Goal: Task Accomplishment & Management: Use online tool/utility

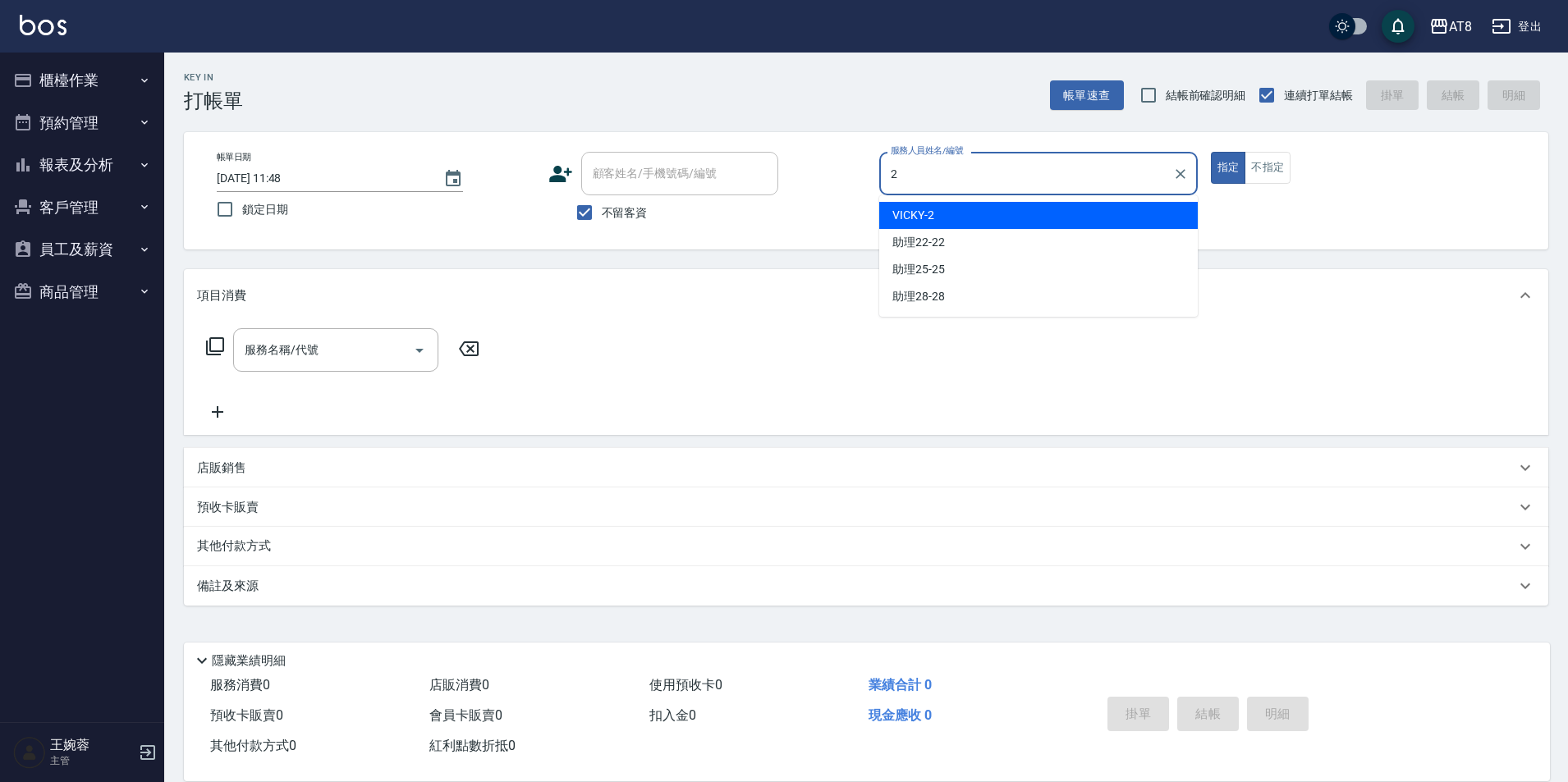
type input "VICKY-2"
type button "true"
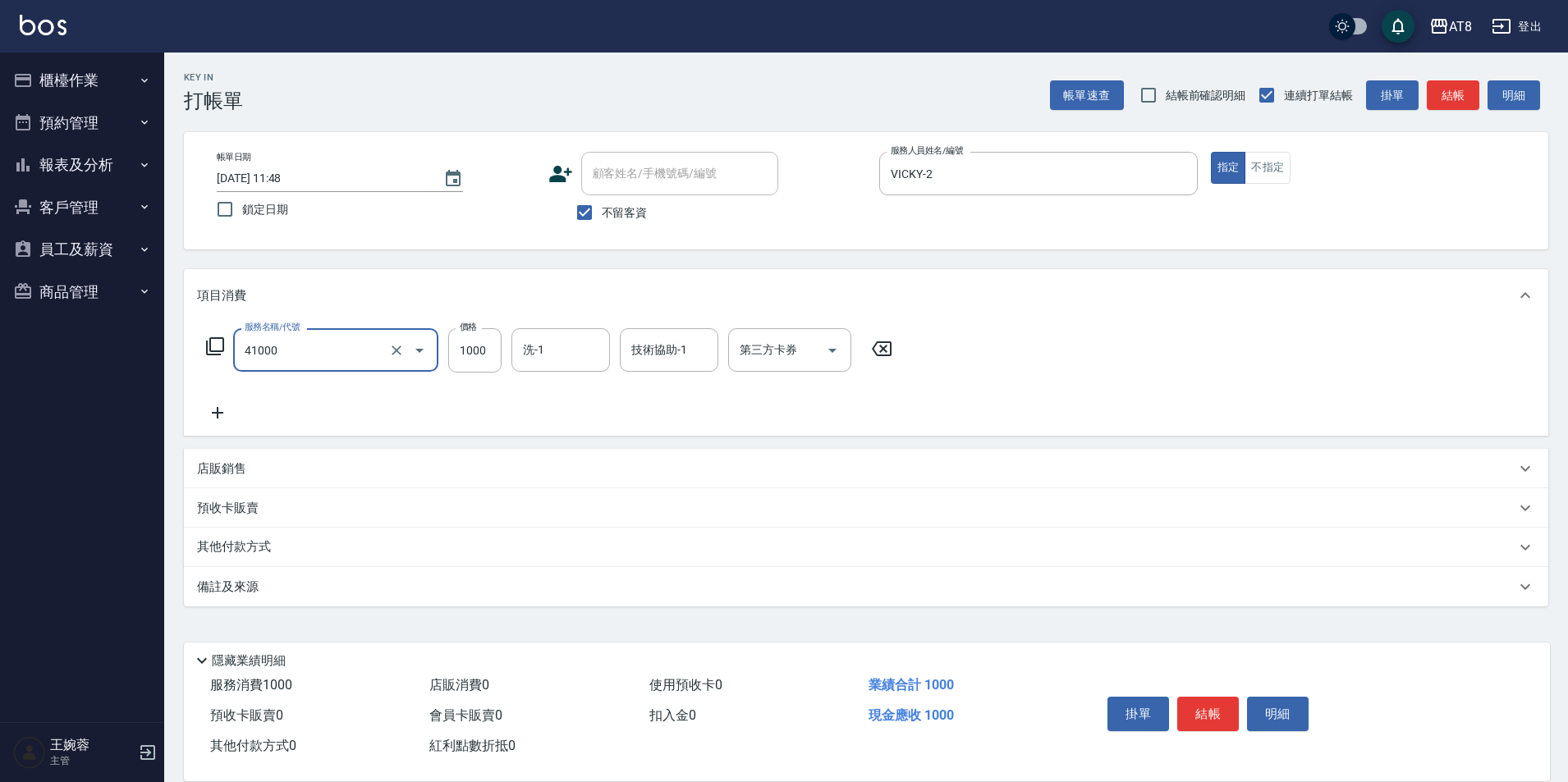
type input "染髮(41000)"
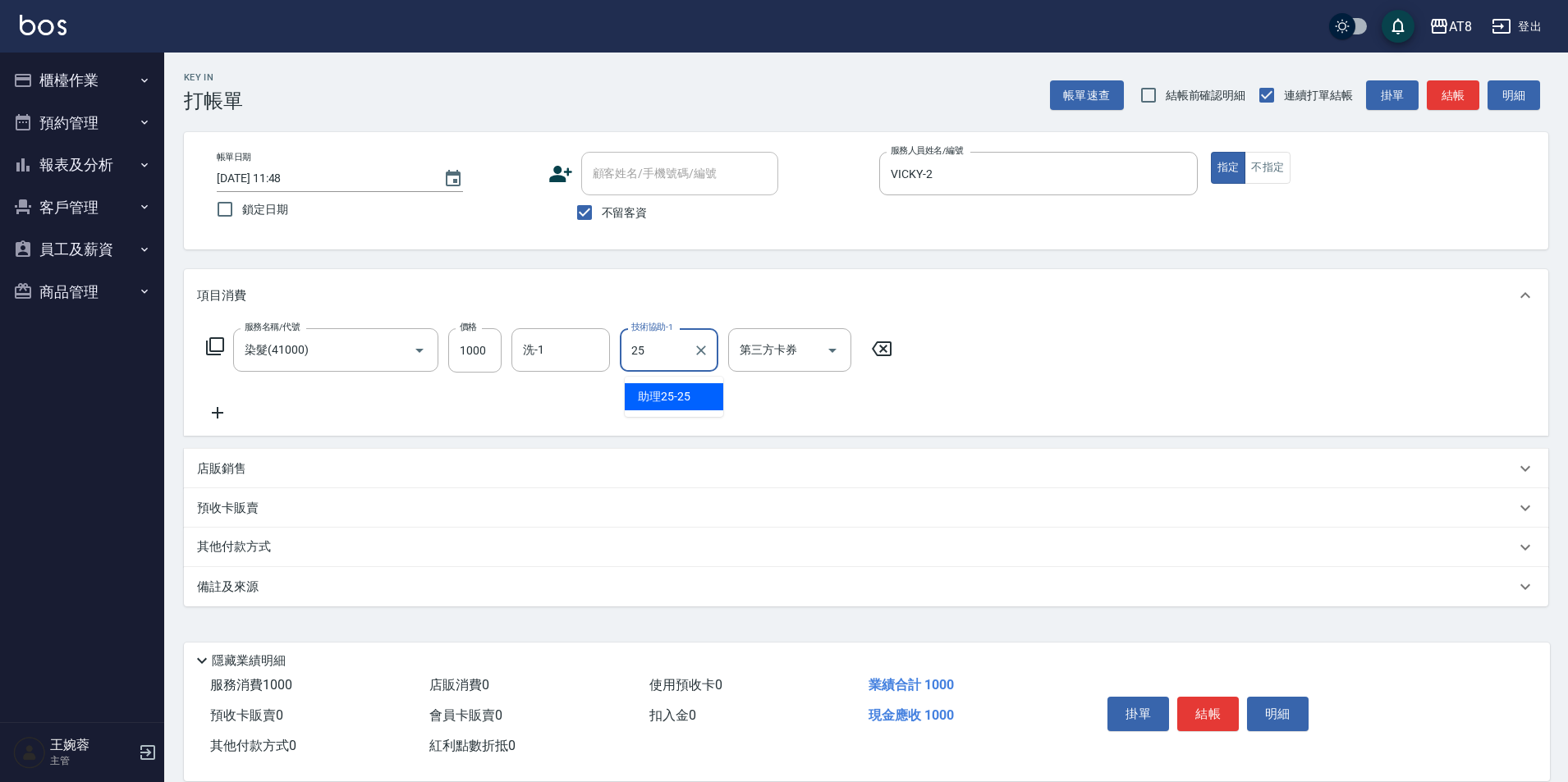
type input "助理25-25"
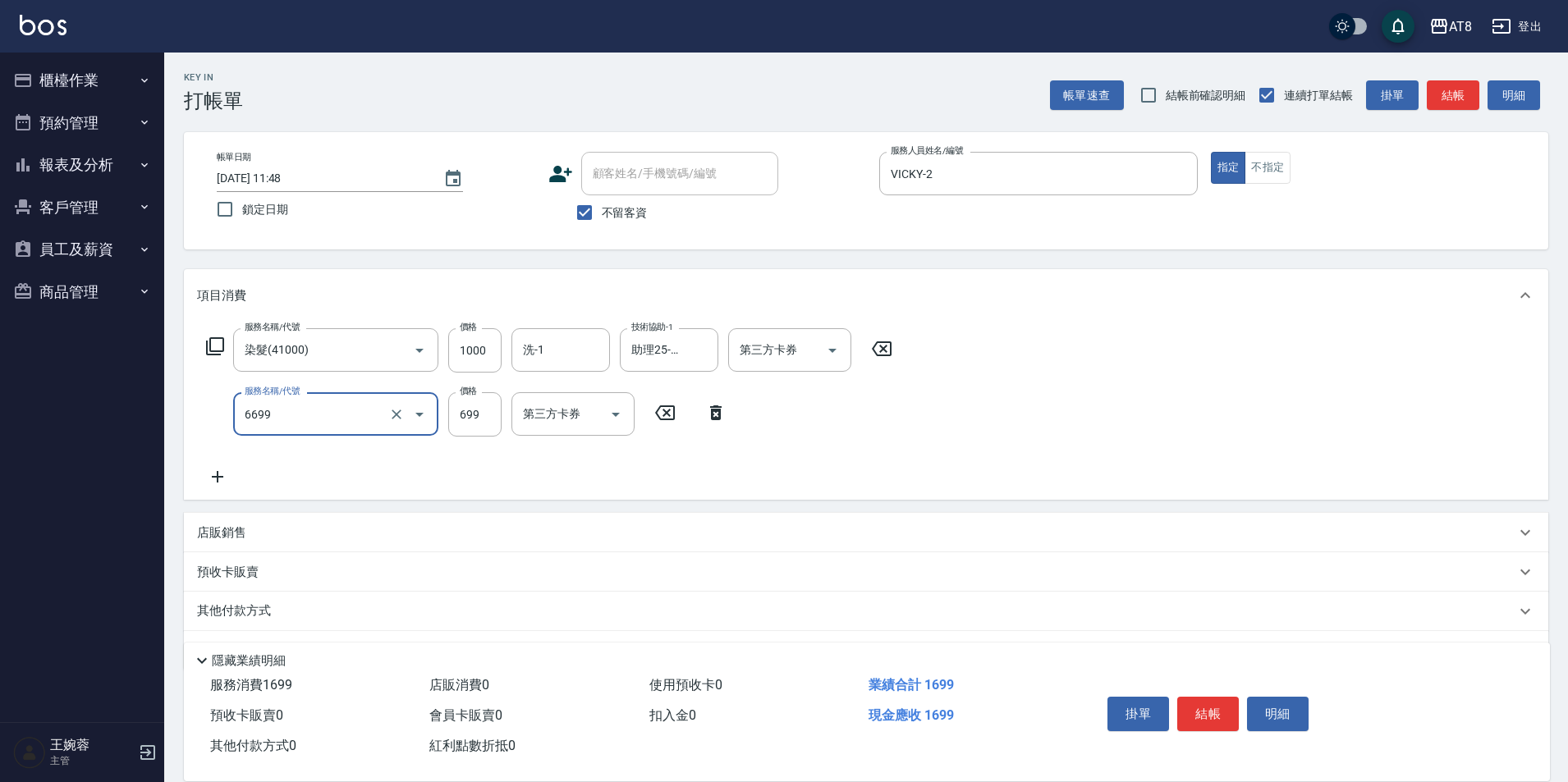
type input "SPA699(6699)"
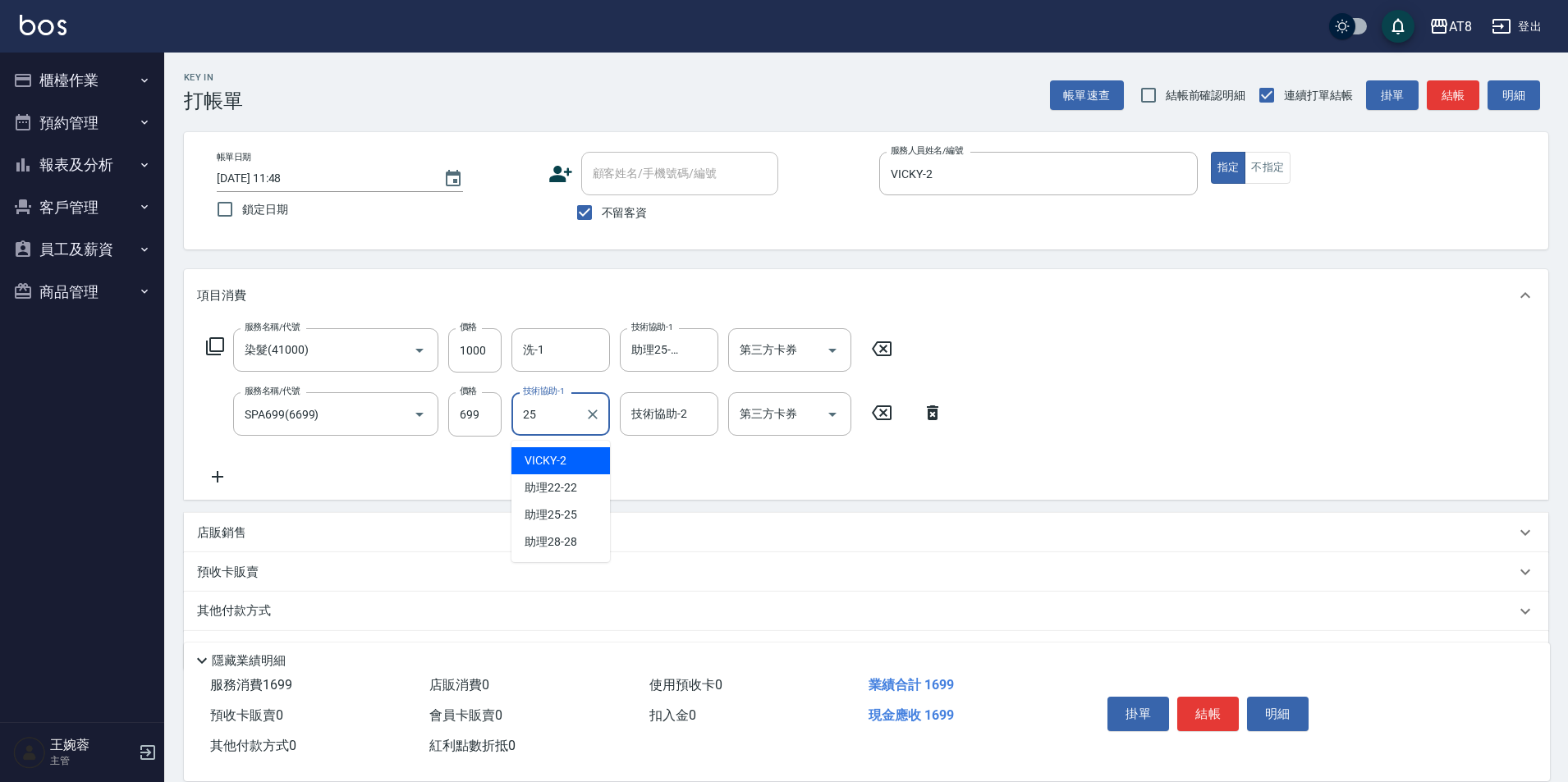
type input "助理25-25"
click at [1206, 697] on button "結帳" at bounding box center [1208, 714] width 62 height 35
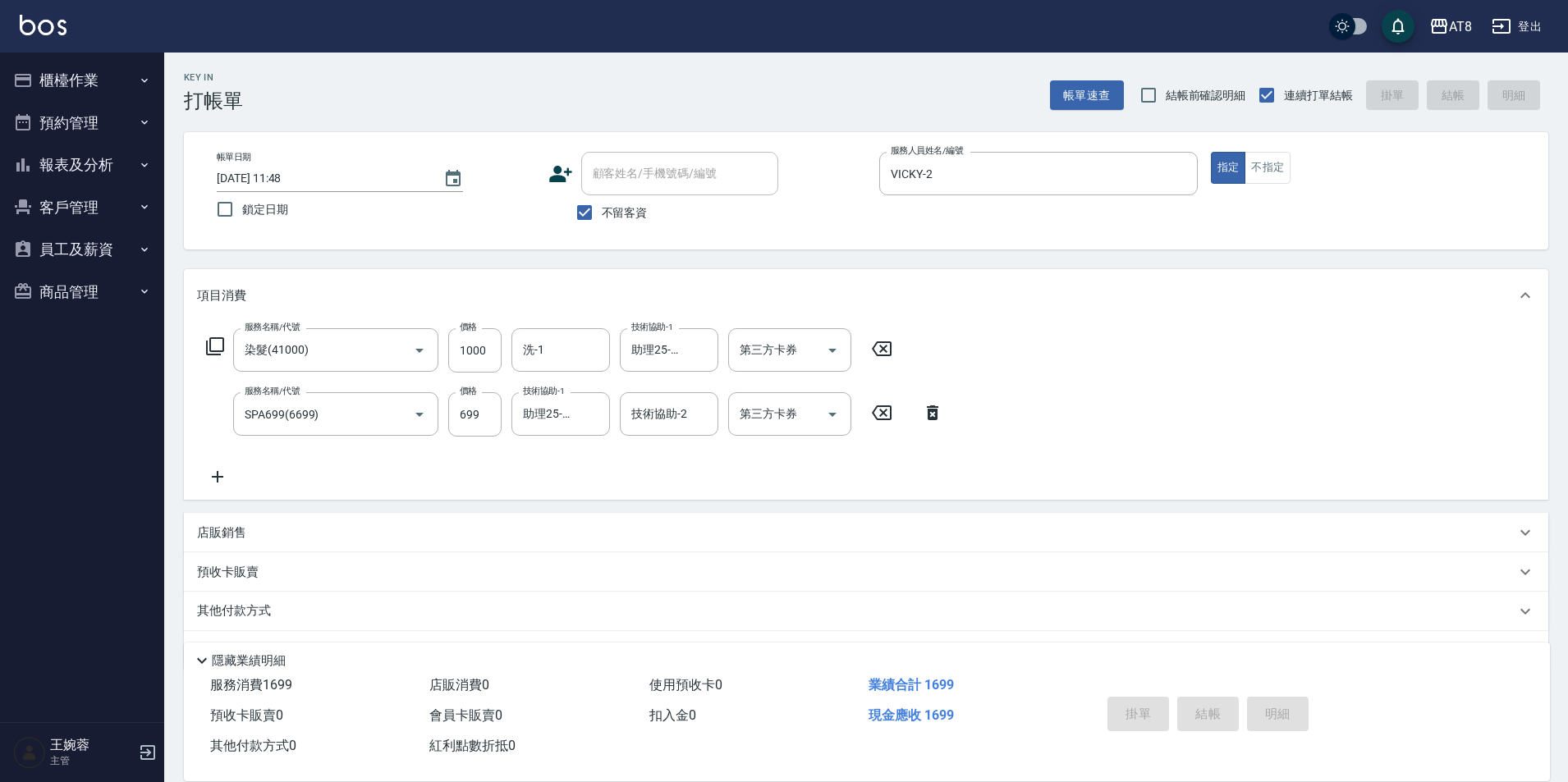
type input "[DATE] 15:49"
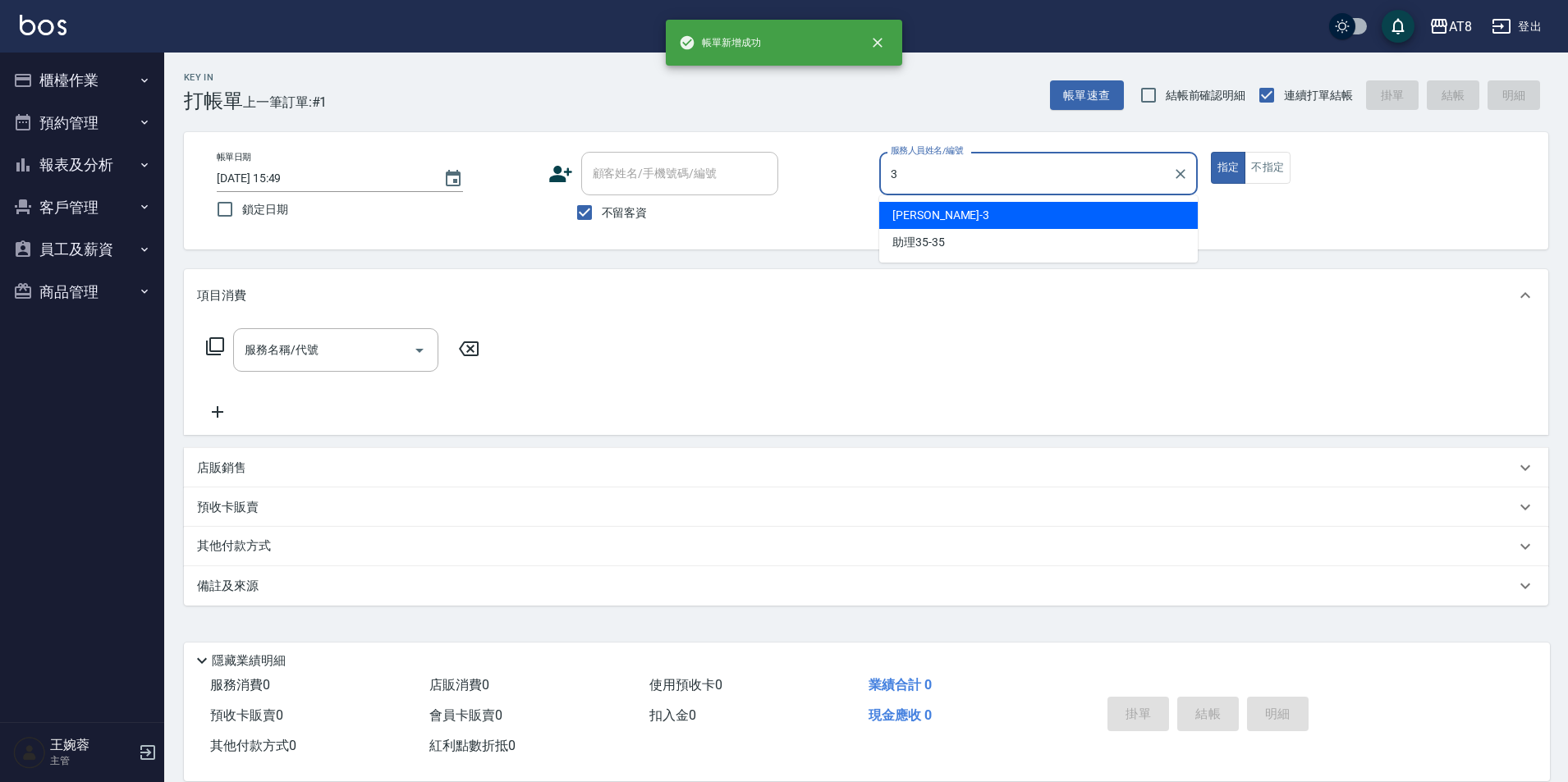
type input "[PERSON_NAME]-3"
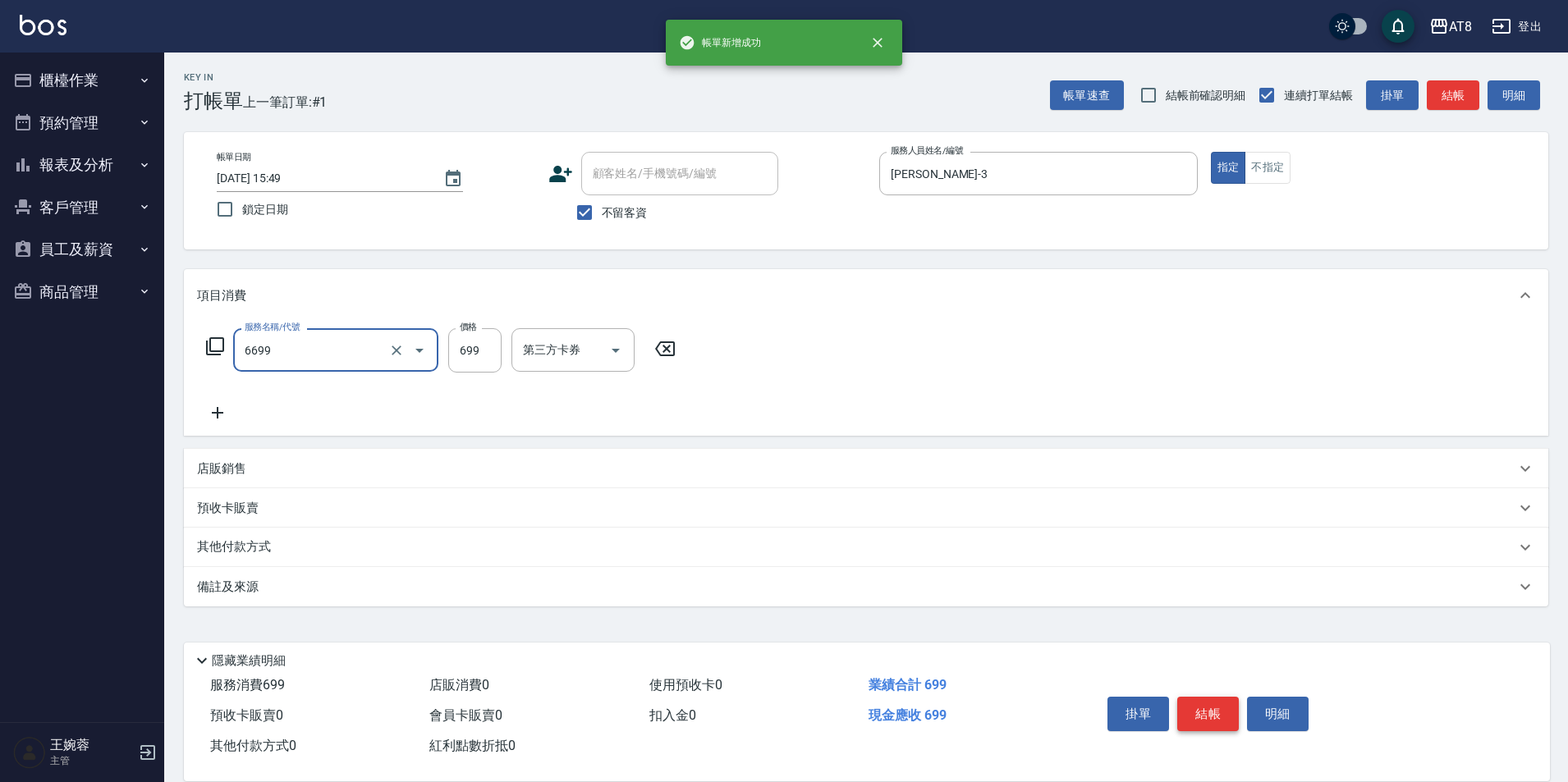
type input "SPA699(6699)"
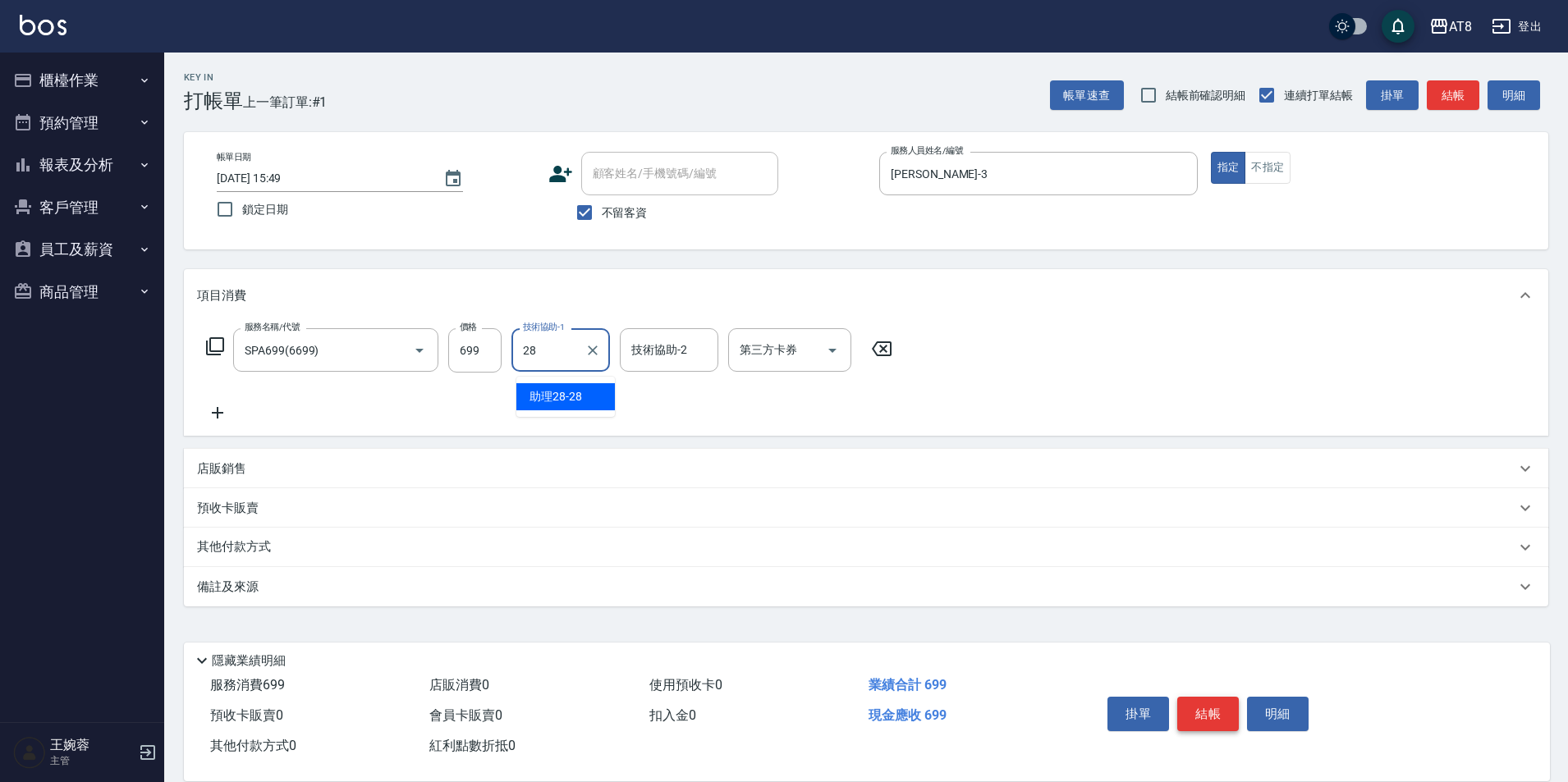
type input "助理28-28"
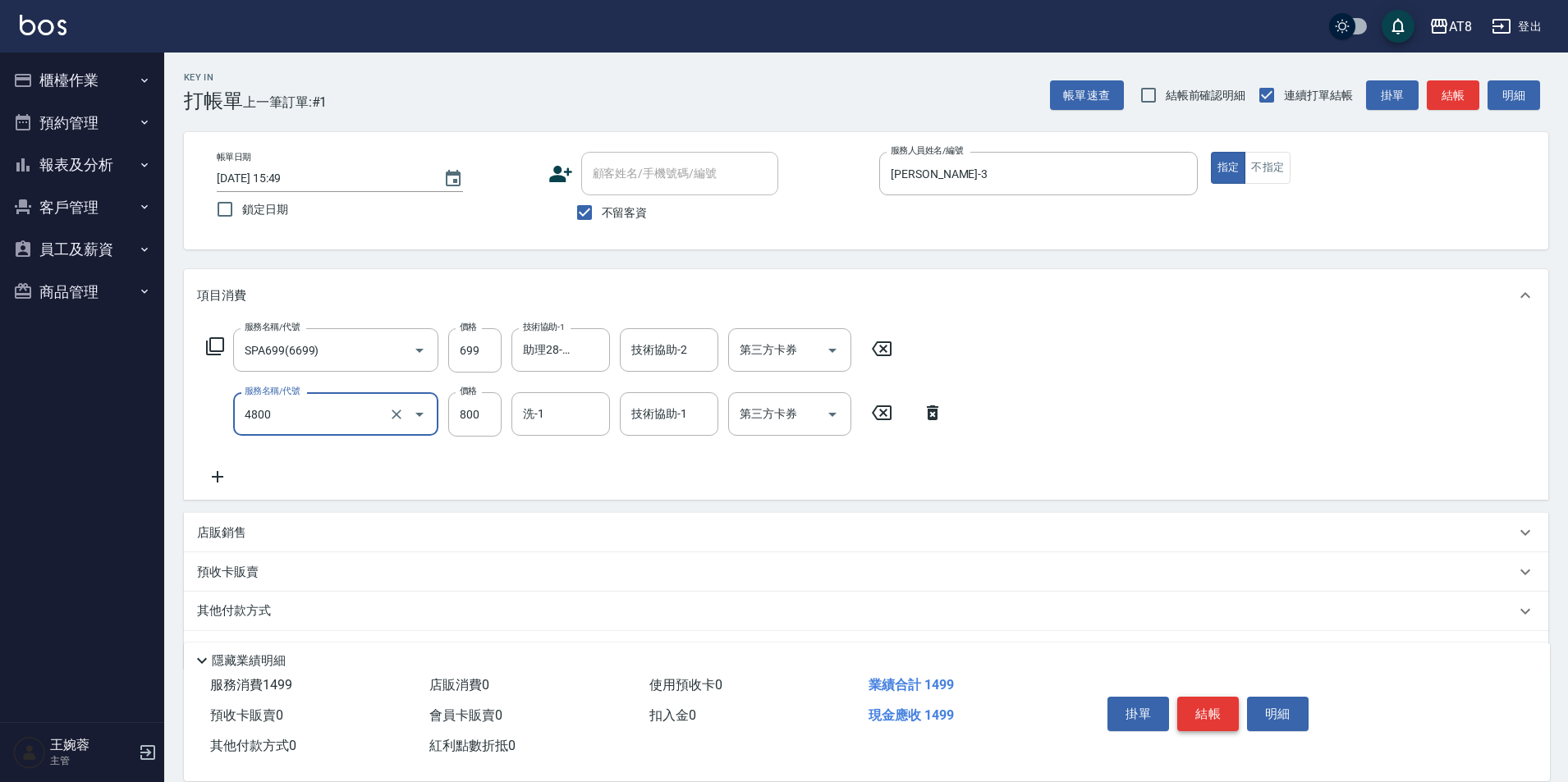
type input "染髮(4800)"
type input "801"
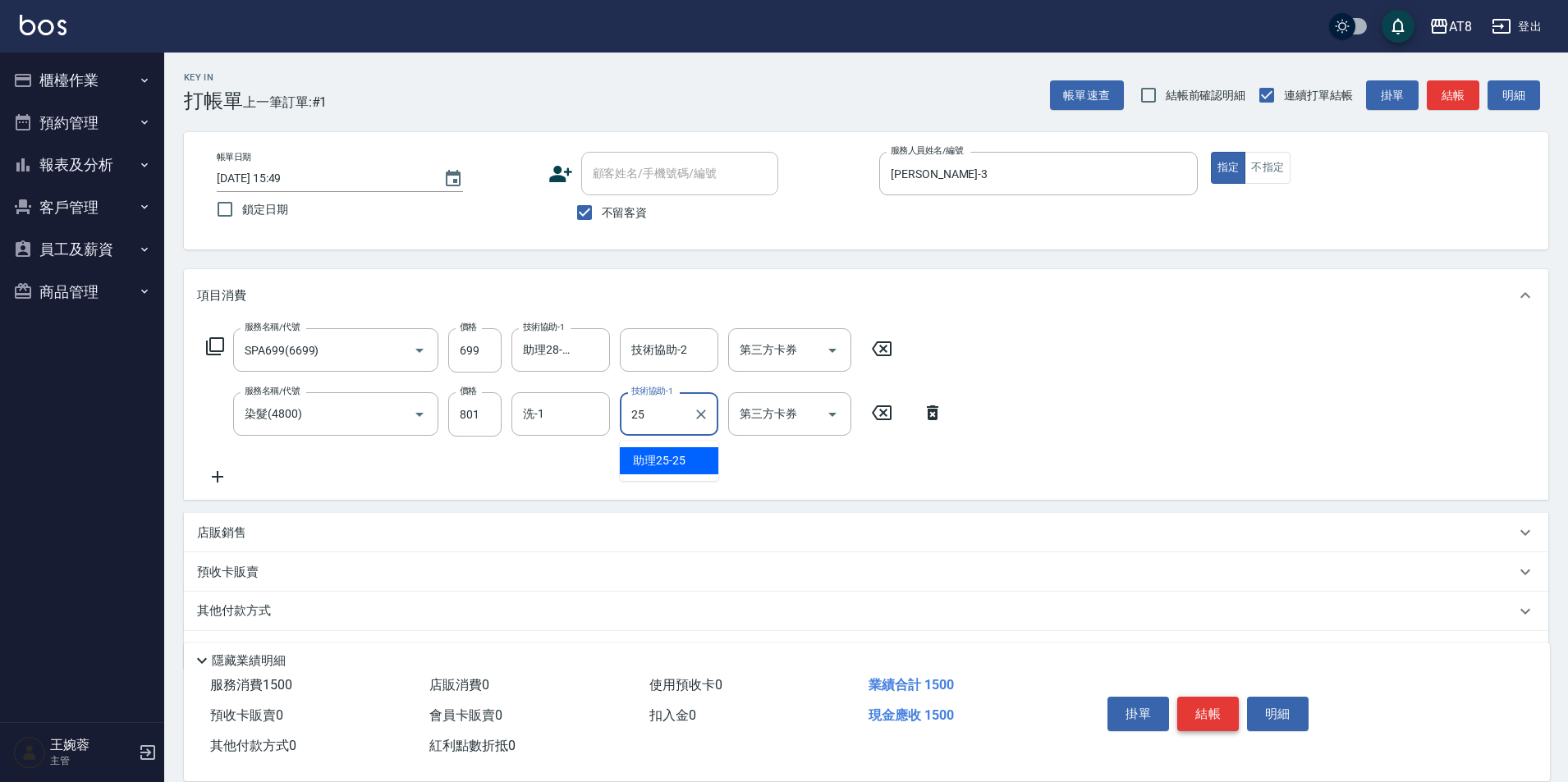
type input "助理25-25"
click at [1206, 697] on button "結帳" at bounding box center [1208, 714] width 62 height 35
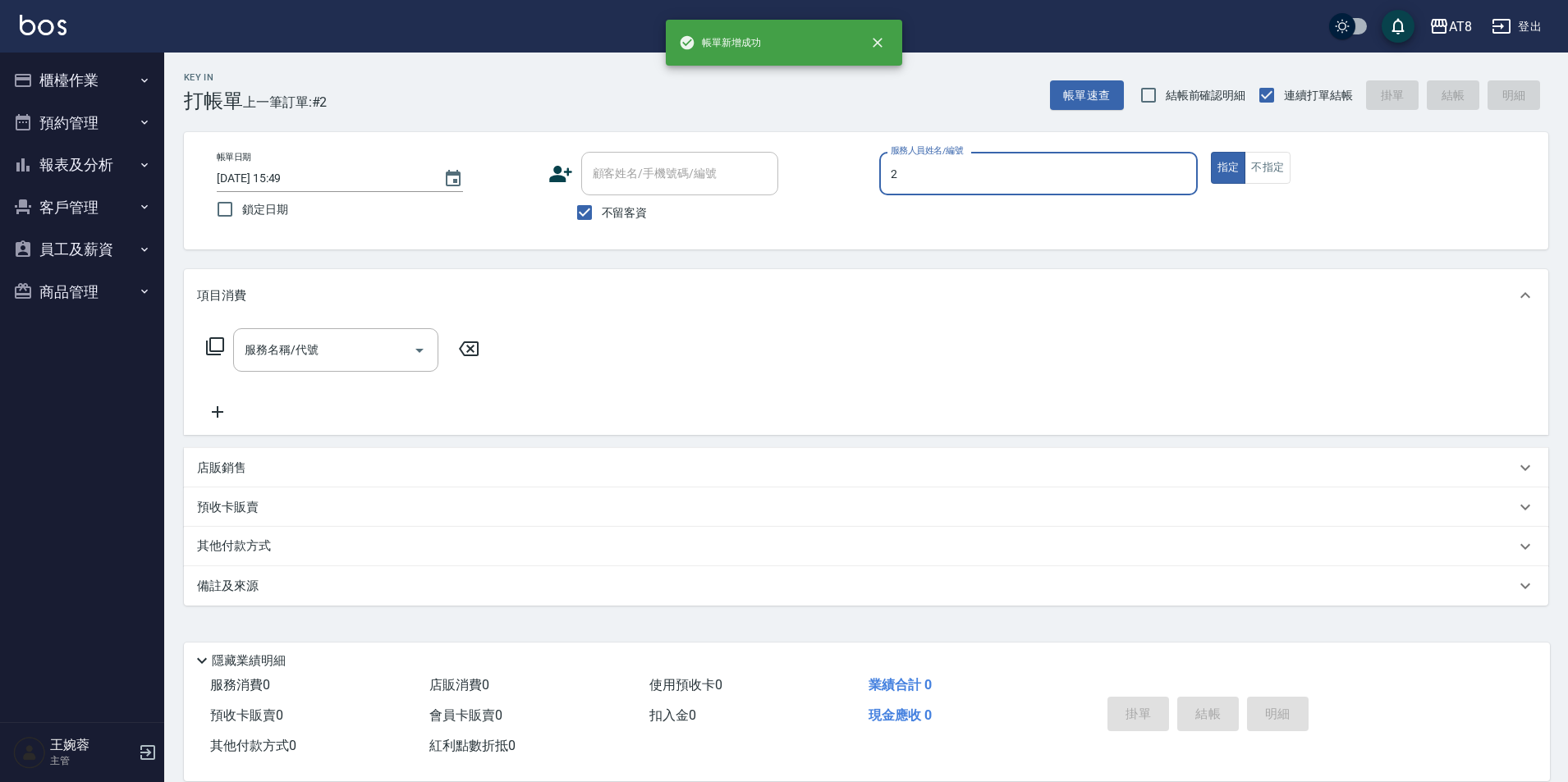
type input "VICKY-2"
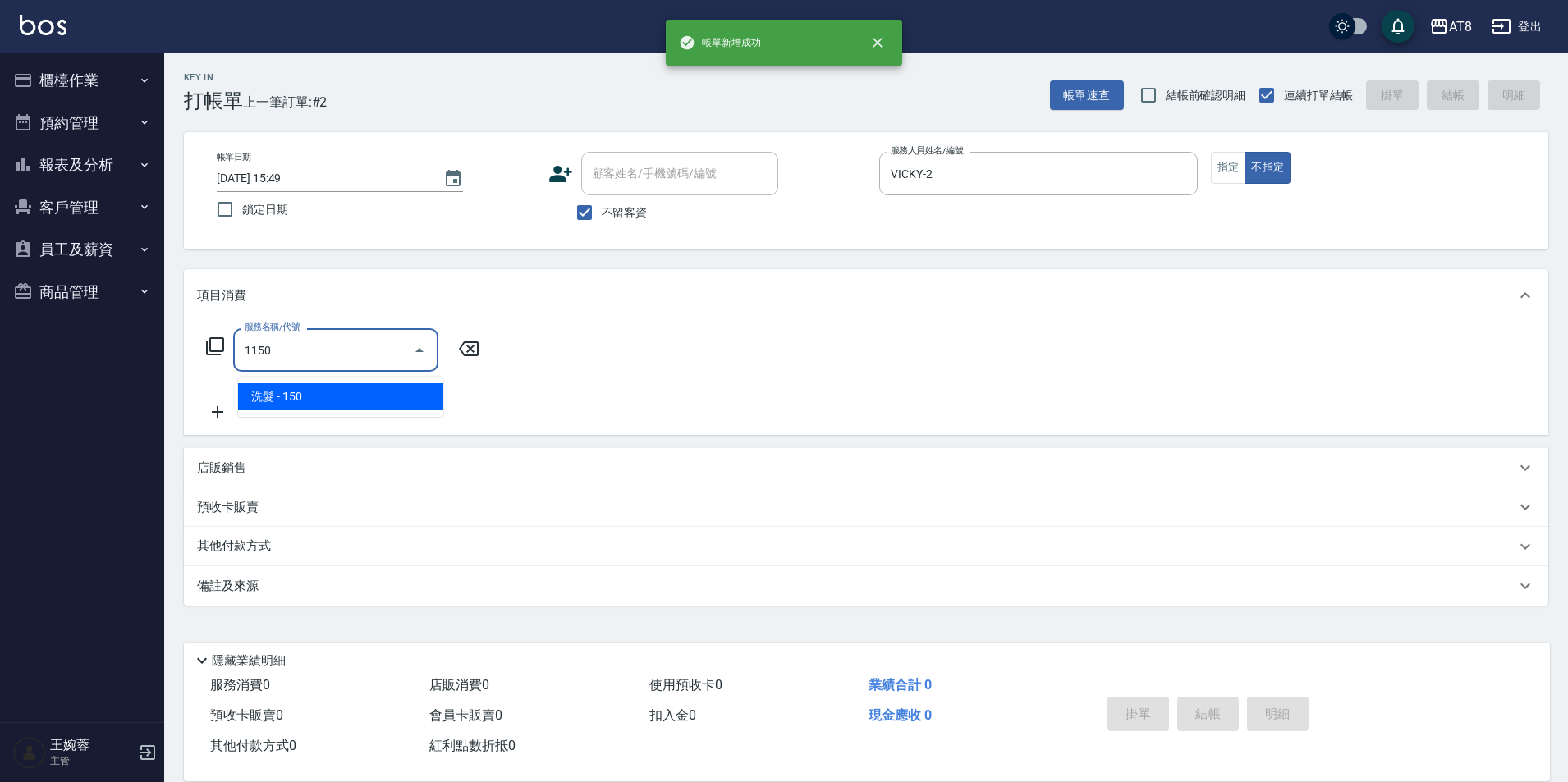
type input "洗髮(1150)"
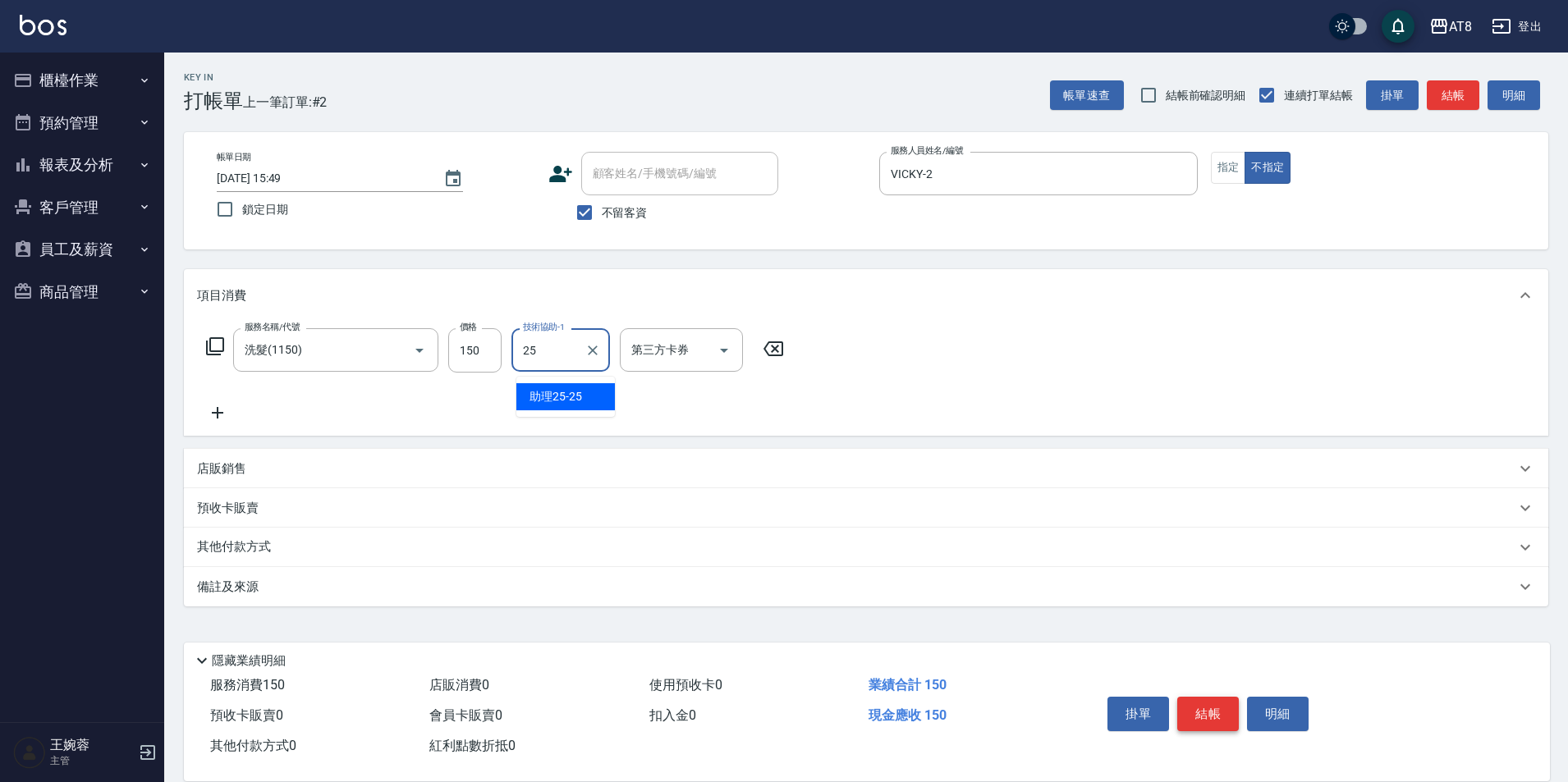
type input "助理25-25"
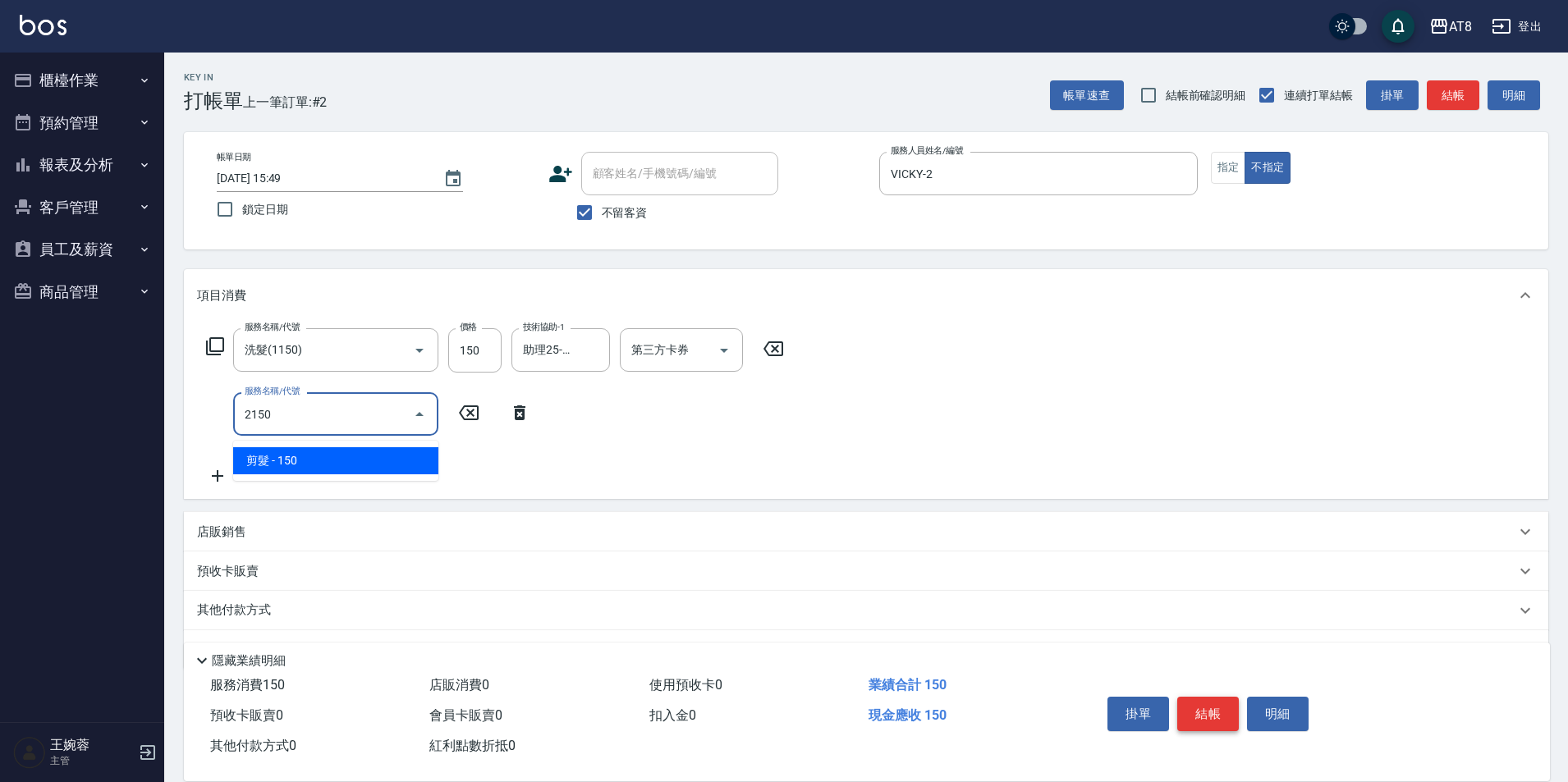
type input "剪髮(2150)"
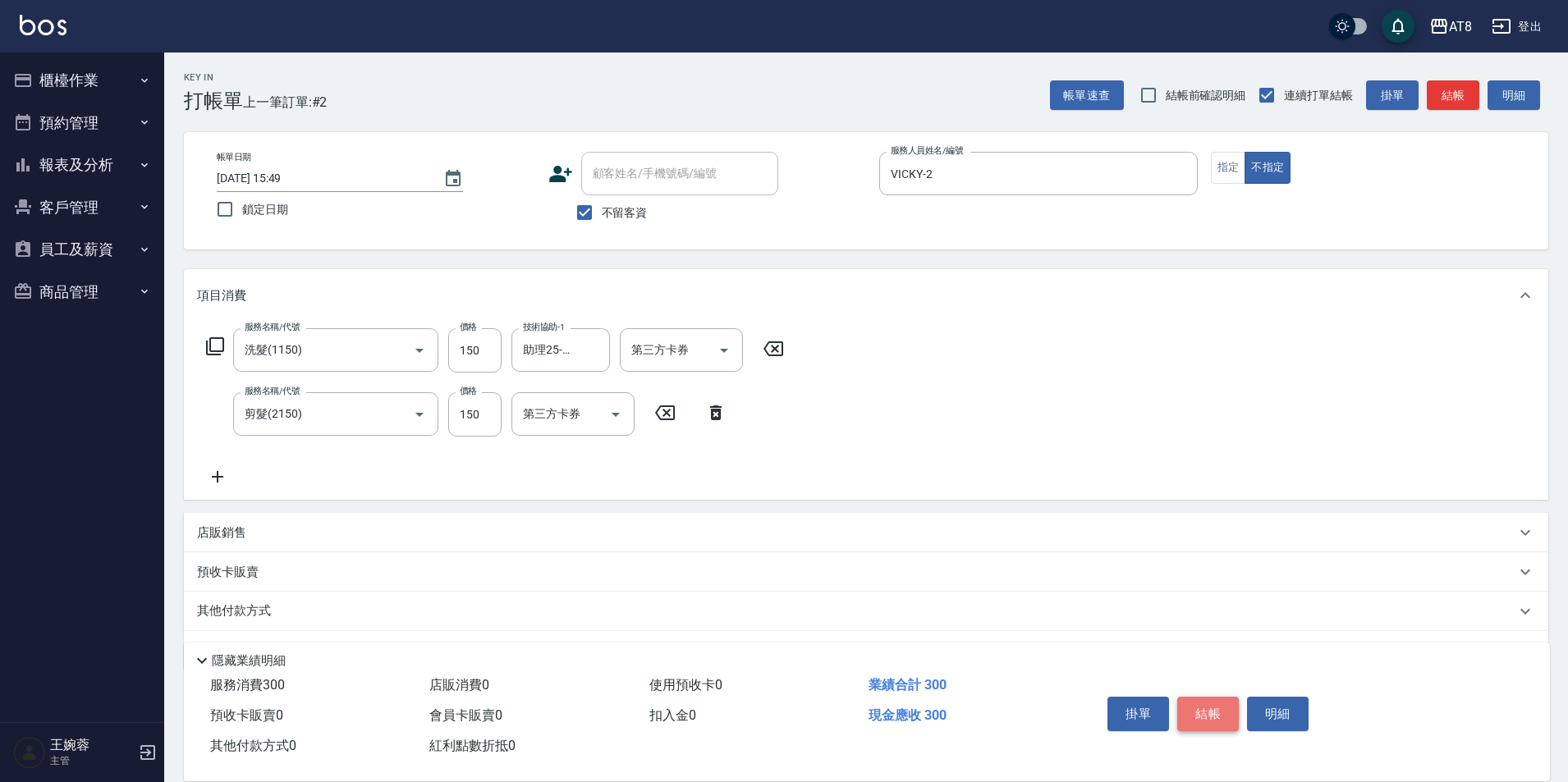
click at [1206, 697] on button "結帳" at bounding box center [1208, 714] width 62 height 35
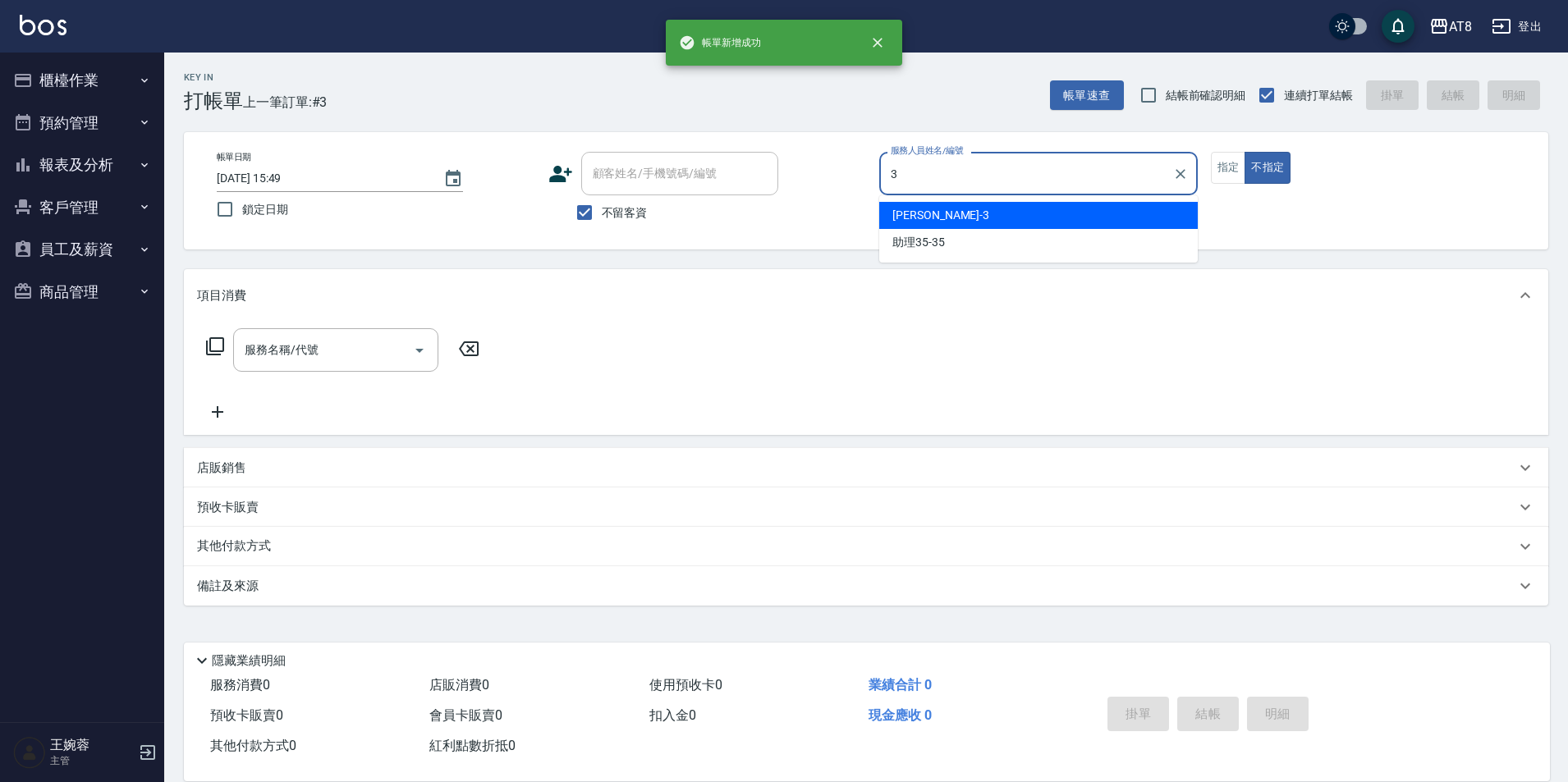
type input "[PERSON_NAME]-3"
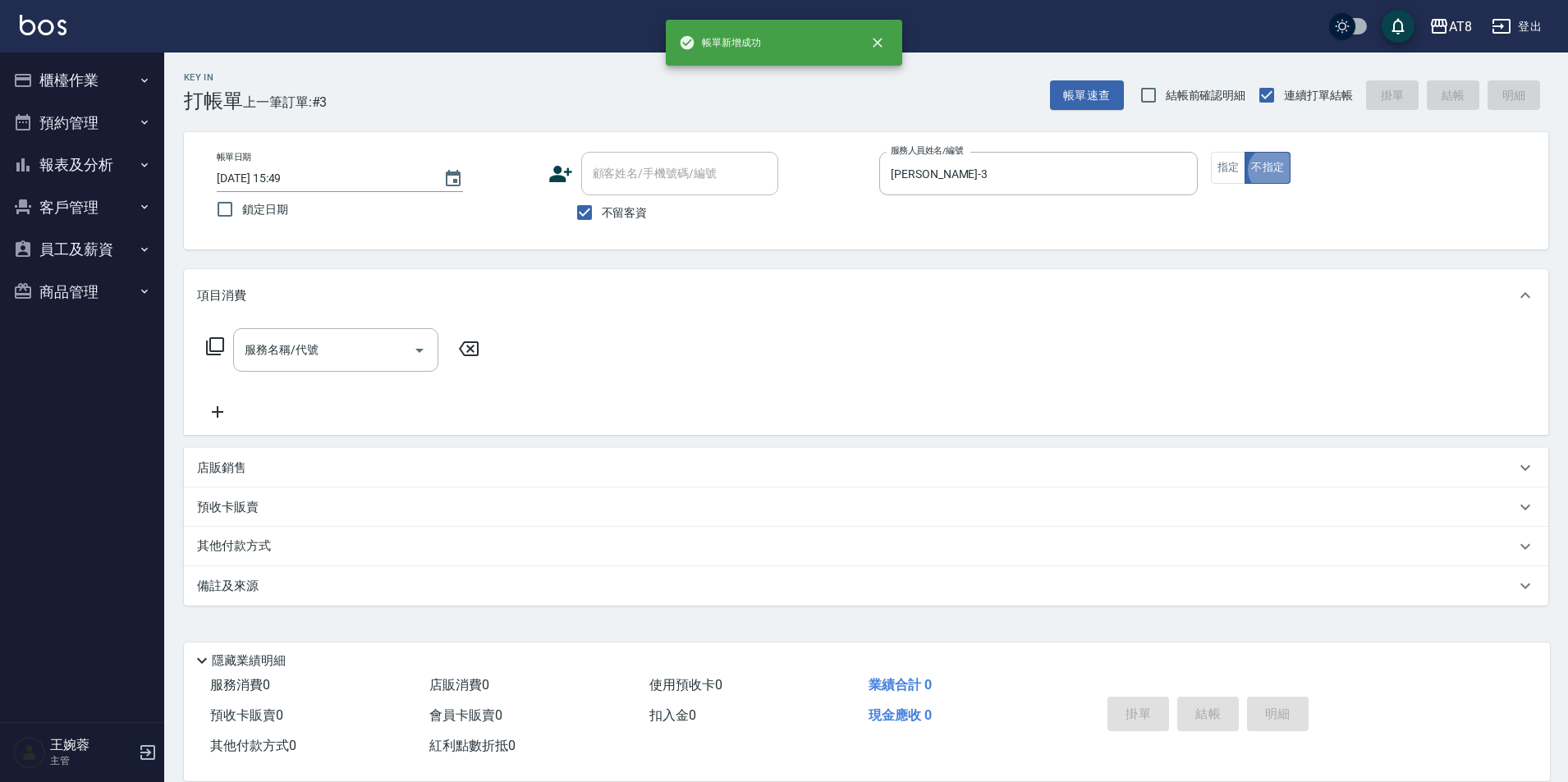
type button "false"
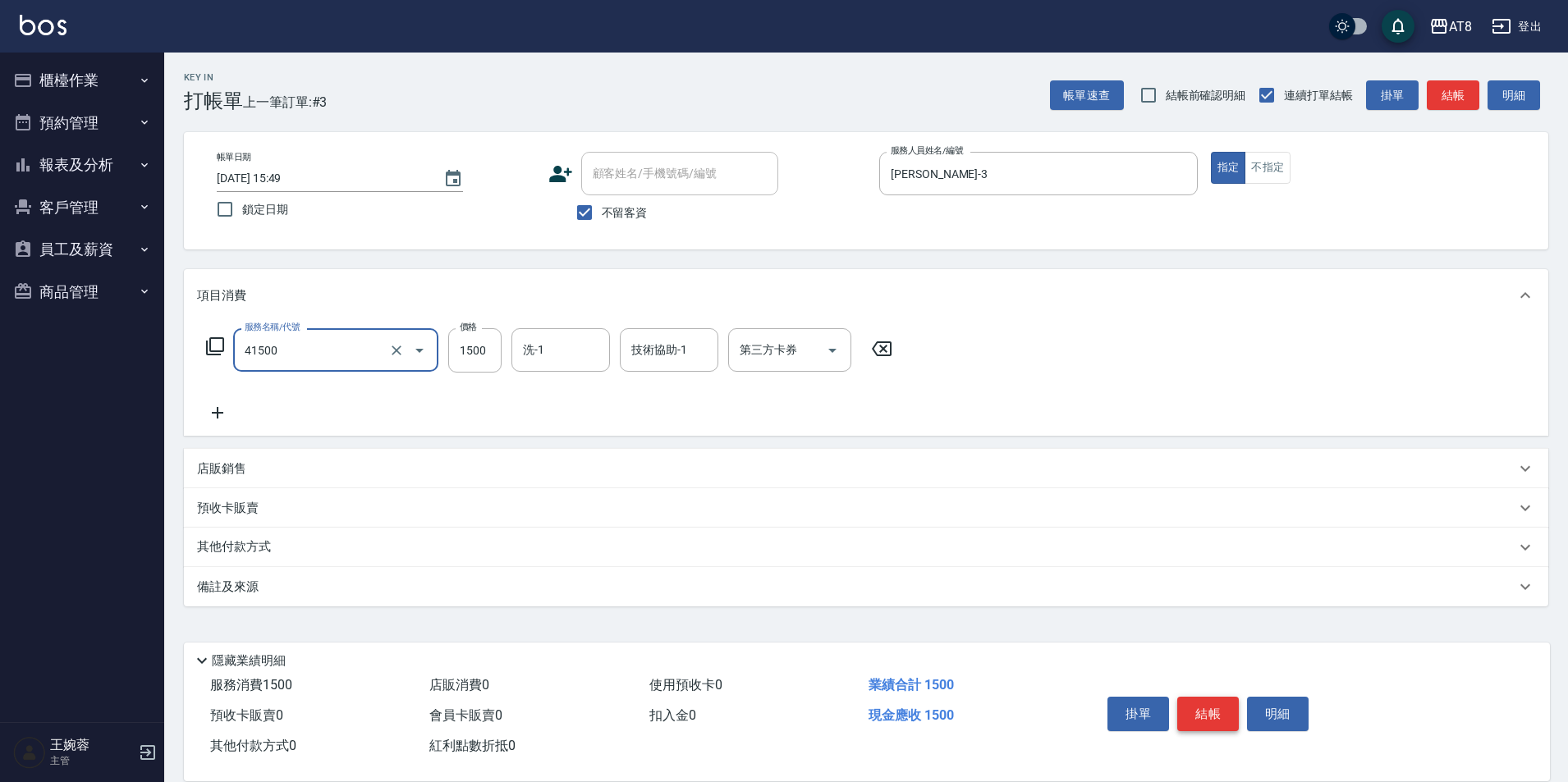
type input "染髮(41500)"
type input "1700"
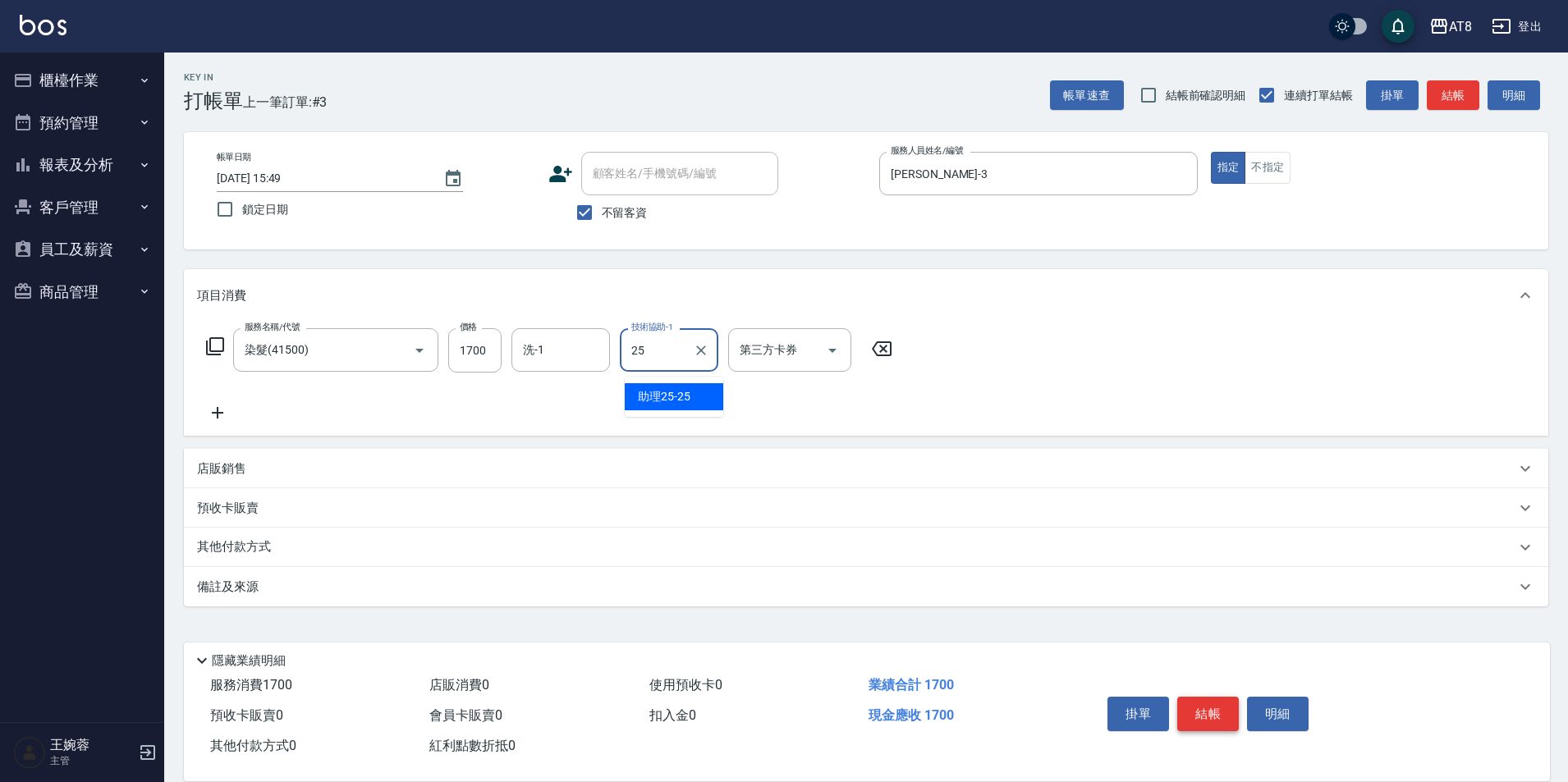
type input "助理25-25"
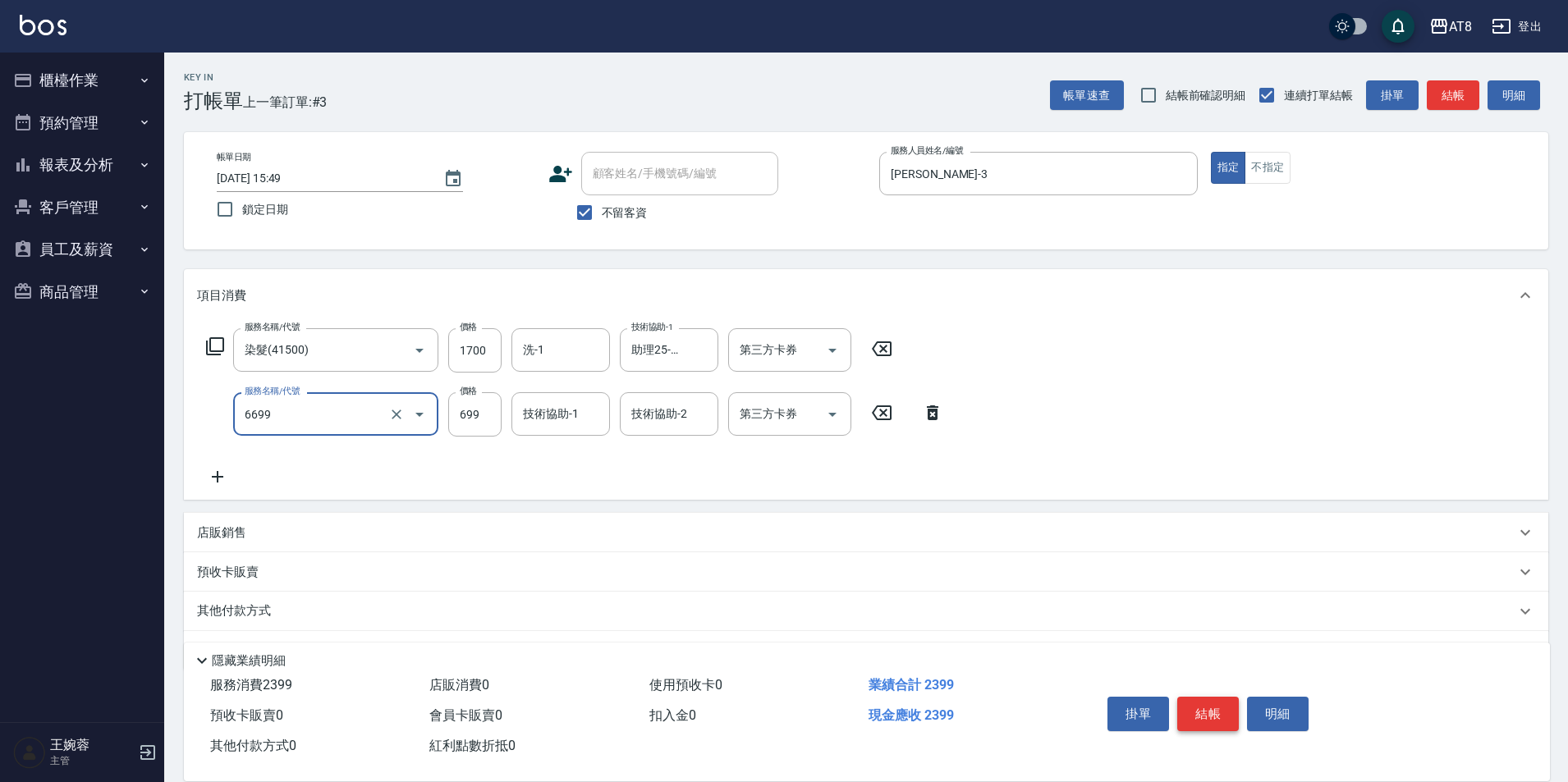
type input "SPA699(6699)"
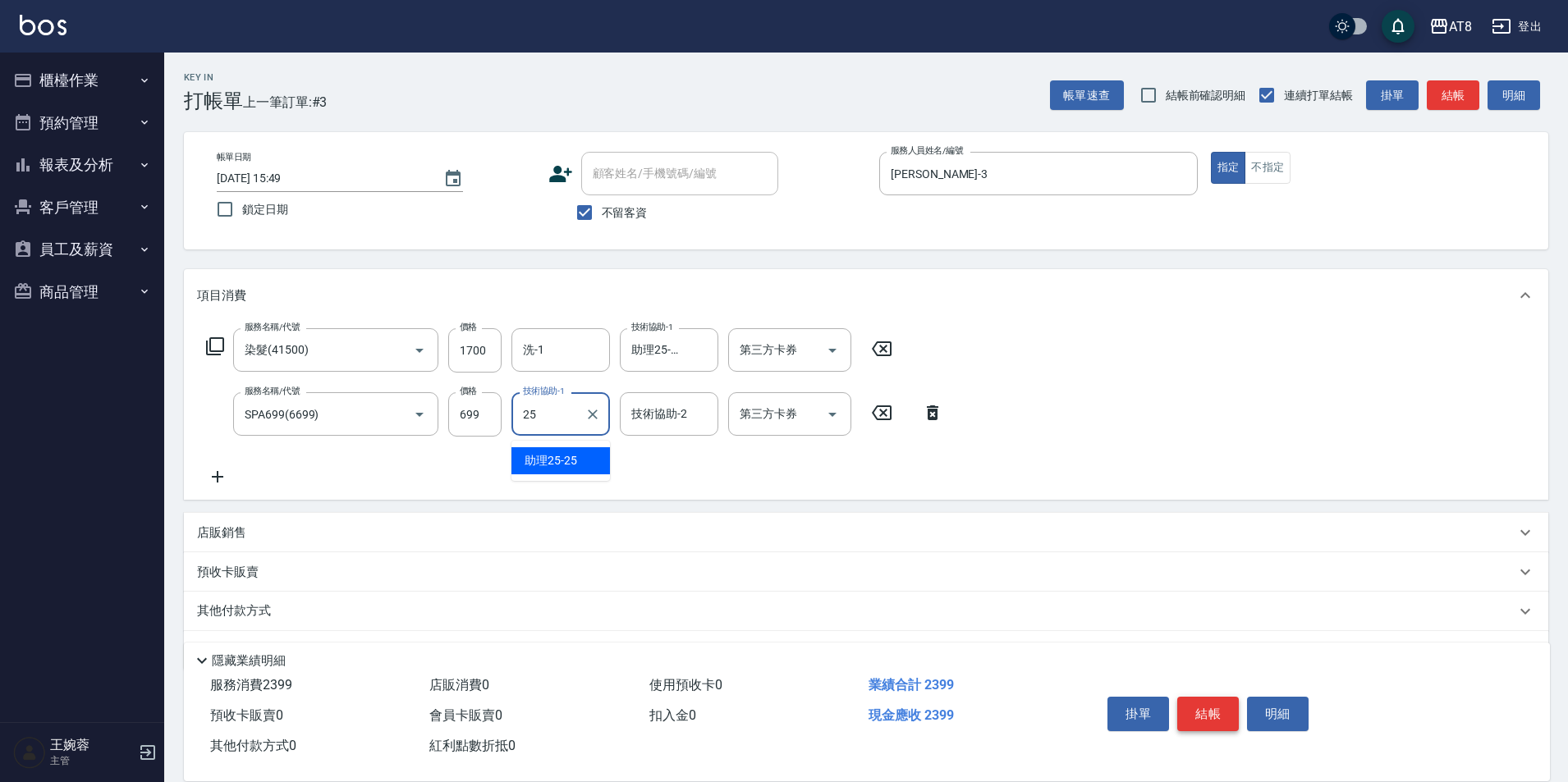
type input "助理25-25"
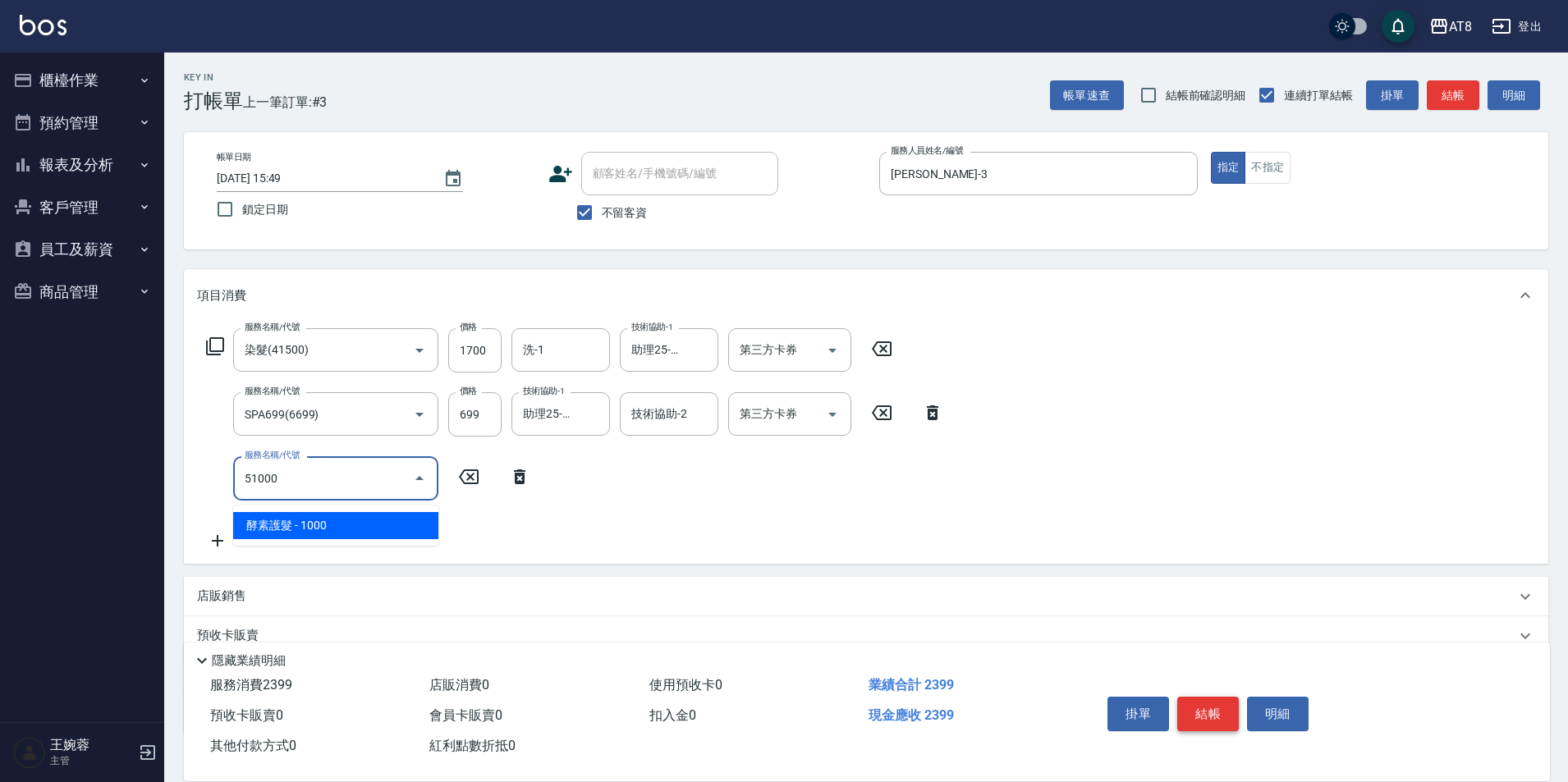
type input "酵素護髮(51000)"
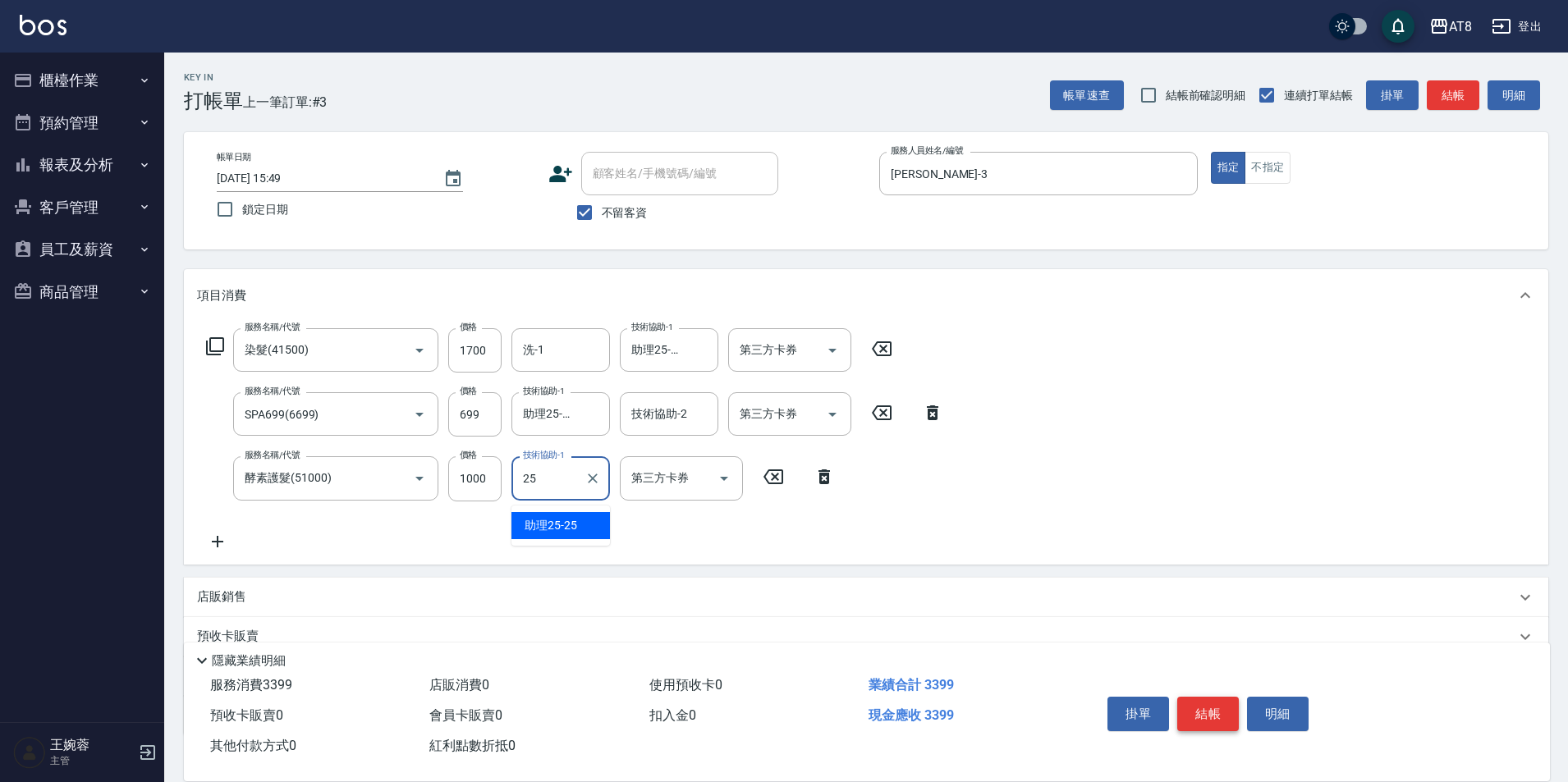
type input "助理25-25"
click at [1206, 697] on button "結帳" at bounding box center [1208, 714] width 62 height 35
type input "[DATE] 15:50"
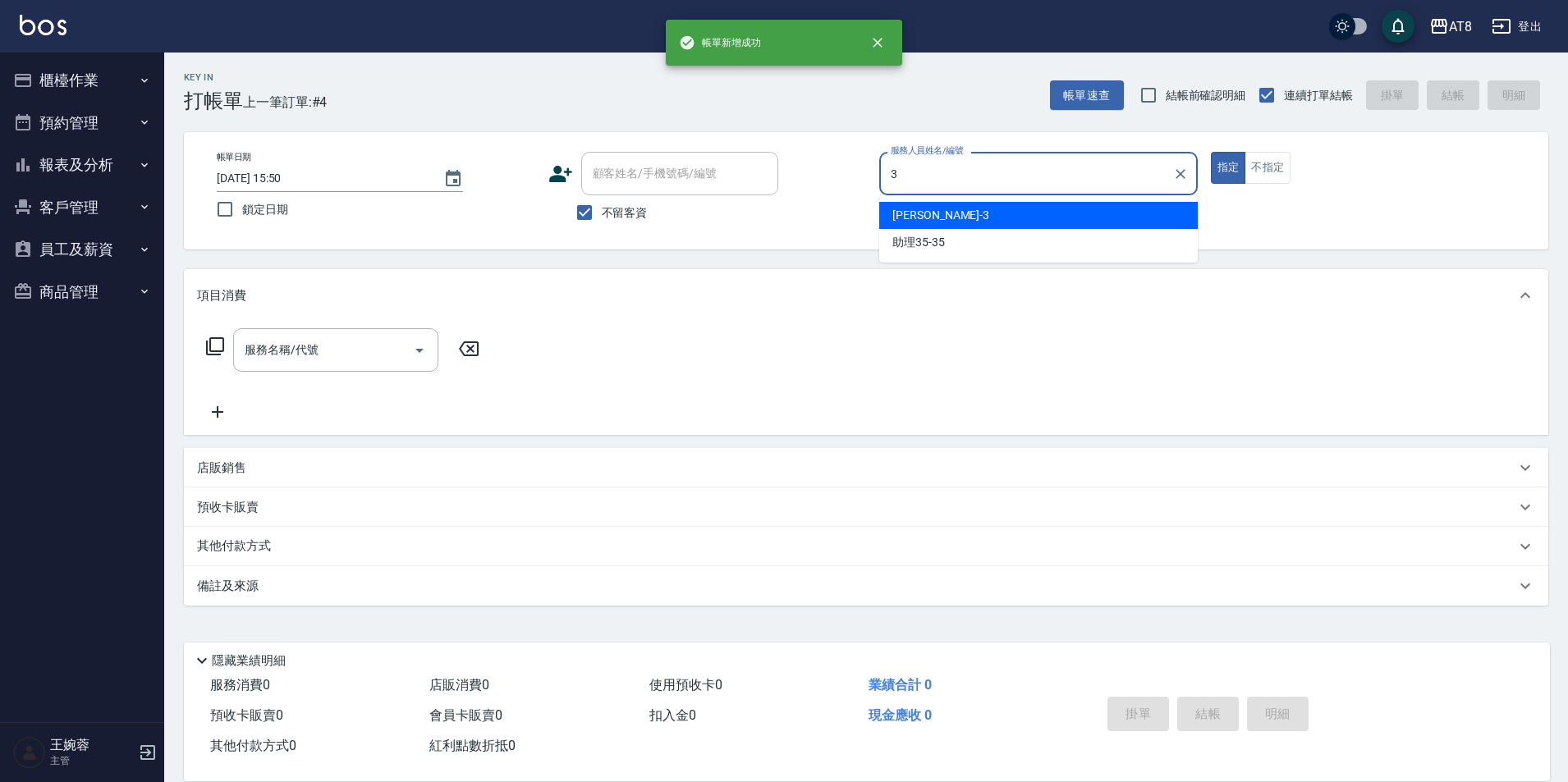
type input "[PERSON_NAME]-3"
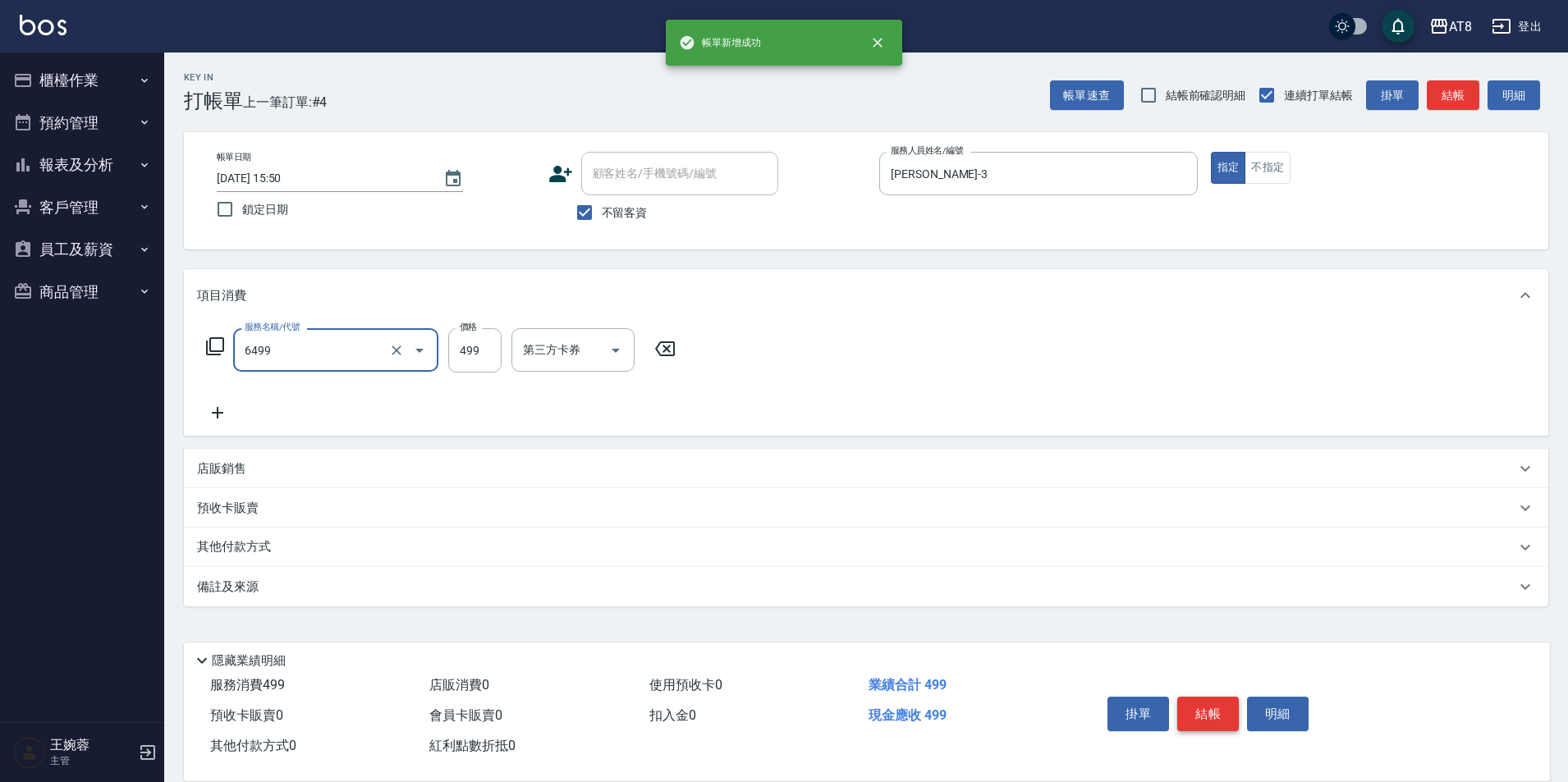
type input "SPA499(6499)"
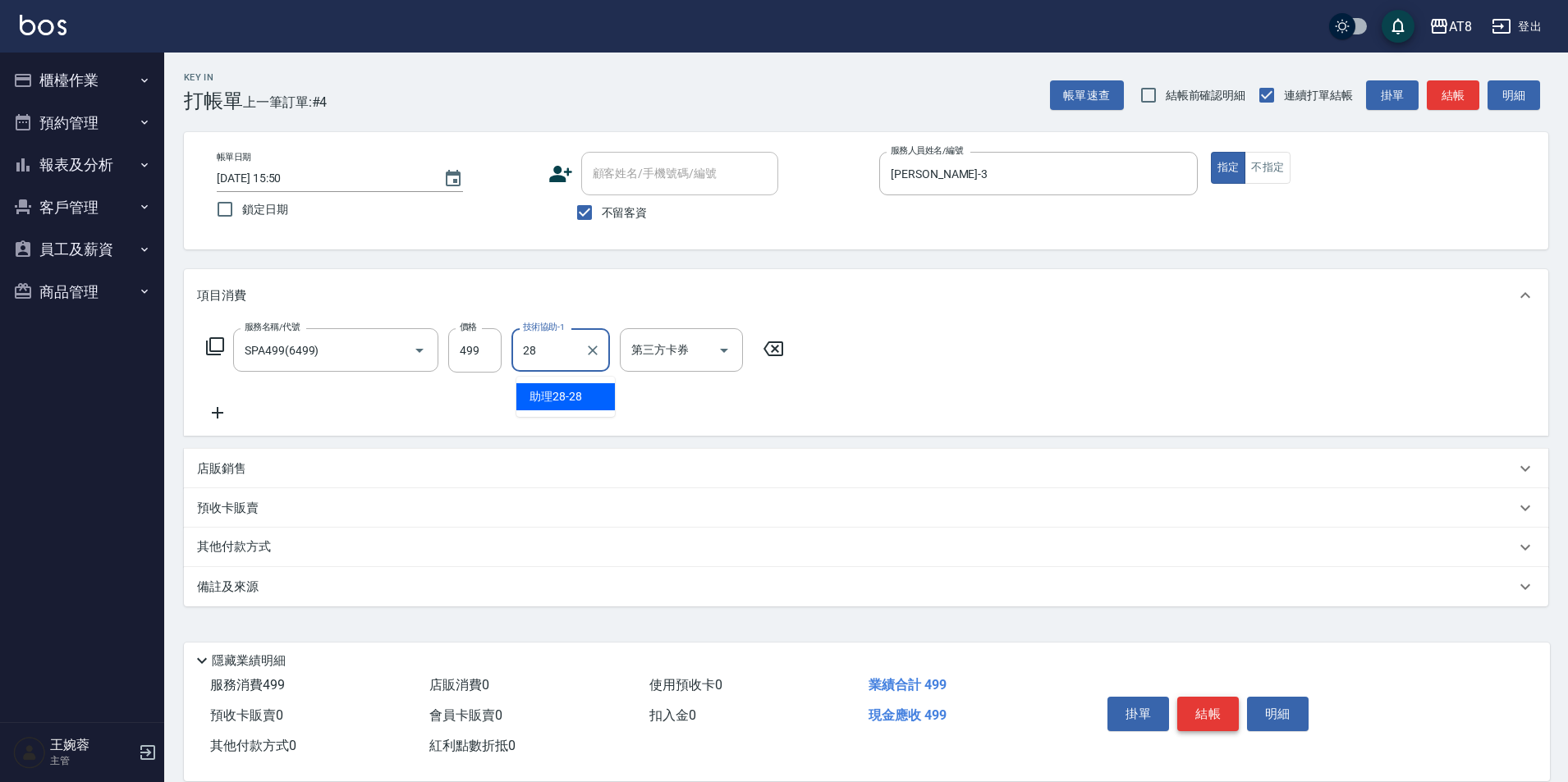
type input "助理28-28"
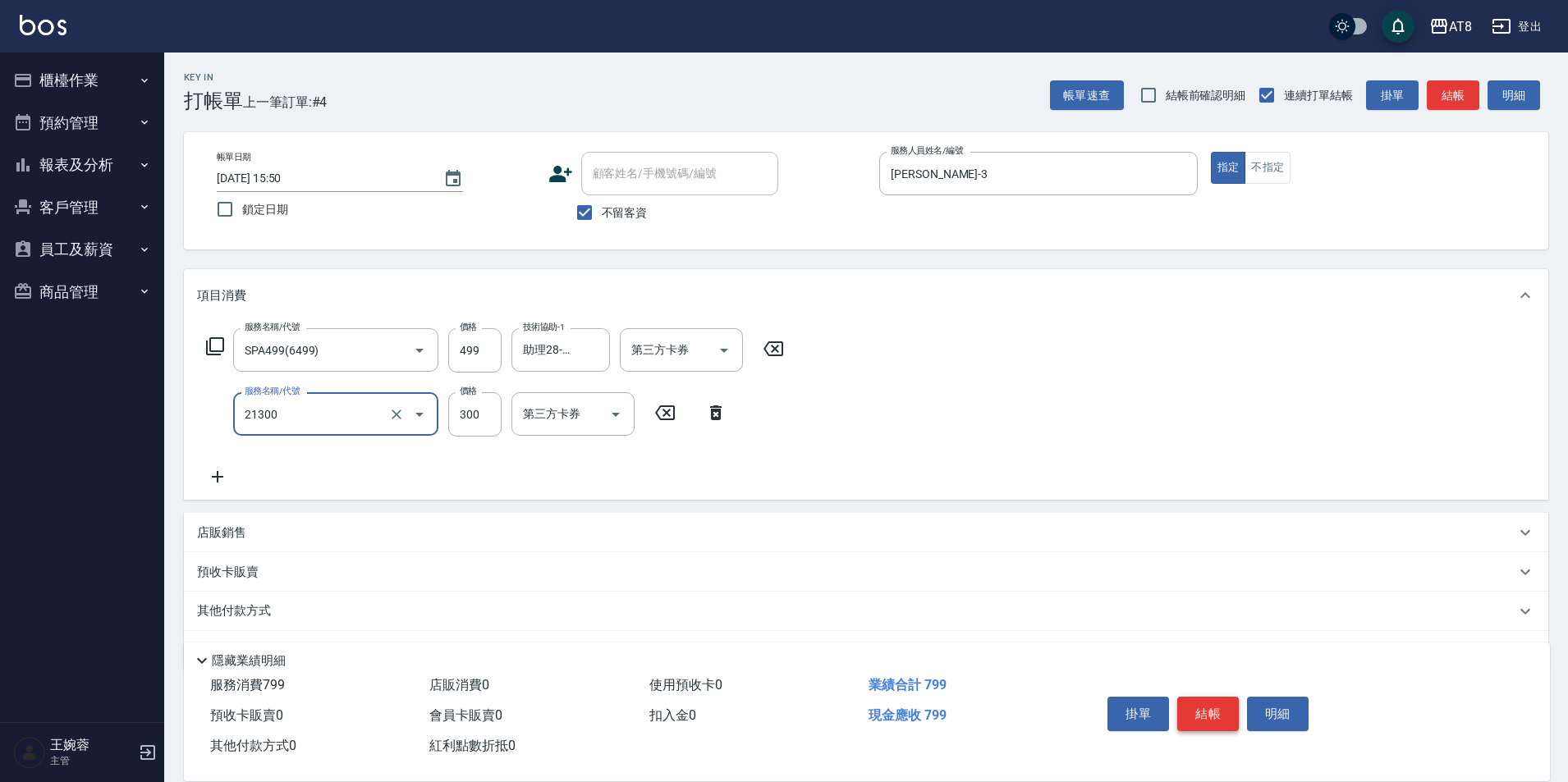
type input "剪髮(21300)"
type input "350"
click at [1206, 697] on button "結帳" at bounding box center [1208, 714] width 62 height 35
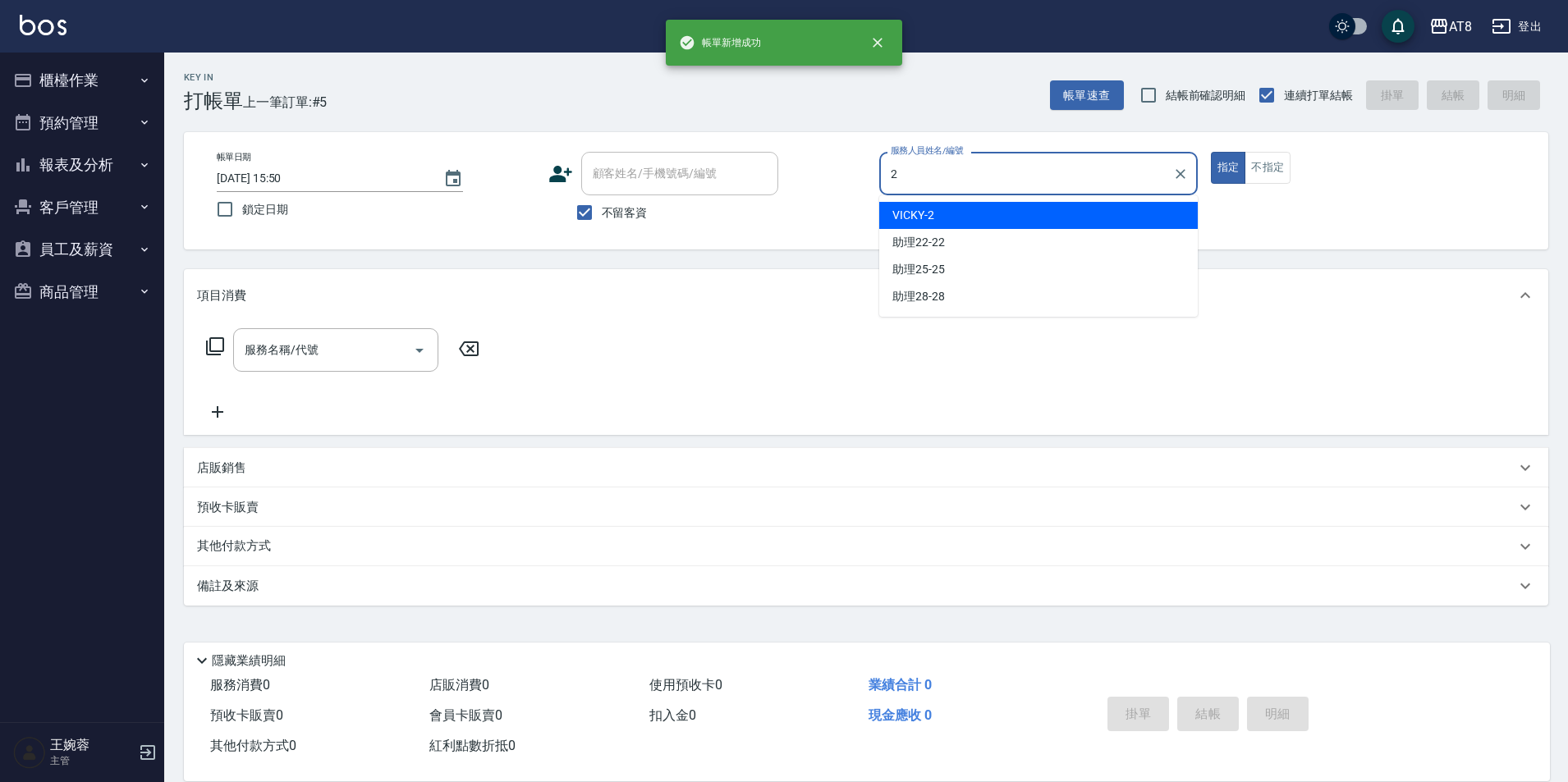
type input "VICKY-2"
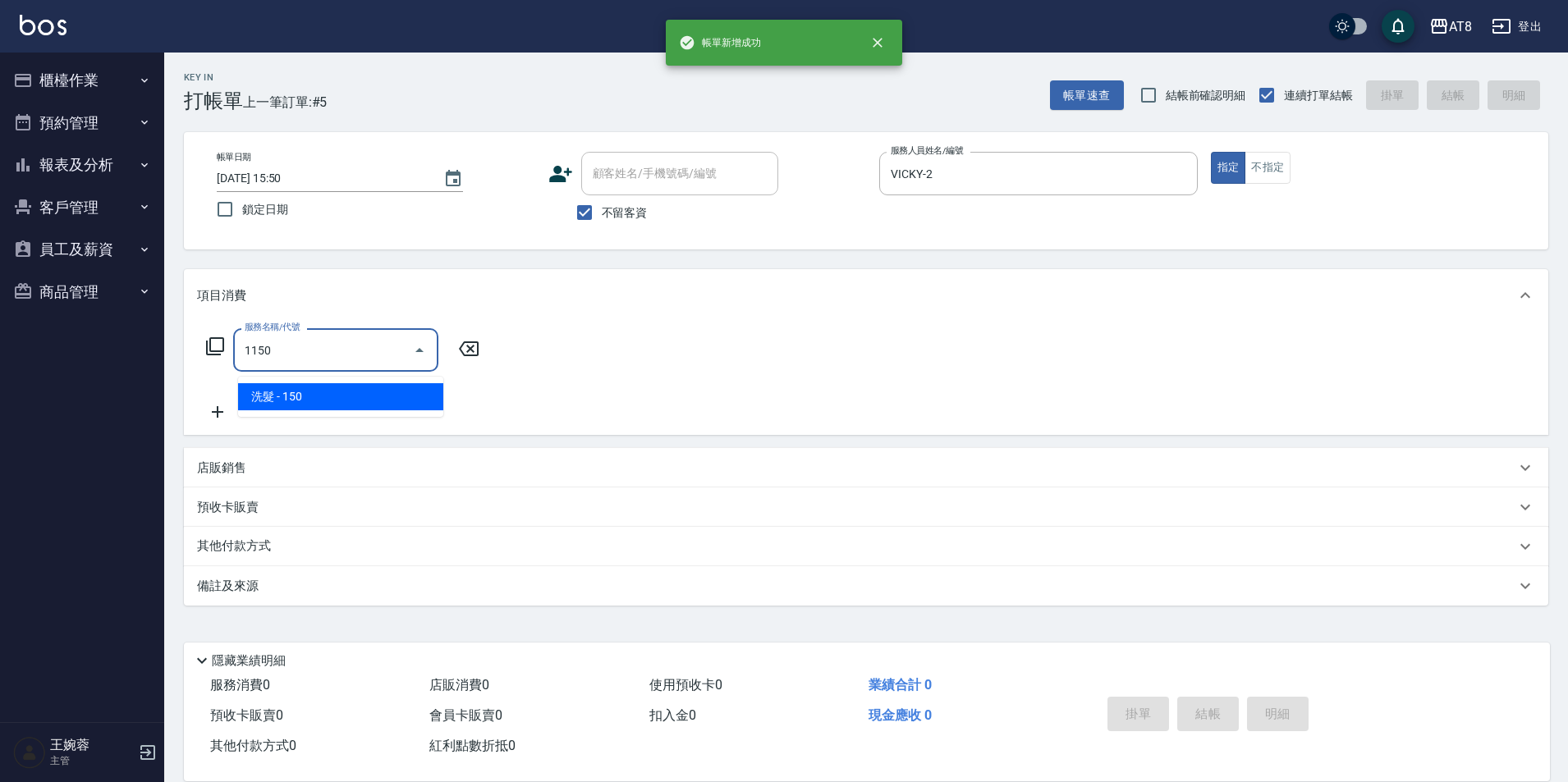
type input "洗髮(1150)"
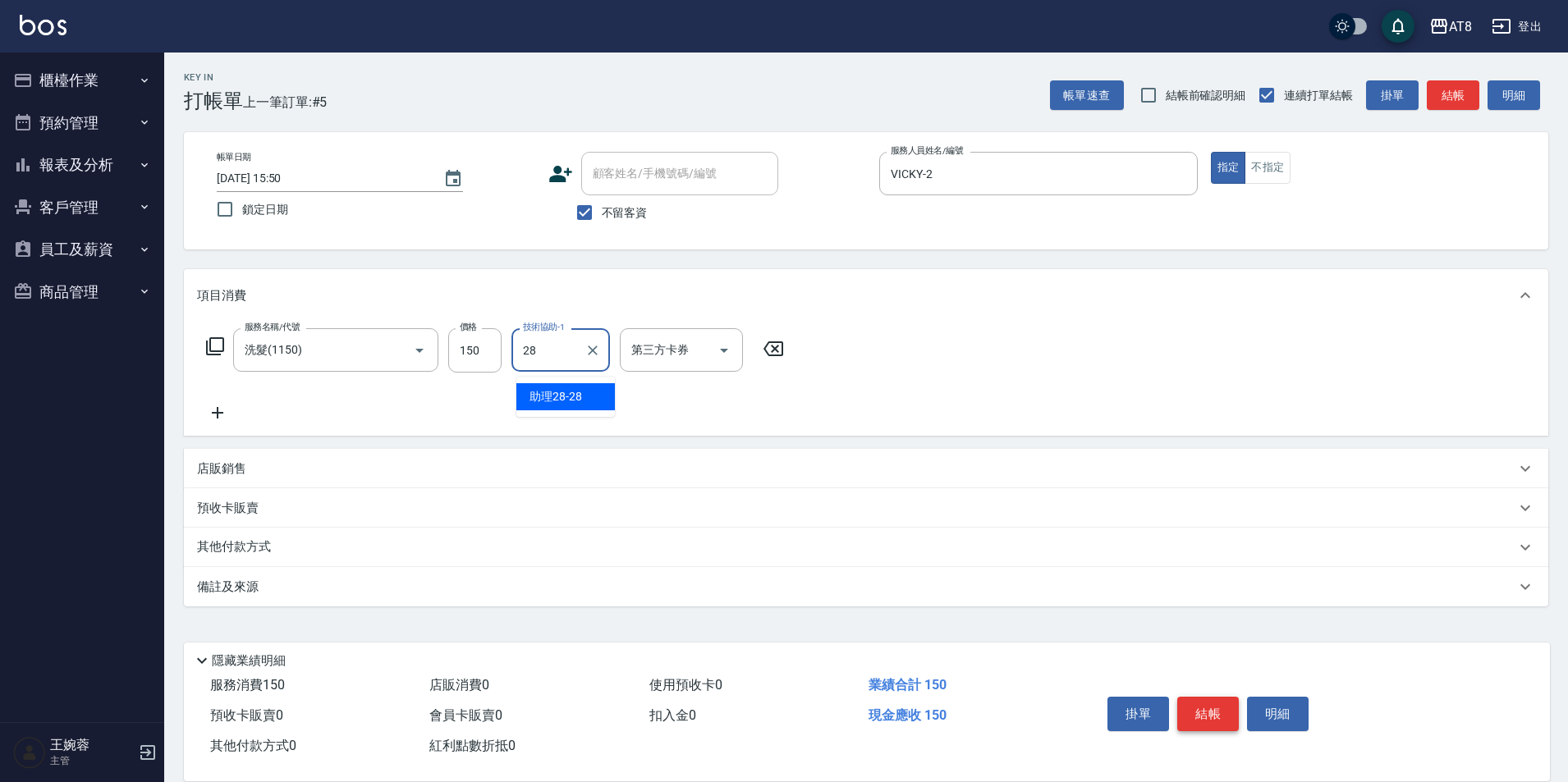
type input "助理28-28"
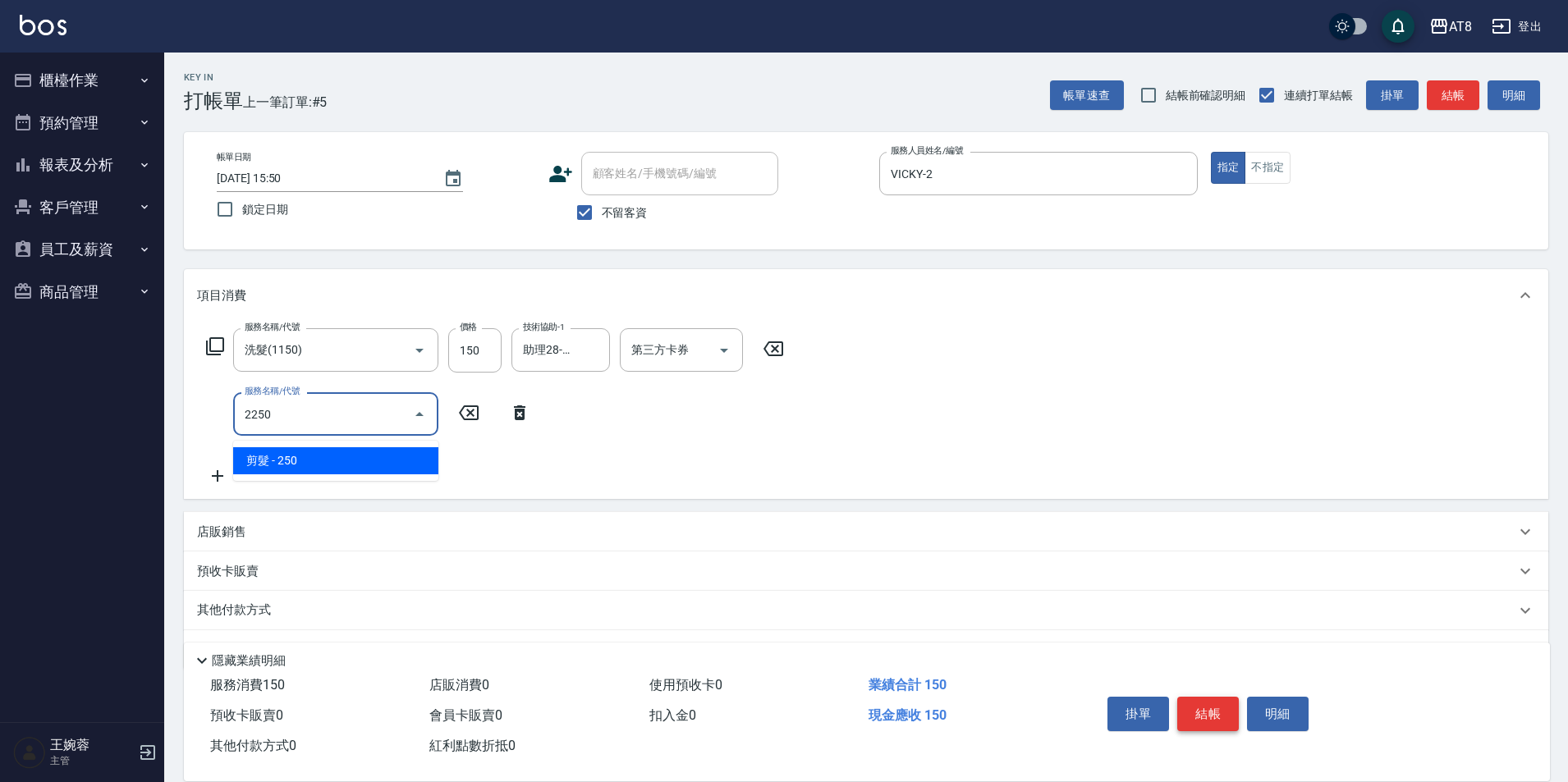
type input "剪髮(2250)"
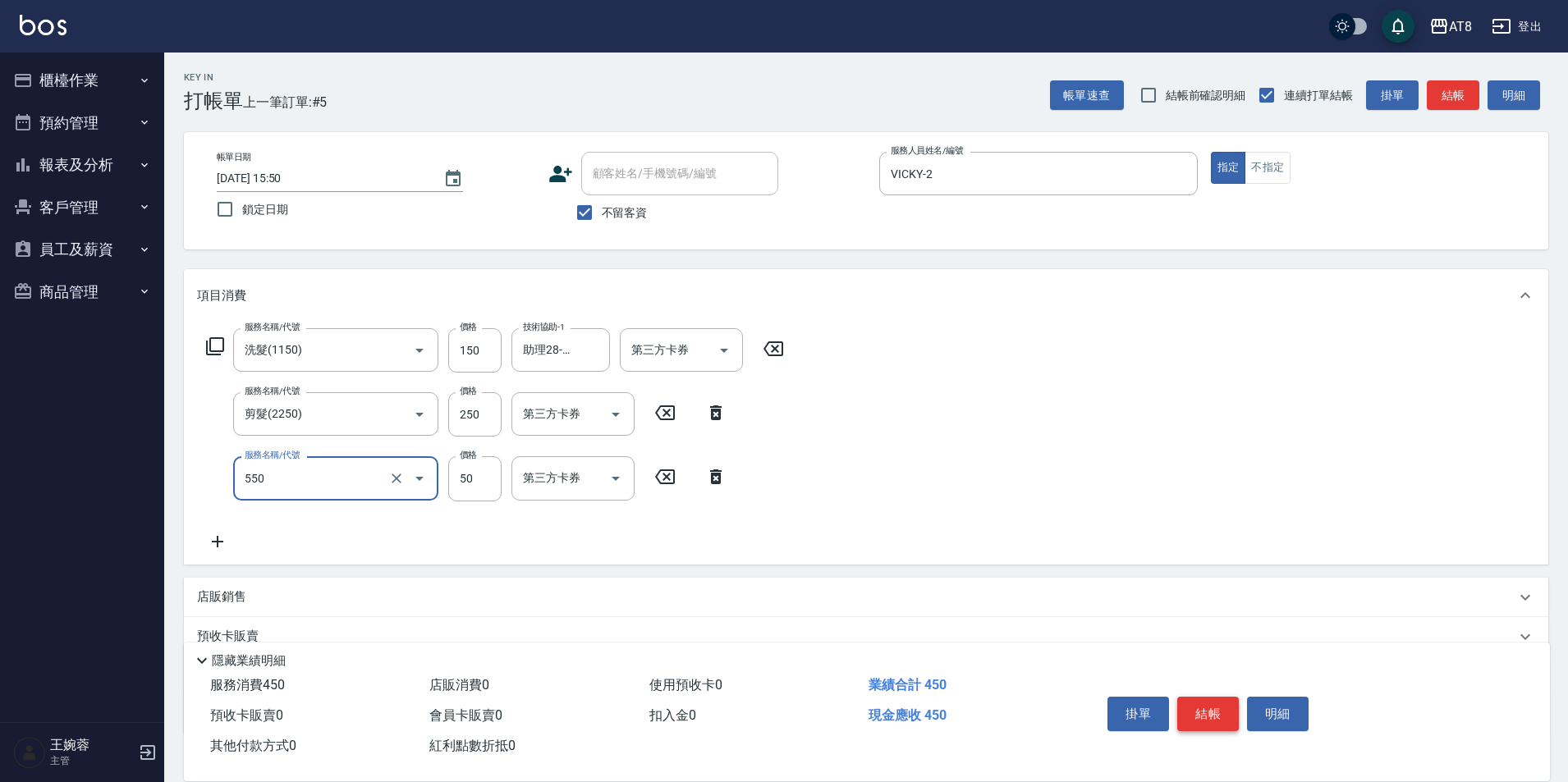
type input "精油或深層(550)"
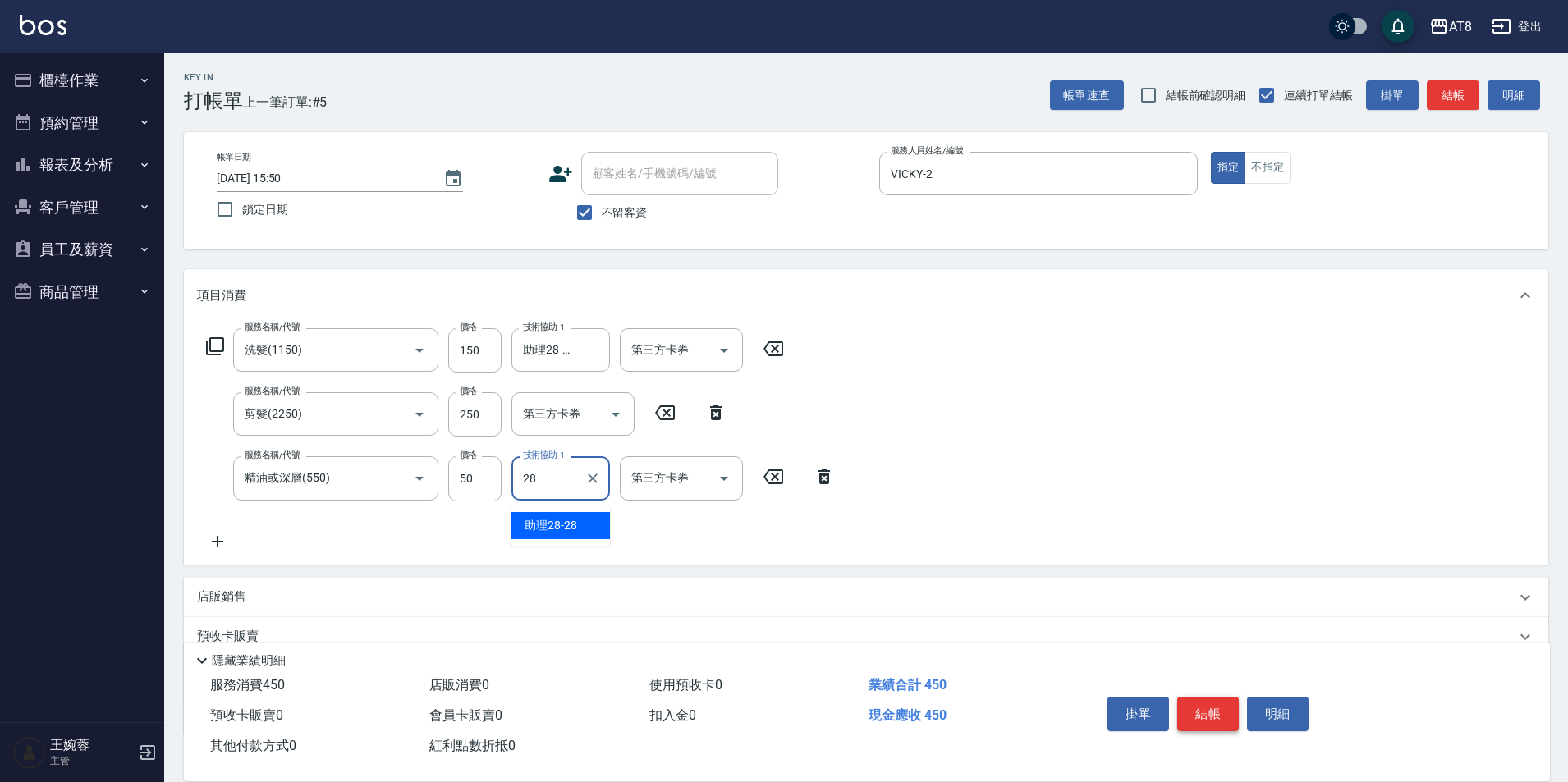
type input "助理28-28"
click at [1206, 697] on button "結帳" at bounding box center [1208, 714] width 62 height 35
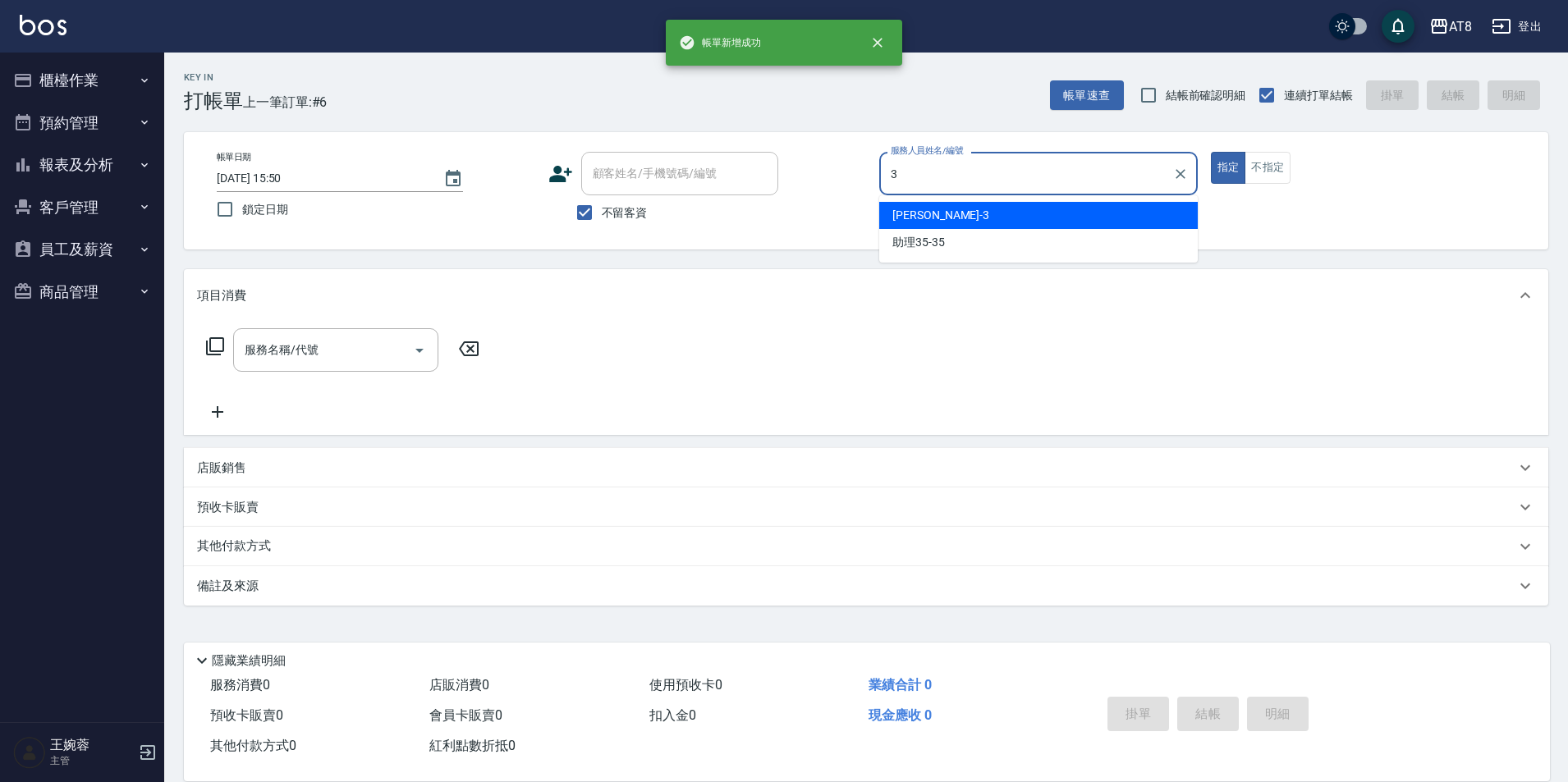
type input "[PERSON_NAME]-3"
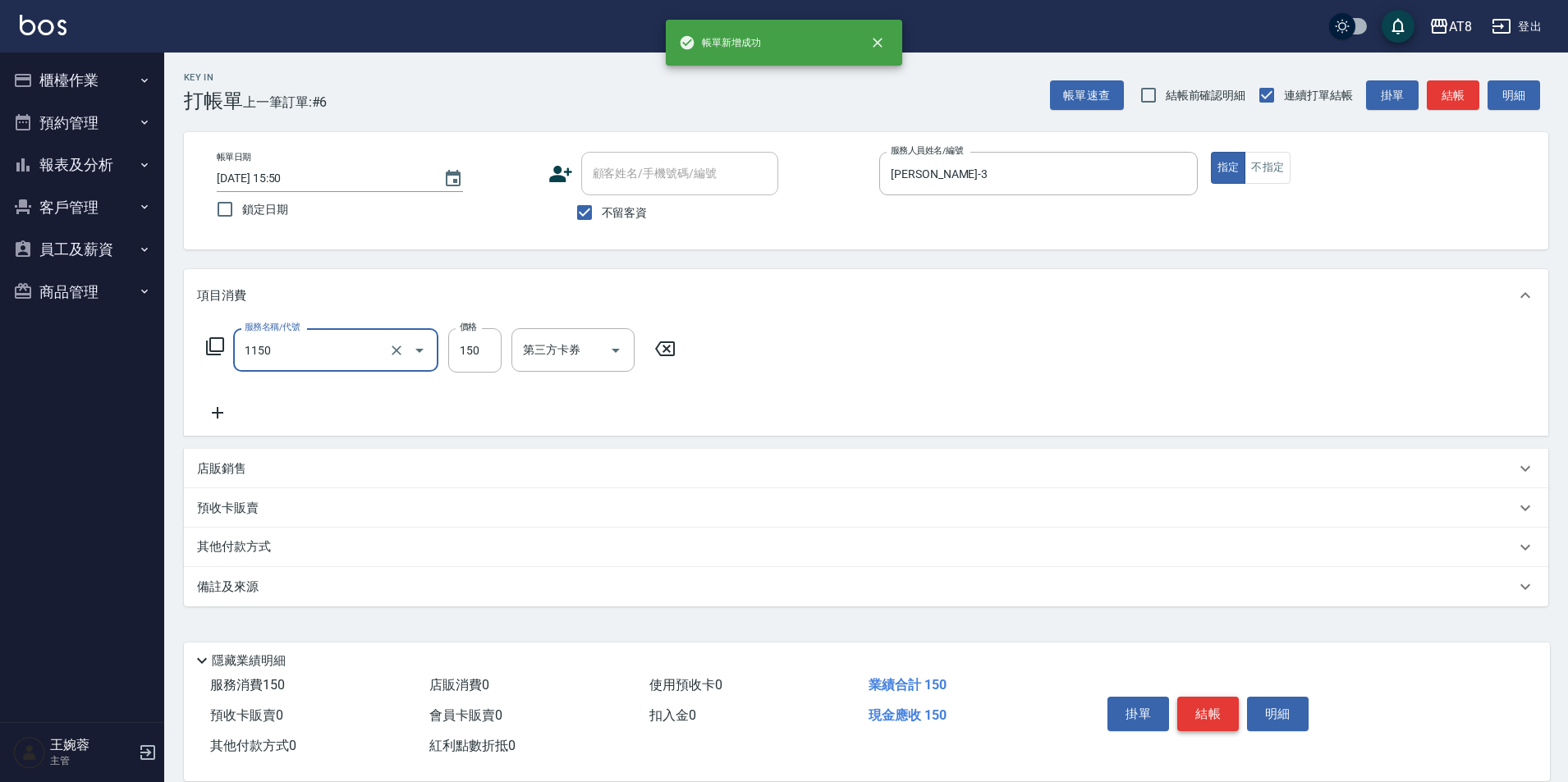
type input "洗髮(1150)"
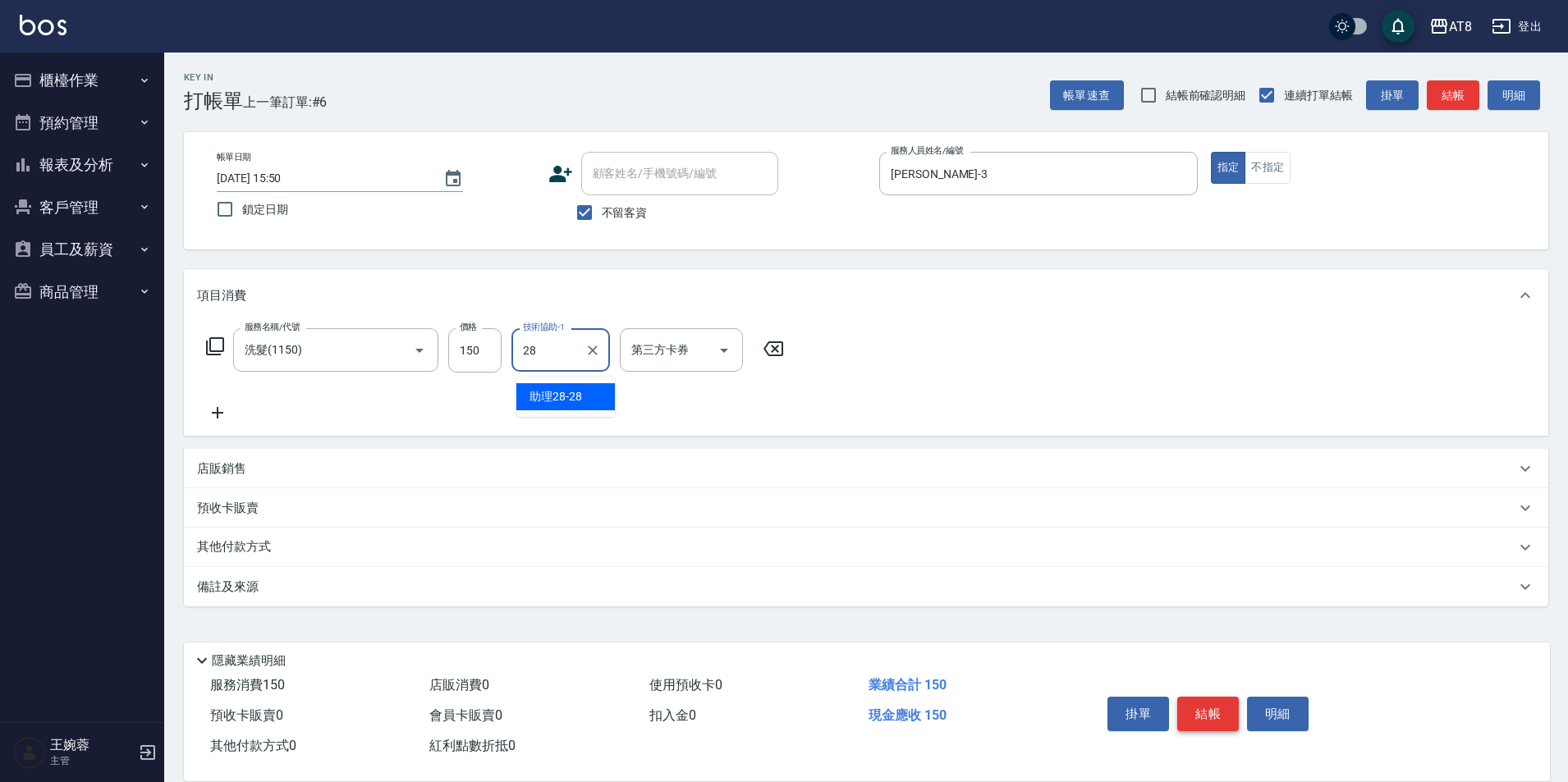
type input "助理28-28"
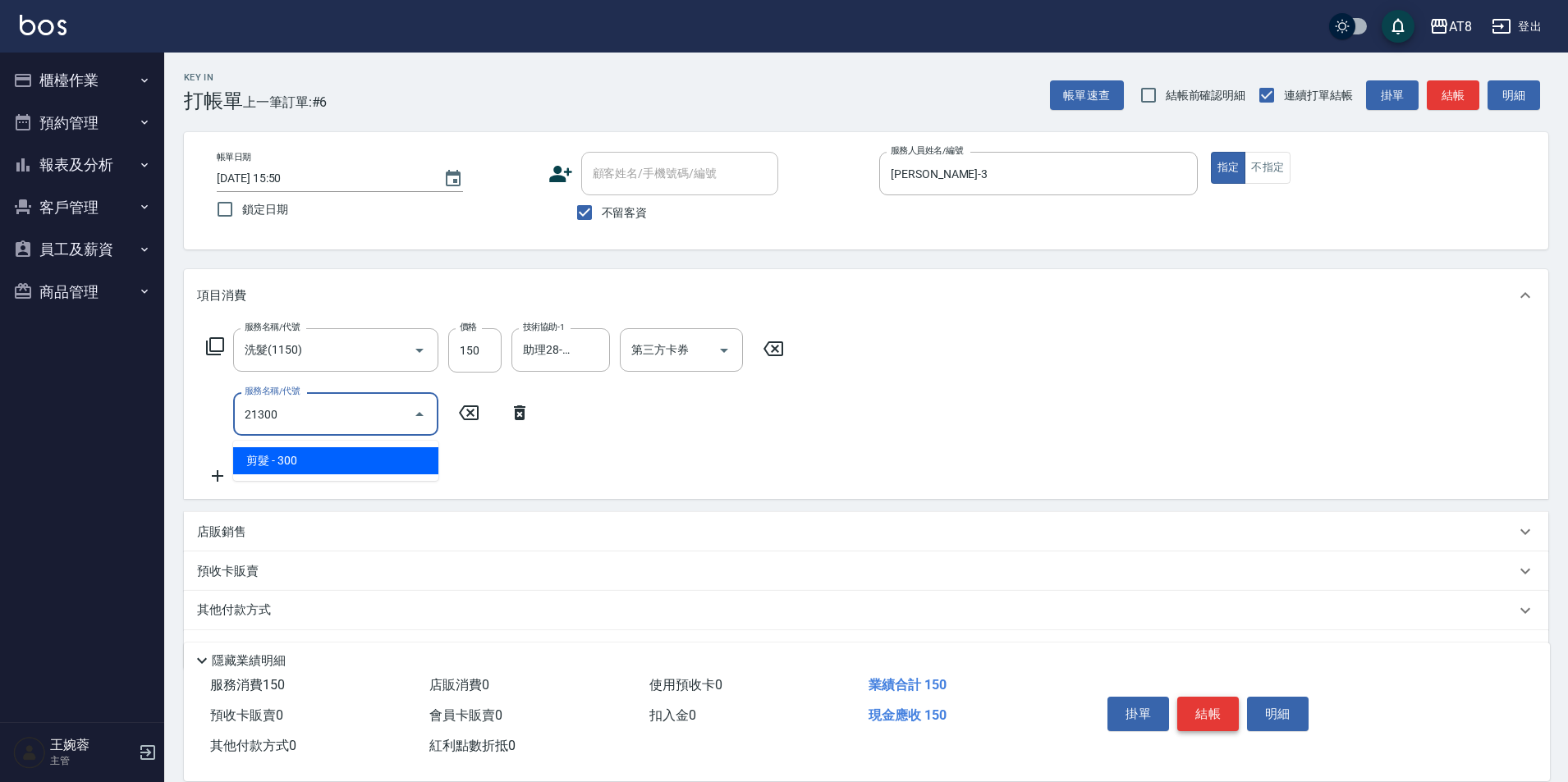
type input "剪髮(21300)"
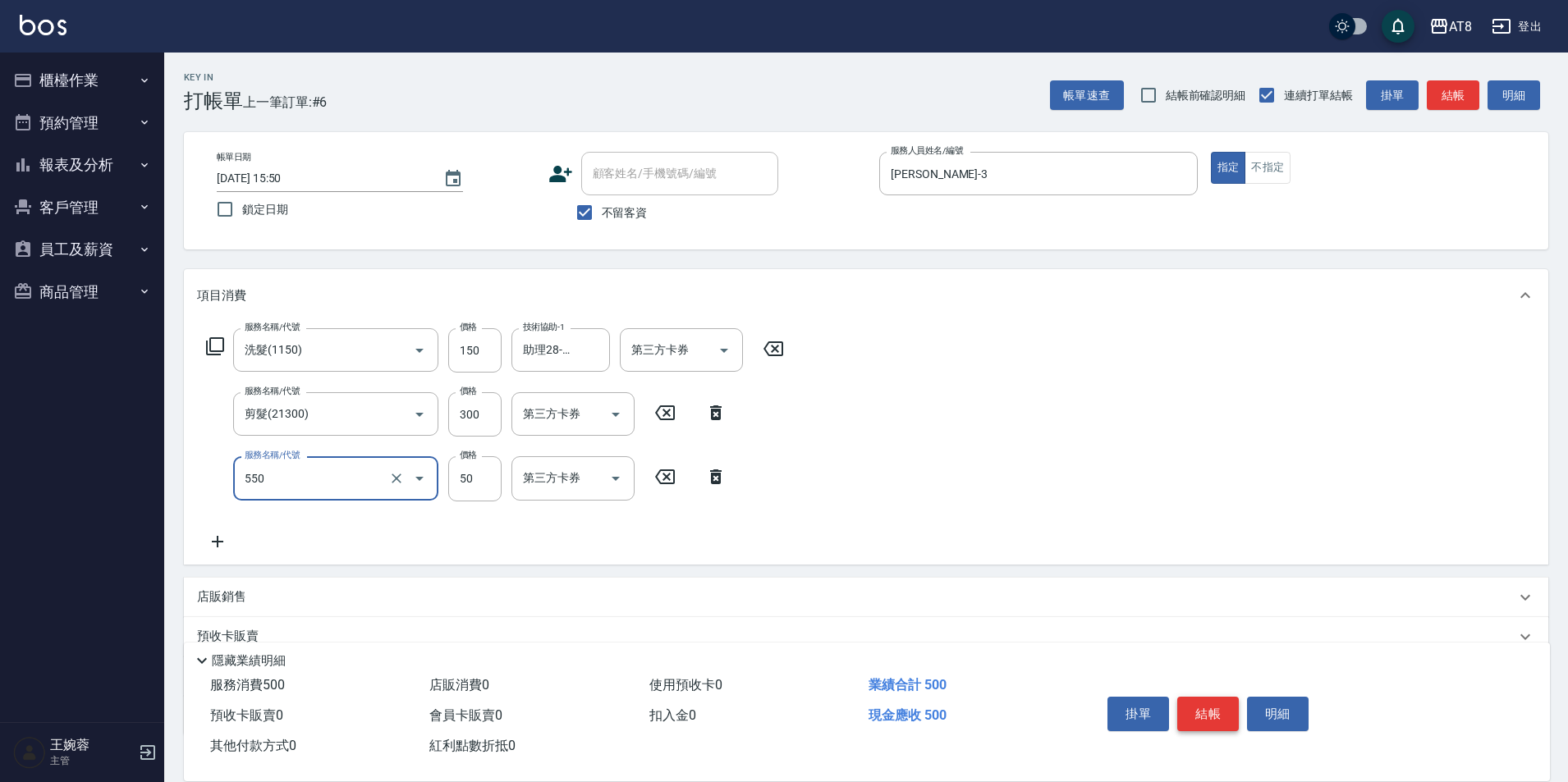
type input "精油或深層(550)"
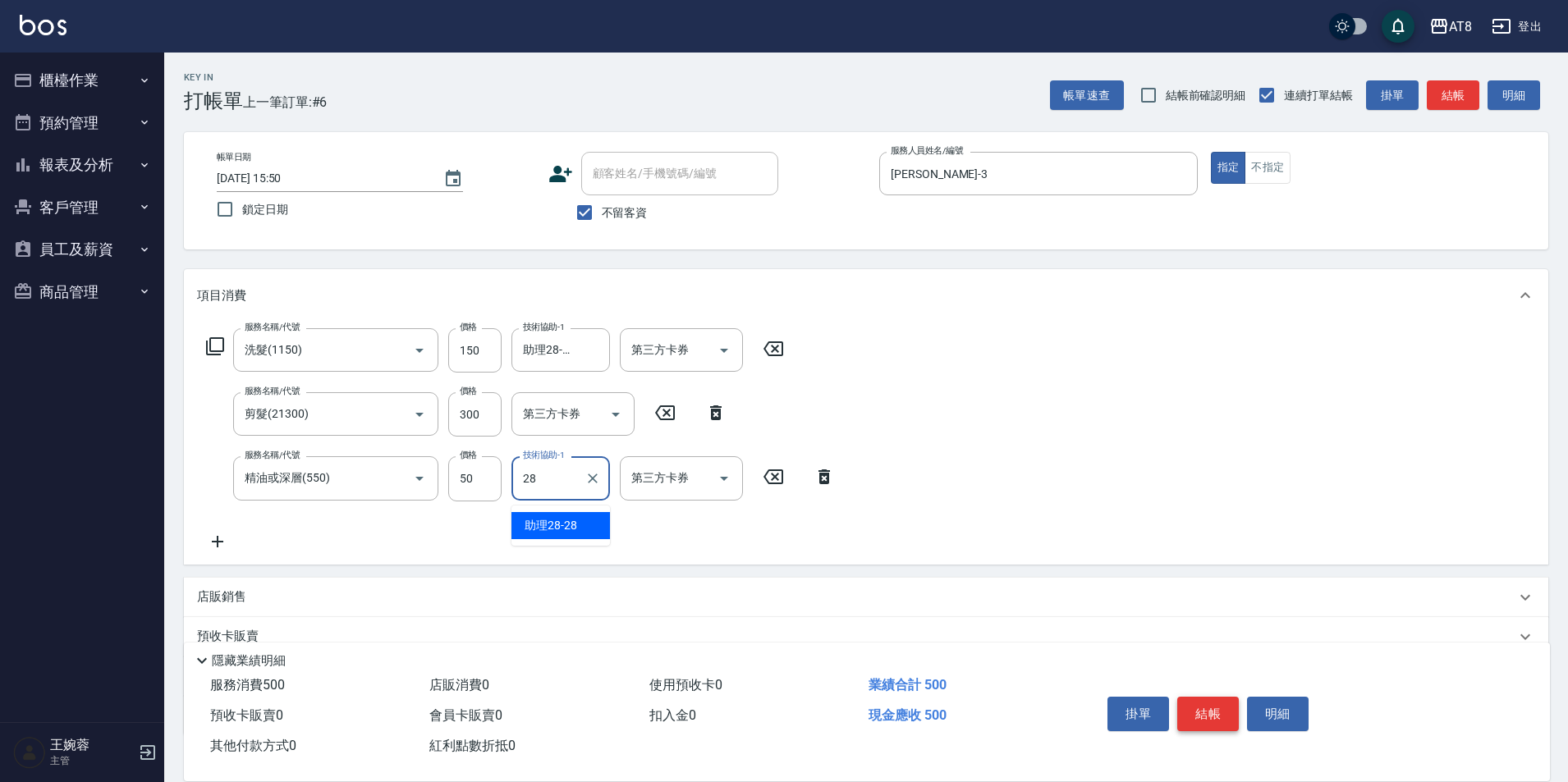
type input "助理28-28"
click at [1206, 697] on button "結帳" at bounding box center [1208, 714] width 62 height 35
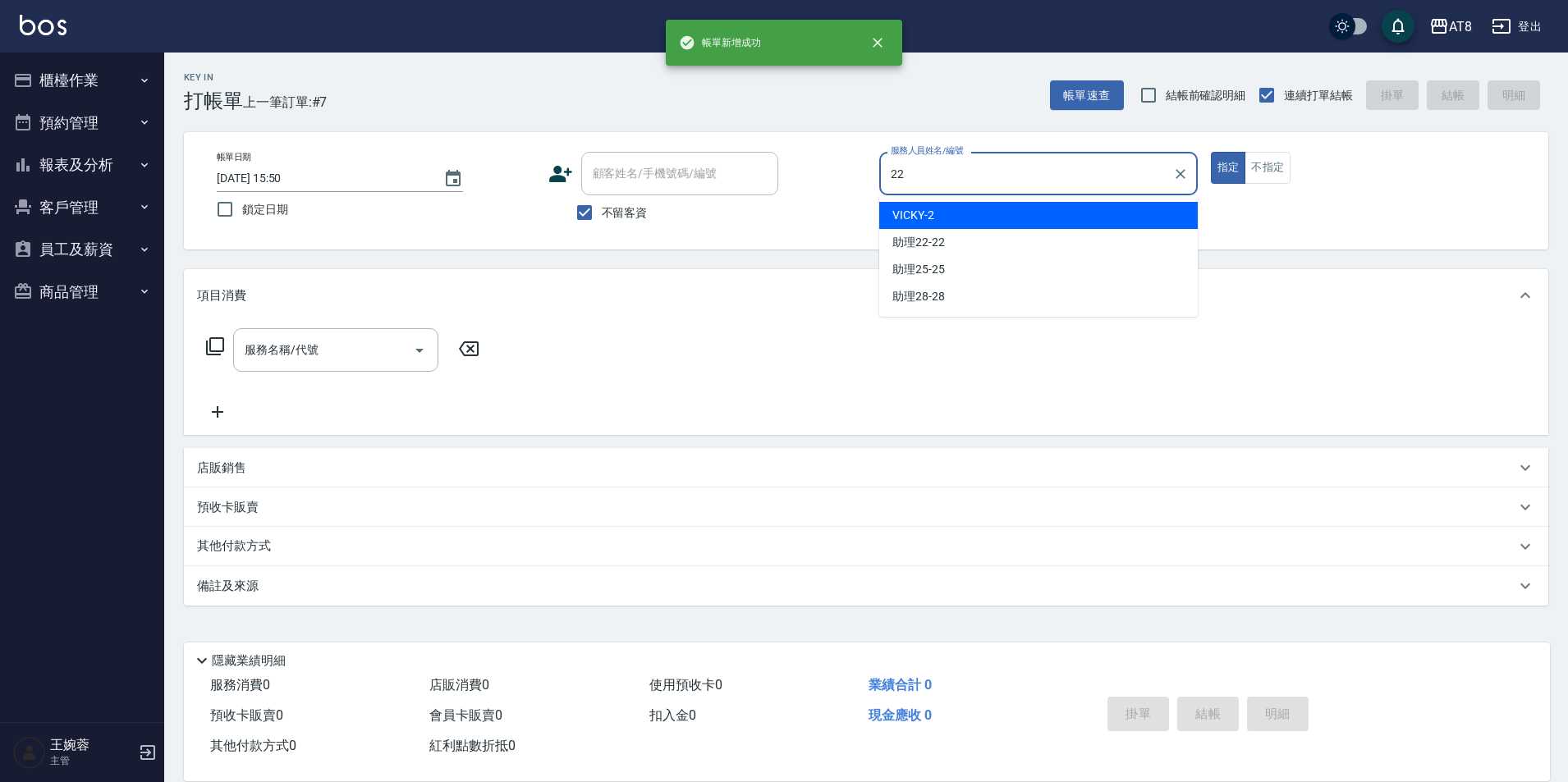
type input "助理22-22"
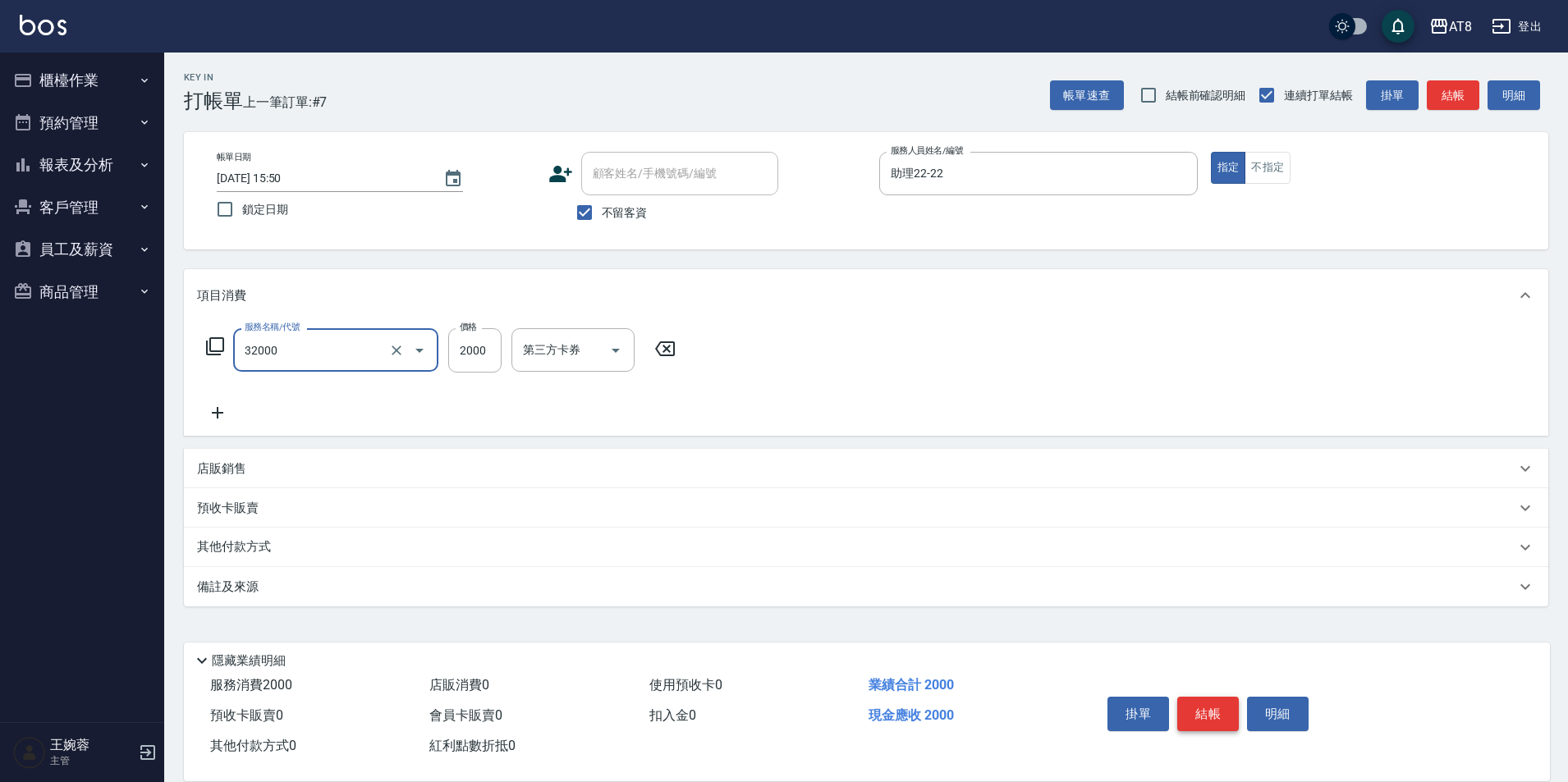
type input "燙髮(32000)"
click at [1227, 701] on button "結帳" at bounding box center [1208, 714] width 62 height 35
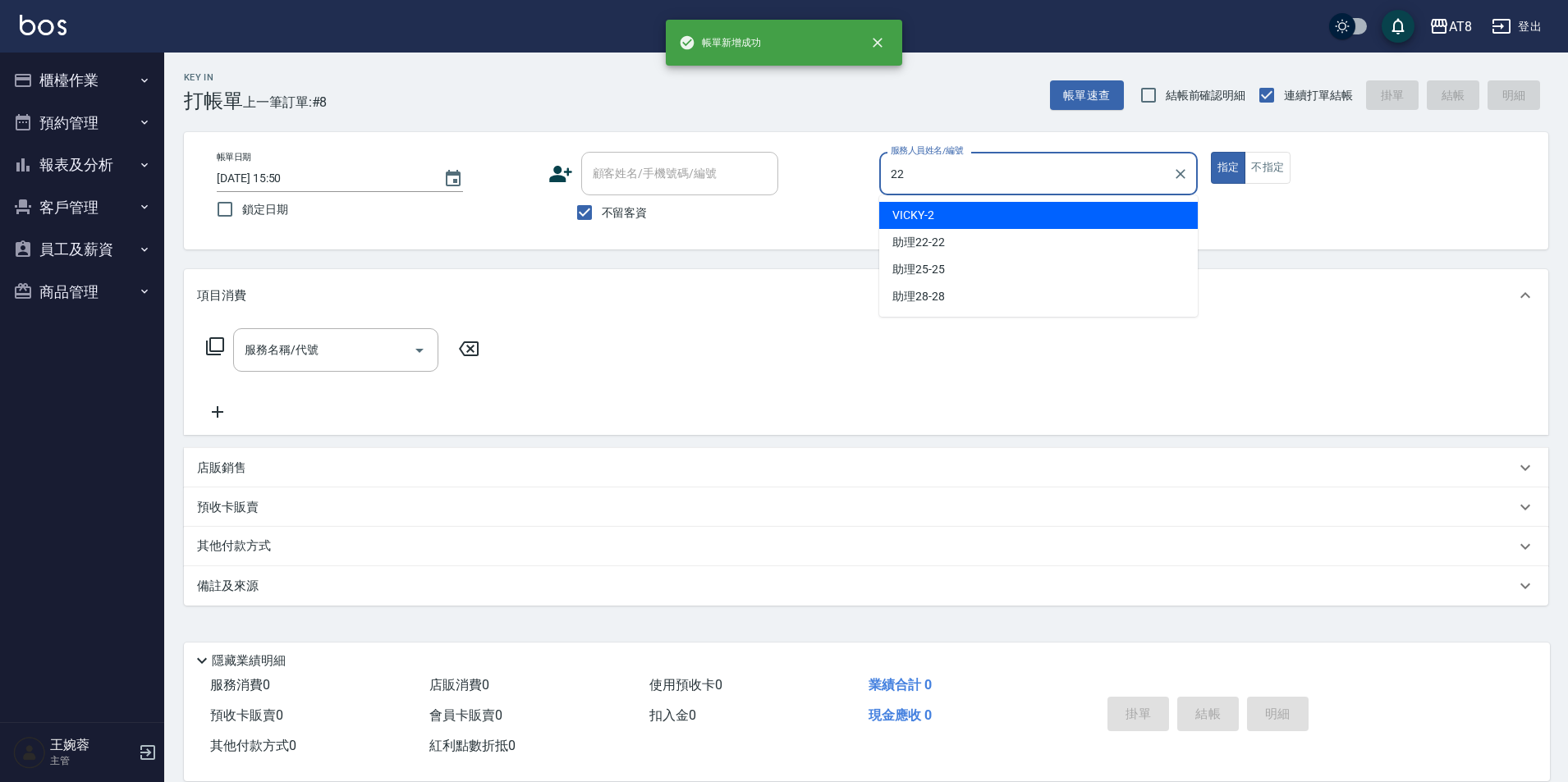
type input "助理22-22"
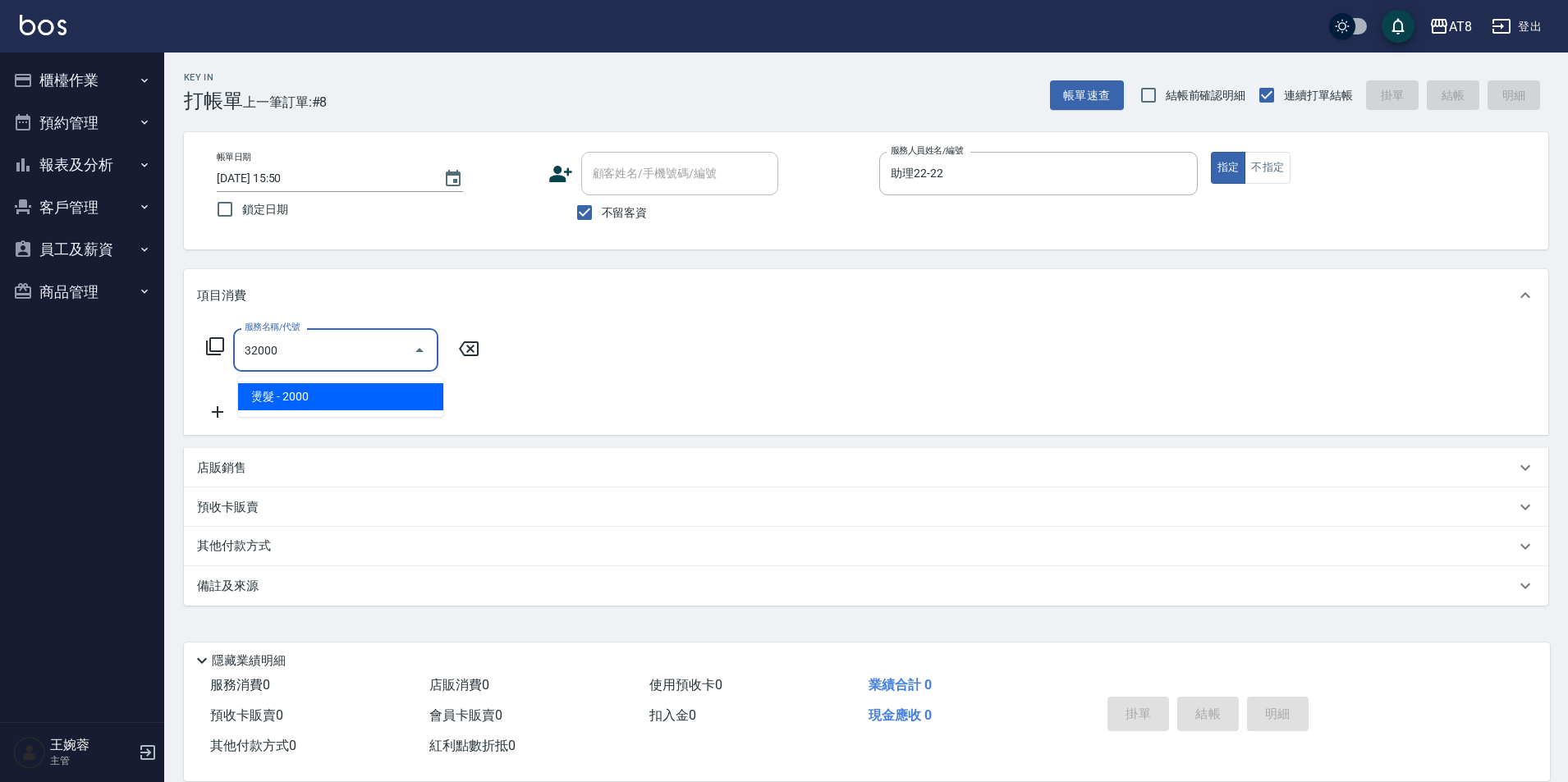
type input "燙髮(32000)"
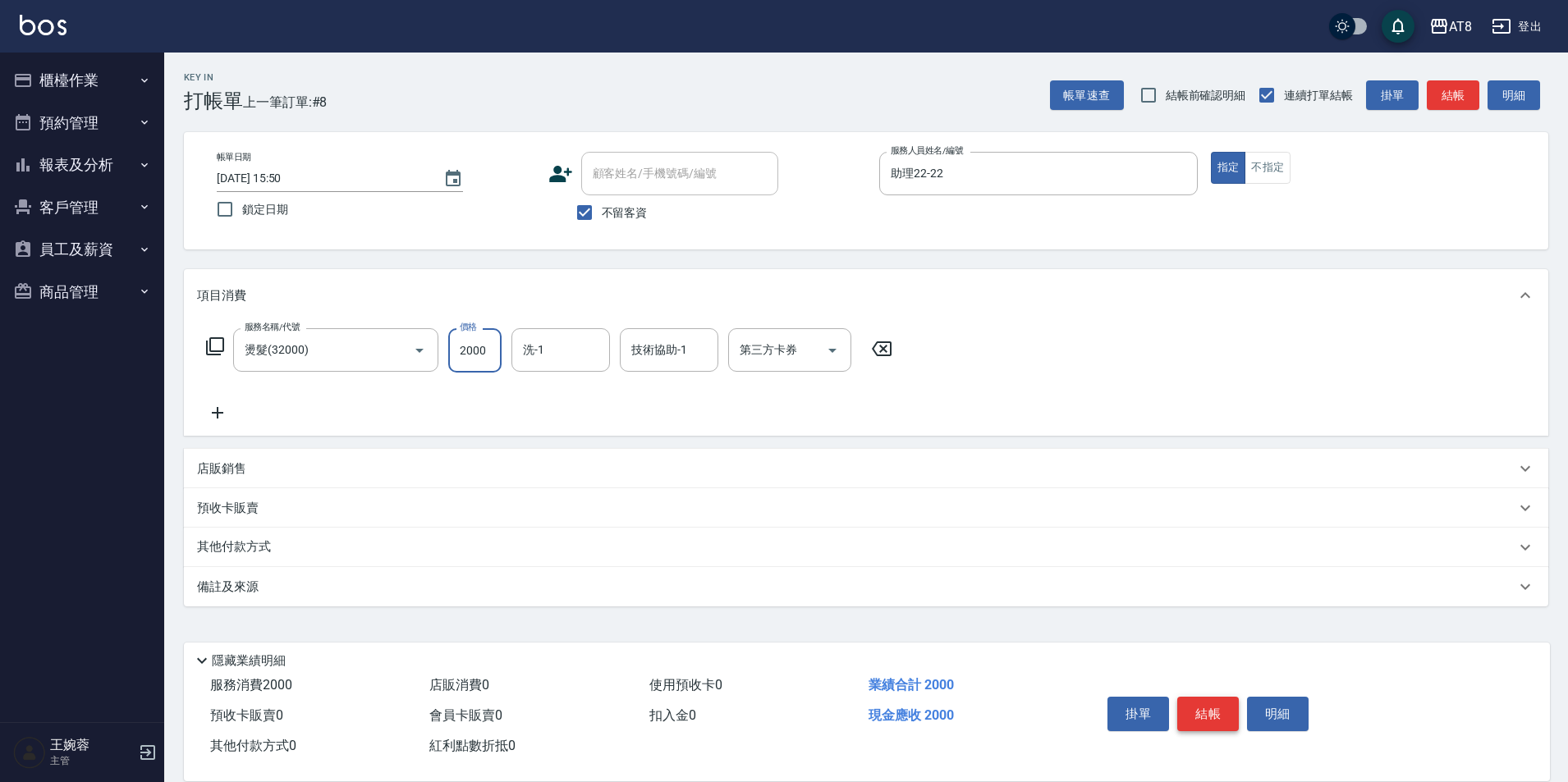
click at [1227, 701] on button "結帳" at bounding box center [1208, 714] width 62 height 35
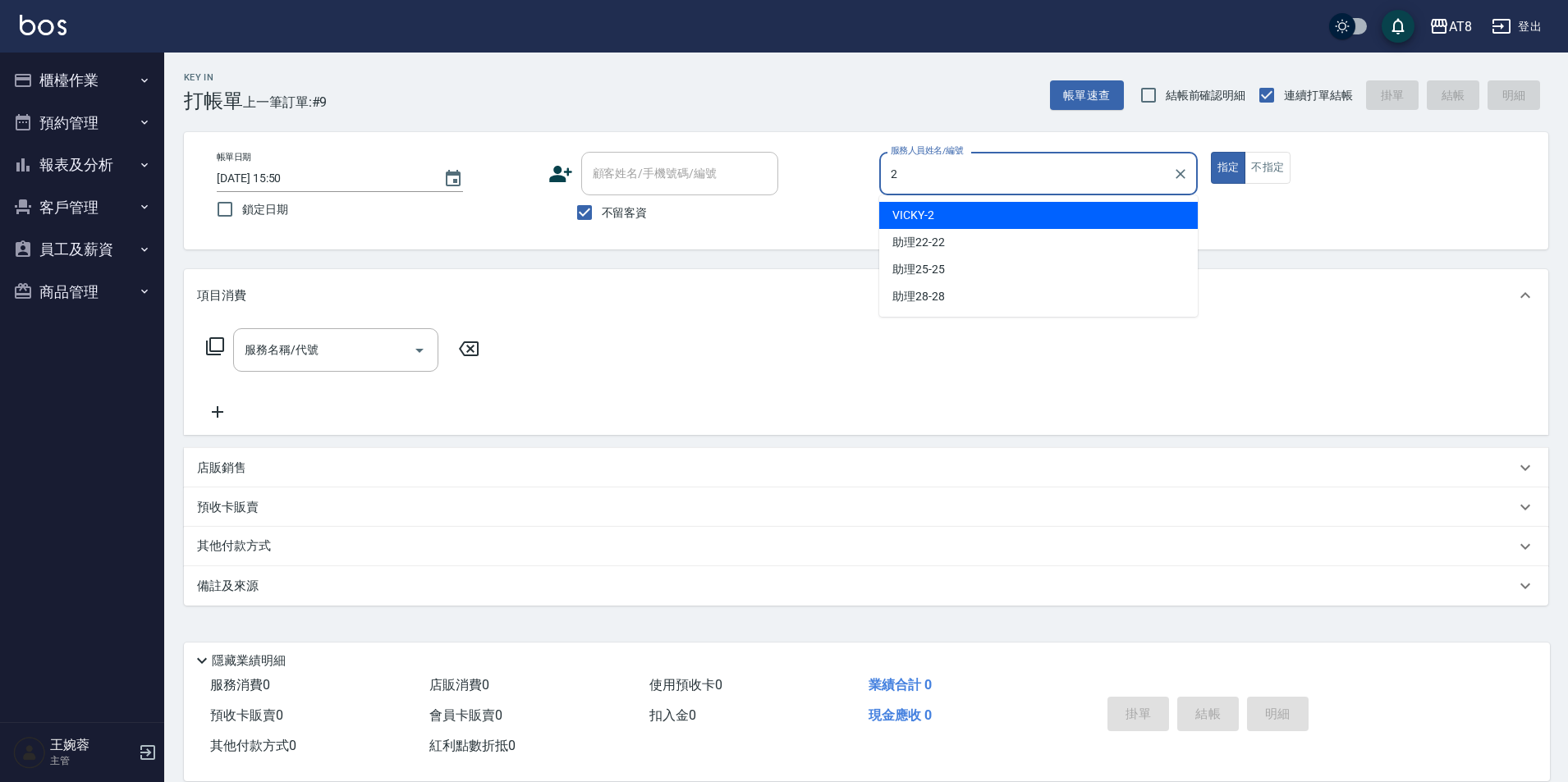
type input "VICKY-2"
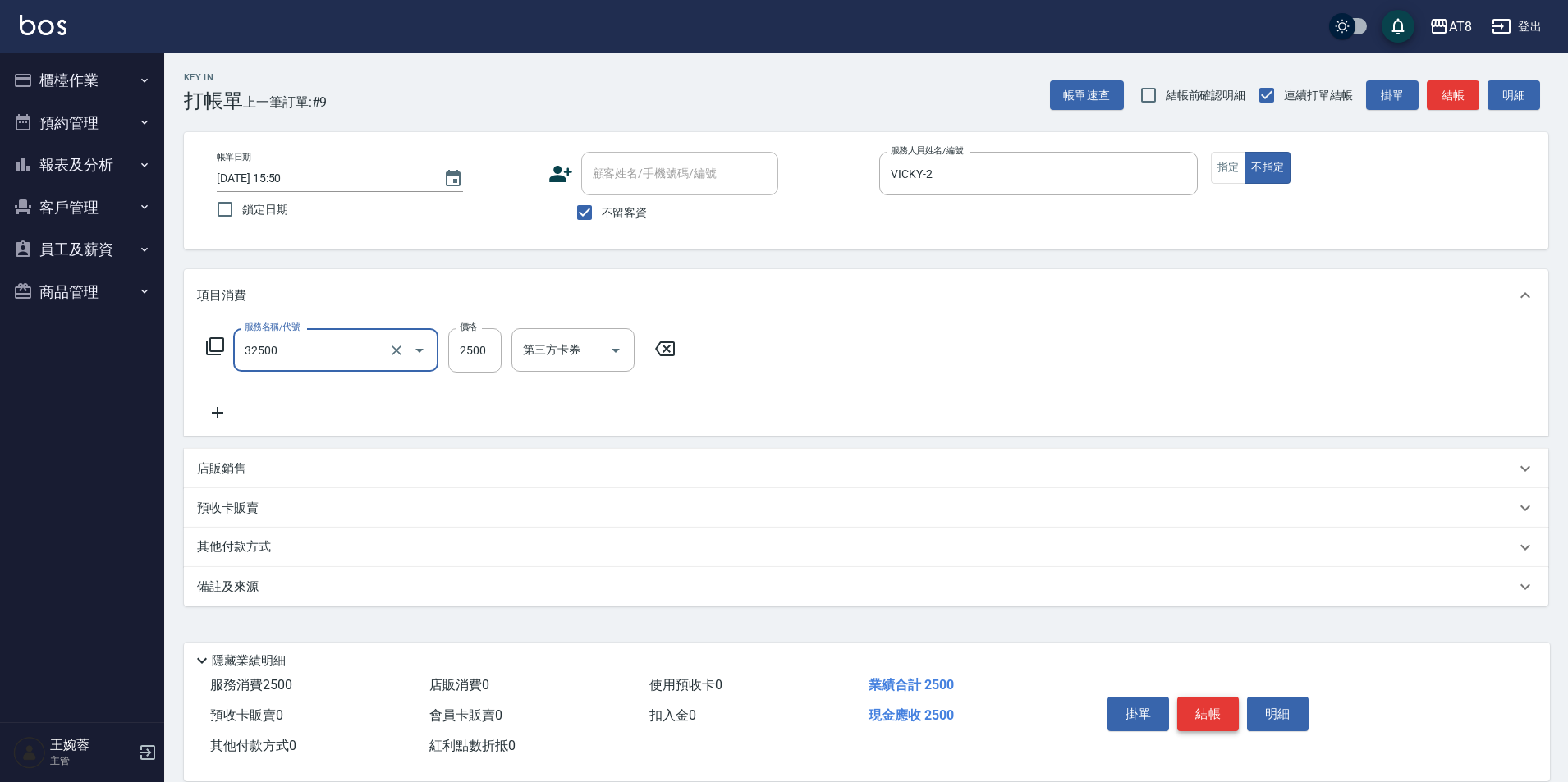
type input "燙髮(32500)"
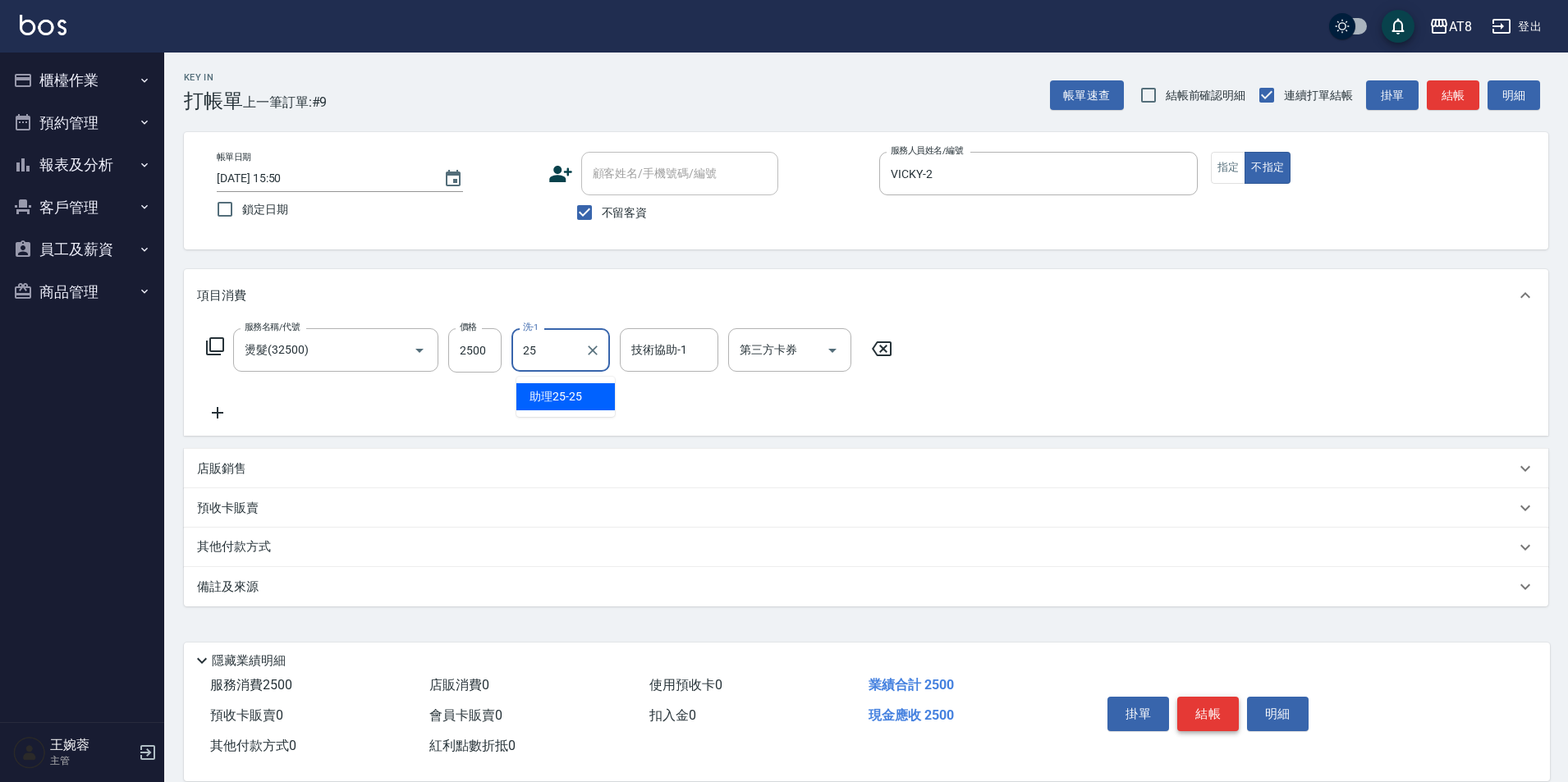
type input "助理25-25"
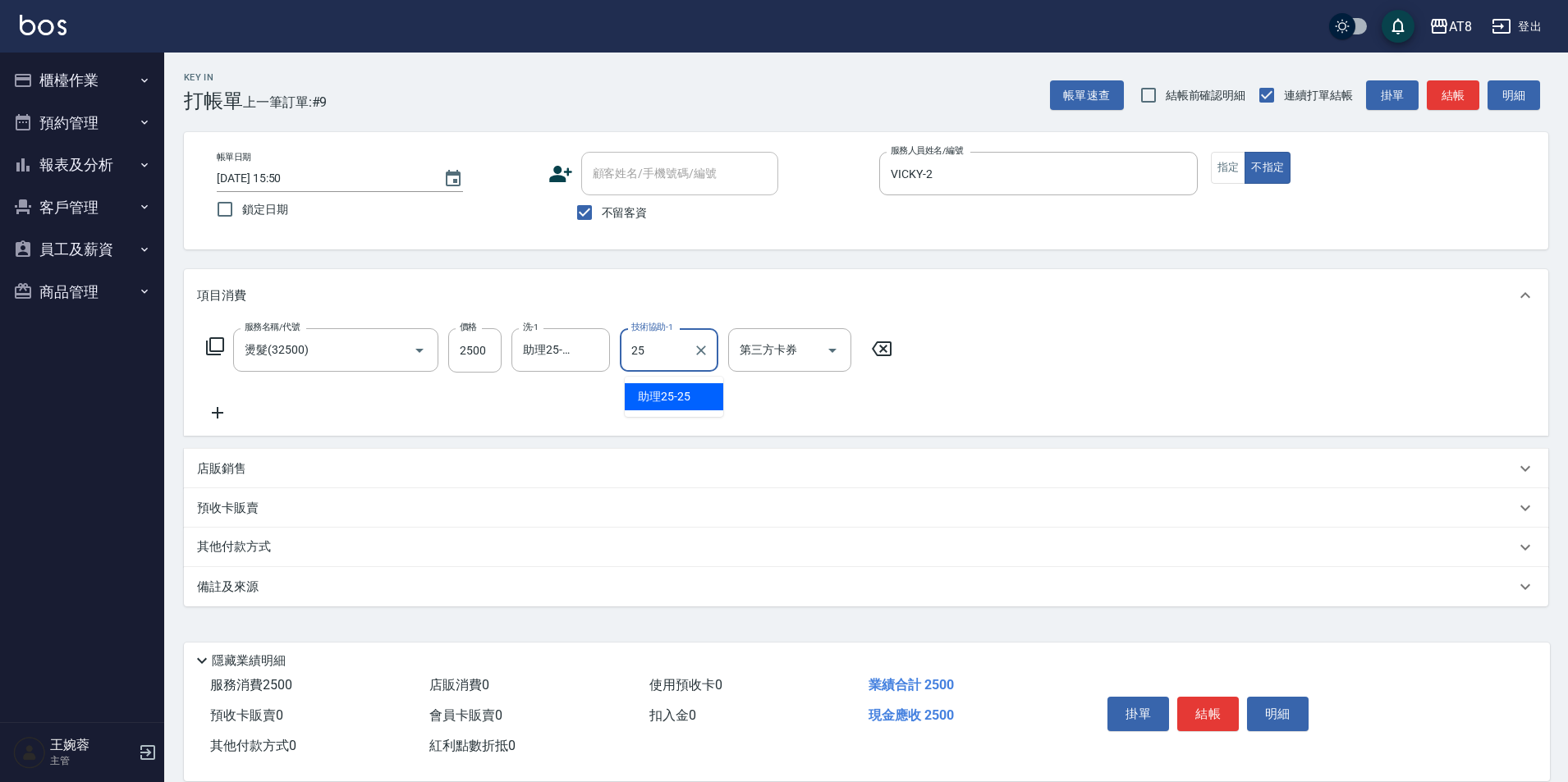
type input "助理25-25"
click at [214, 354] on icon at bounding box center [214, 346] width 20 height 20
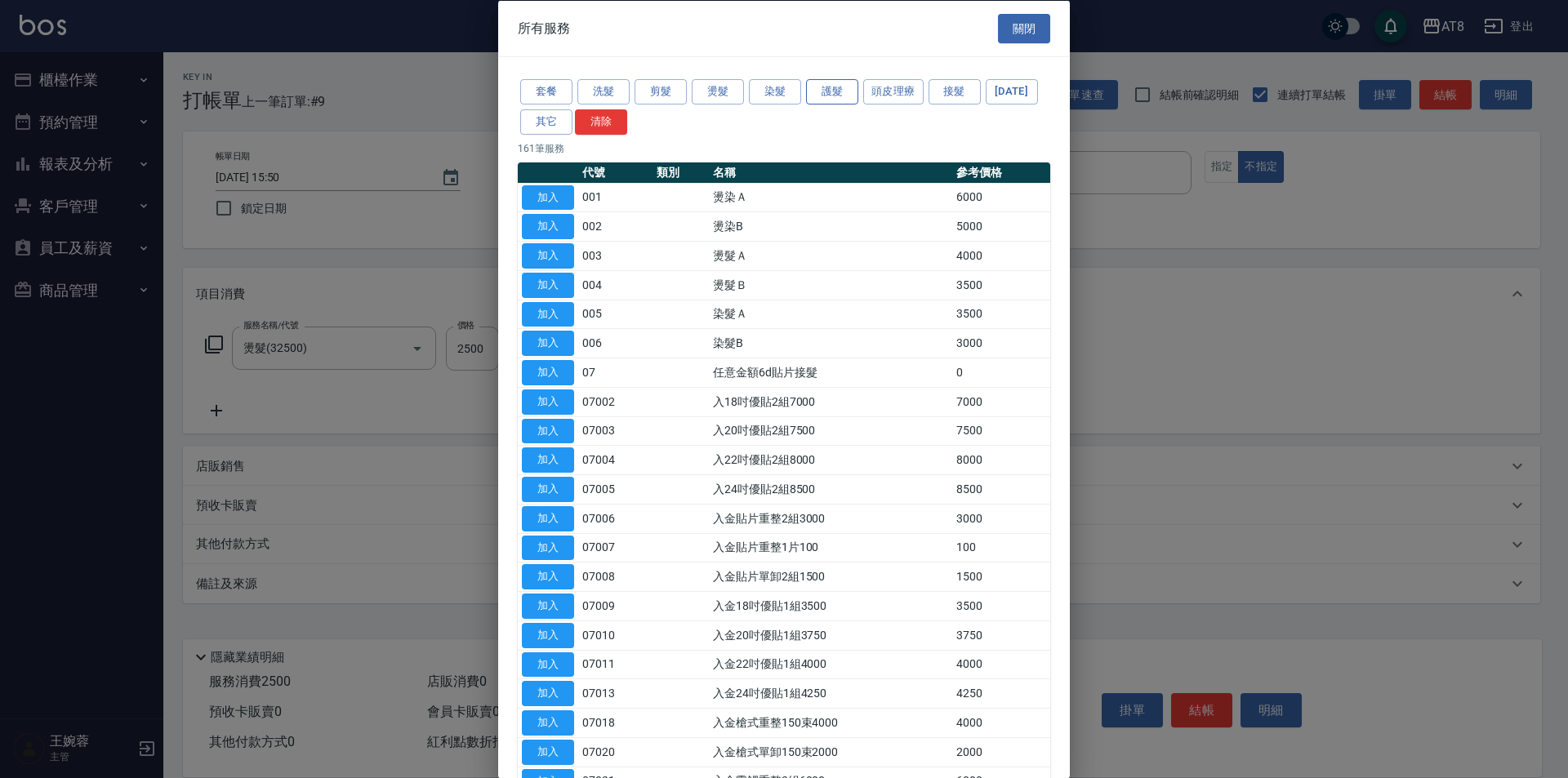
click at [825, 96] on button "護髮" at bounding box center [832, 91] width 52 height 25
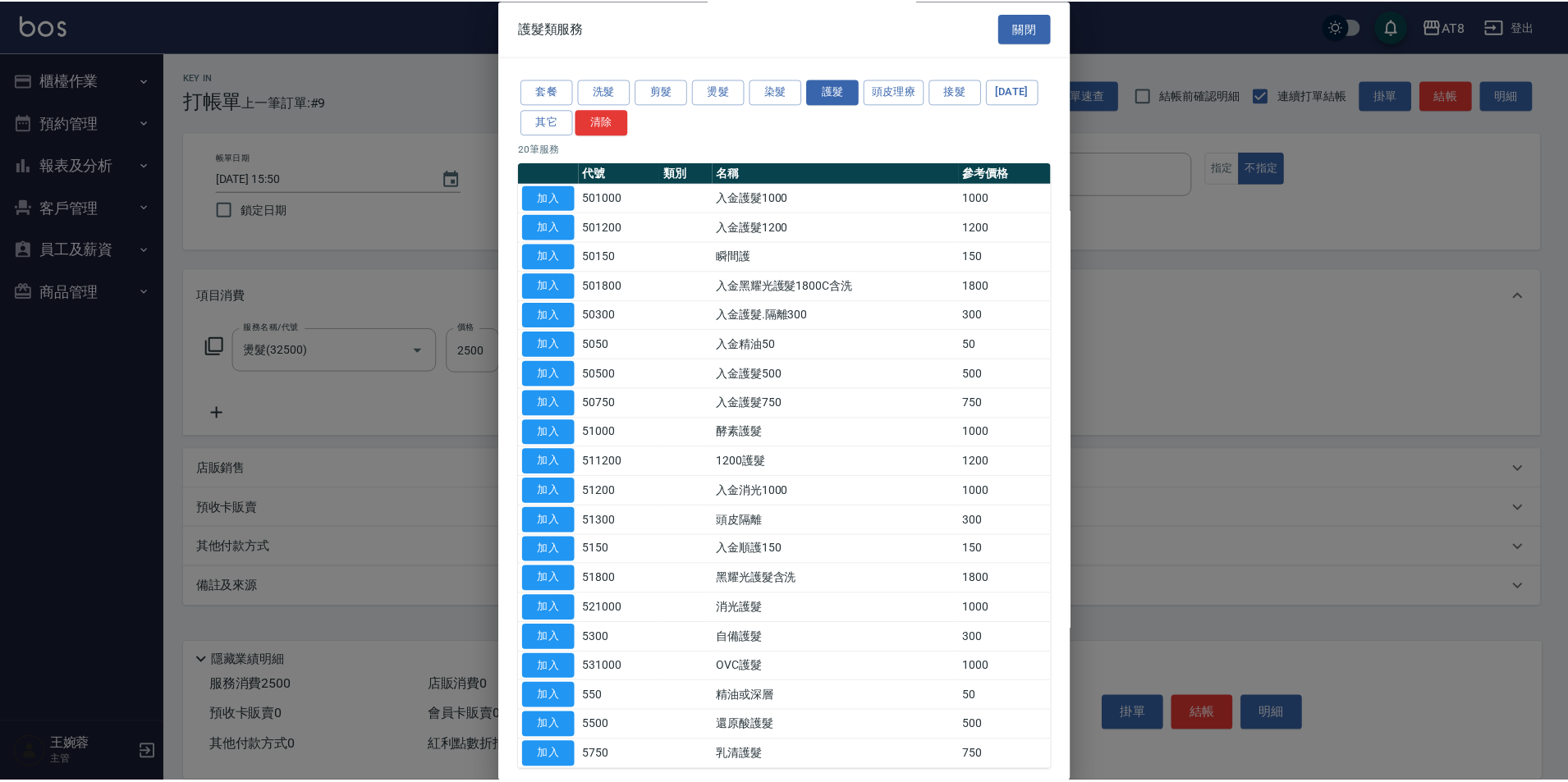
scroll to position [123, 0]
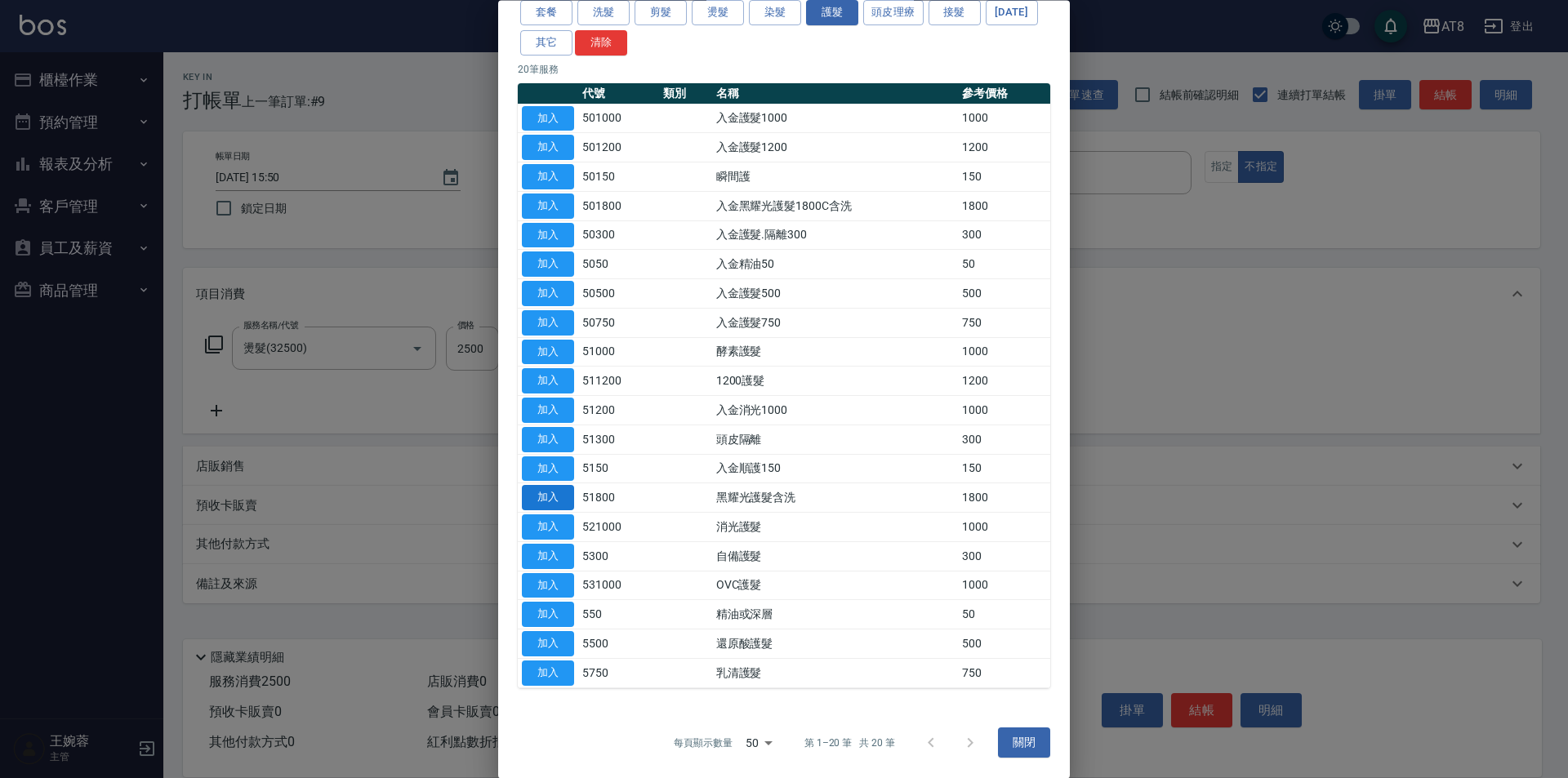
click at [566, 512] on button "加入" at bounding box center [548, 498] width 52 height 25
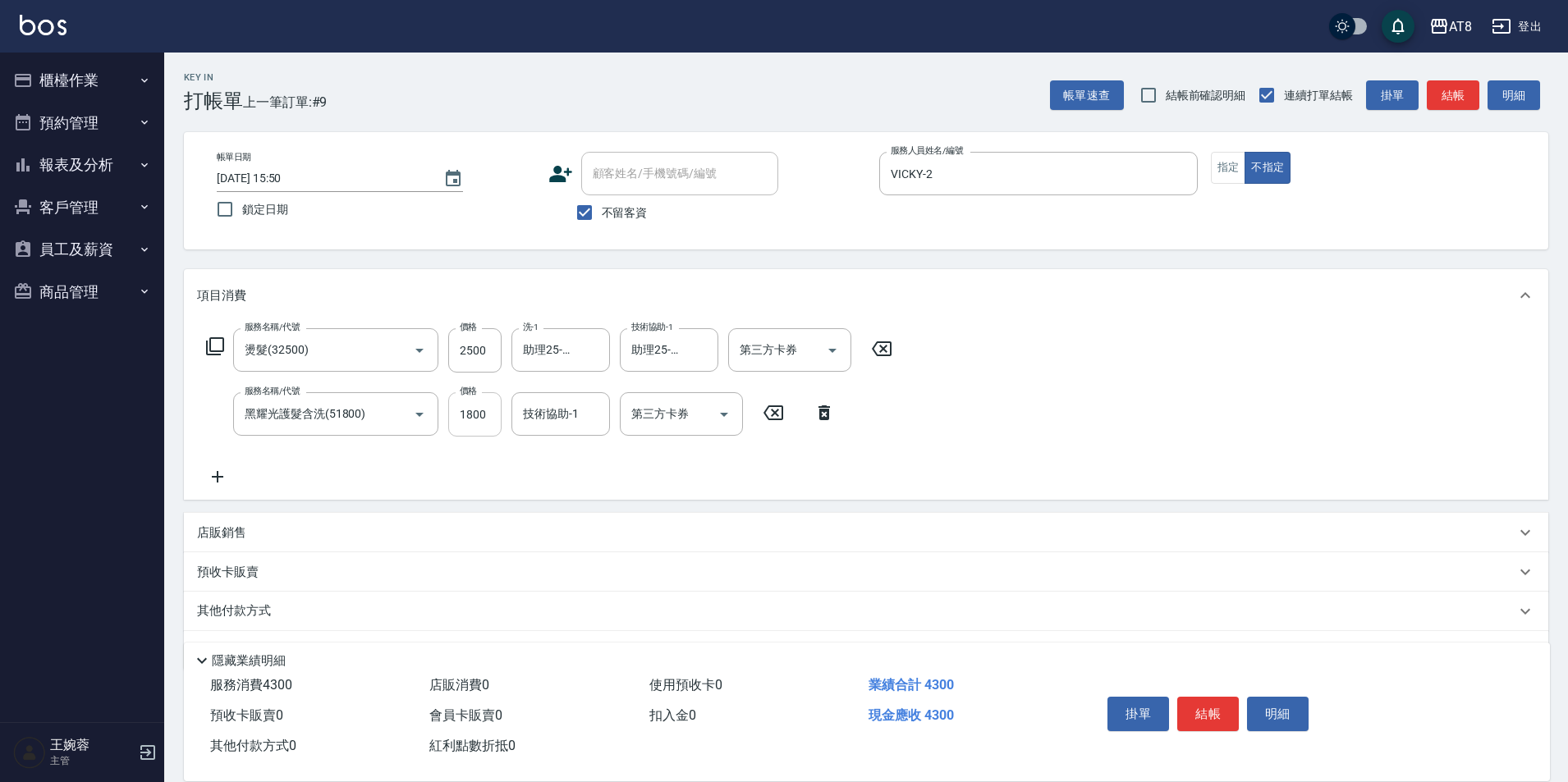
click at [480, 416] on input "1800" at bounding box center [475, 414] width 53 height 44
type input "2200"
type input "助理25-25"
click at [1206, 697] on button "結帳" at bounding box center [1208, 714] width 62 height 35
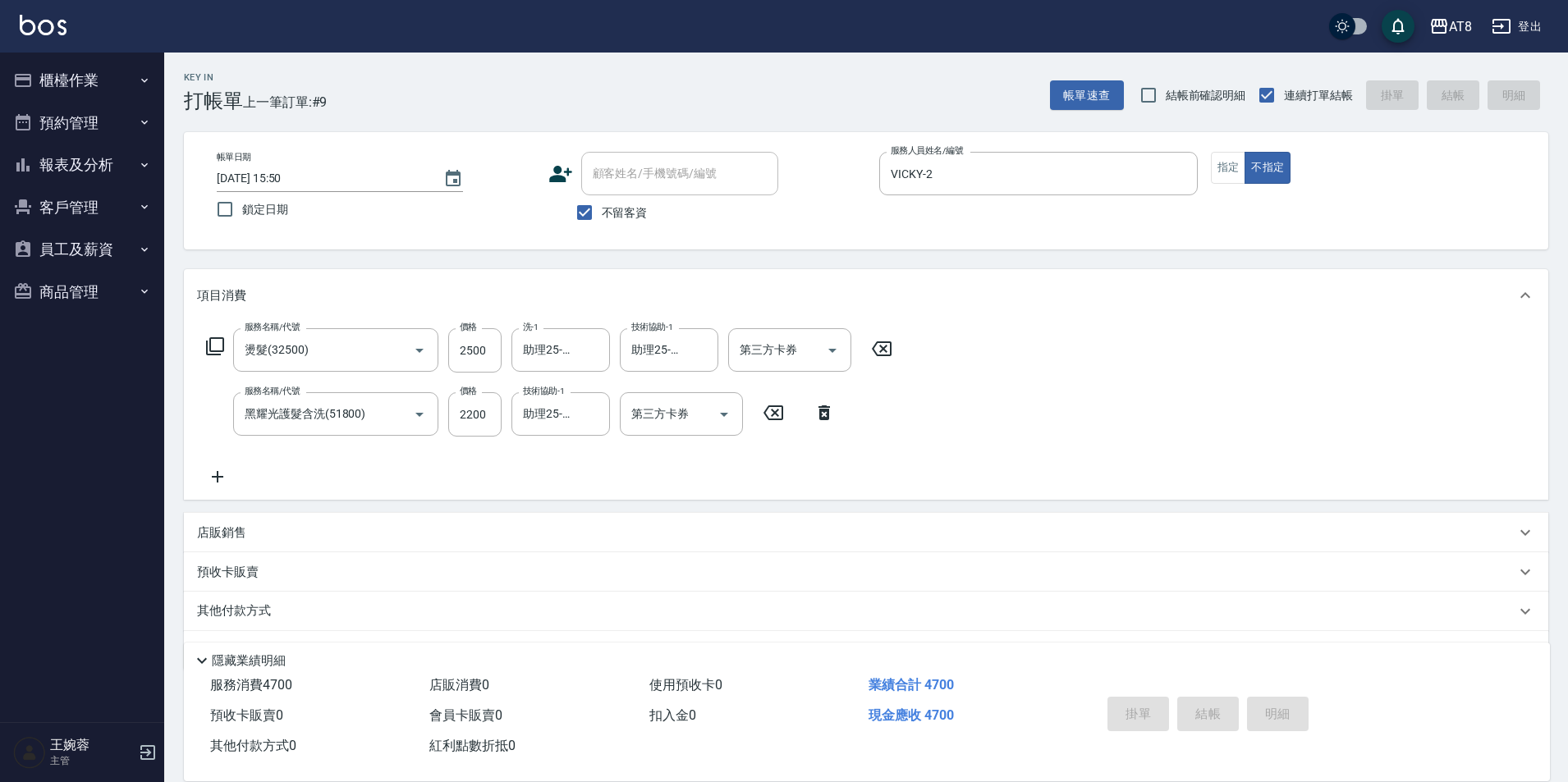
type input "[DATE] 15:51"
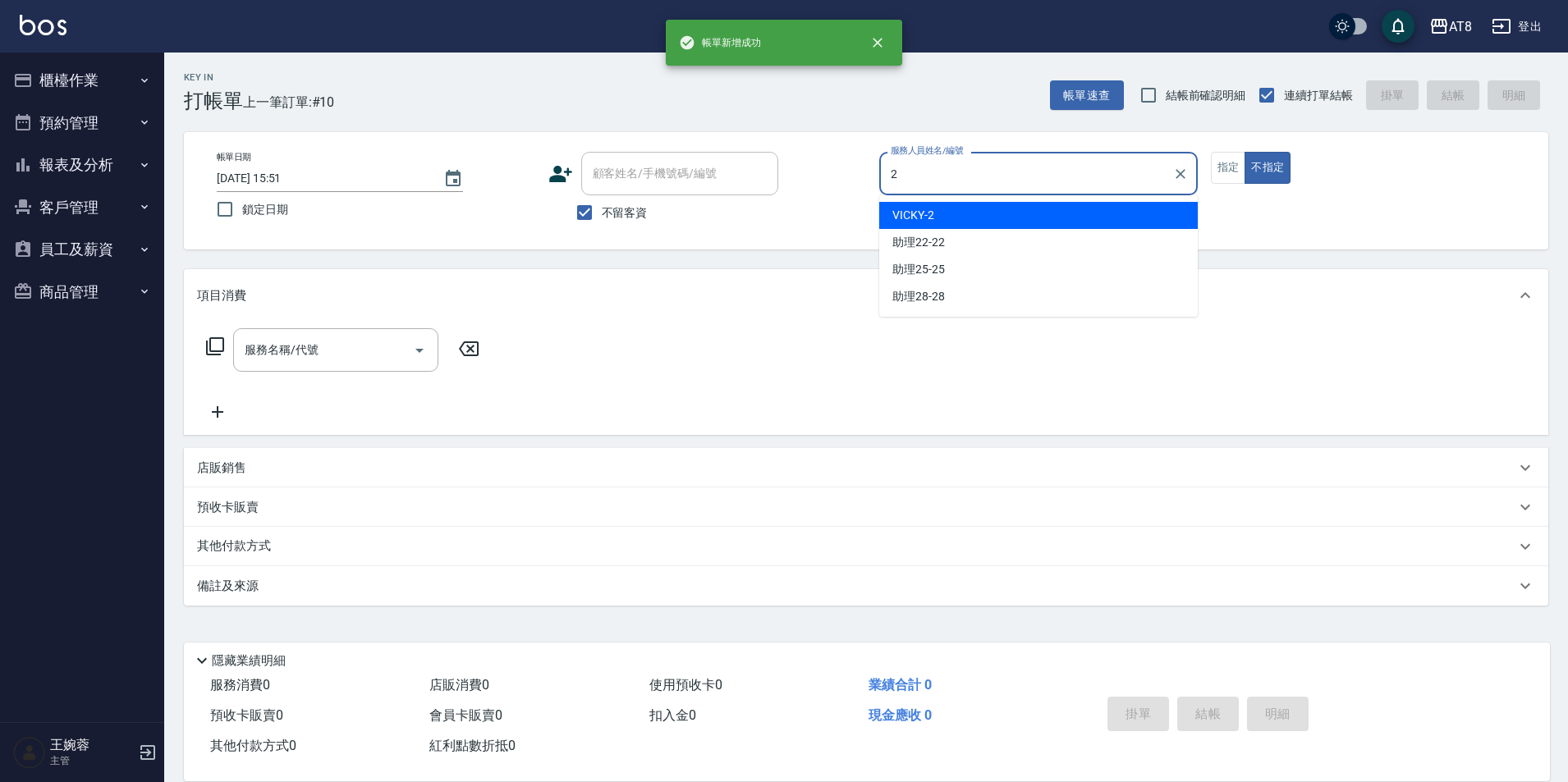
type input "VICKY-2"
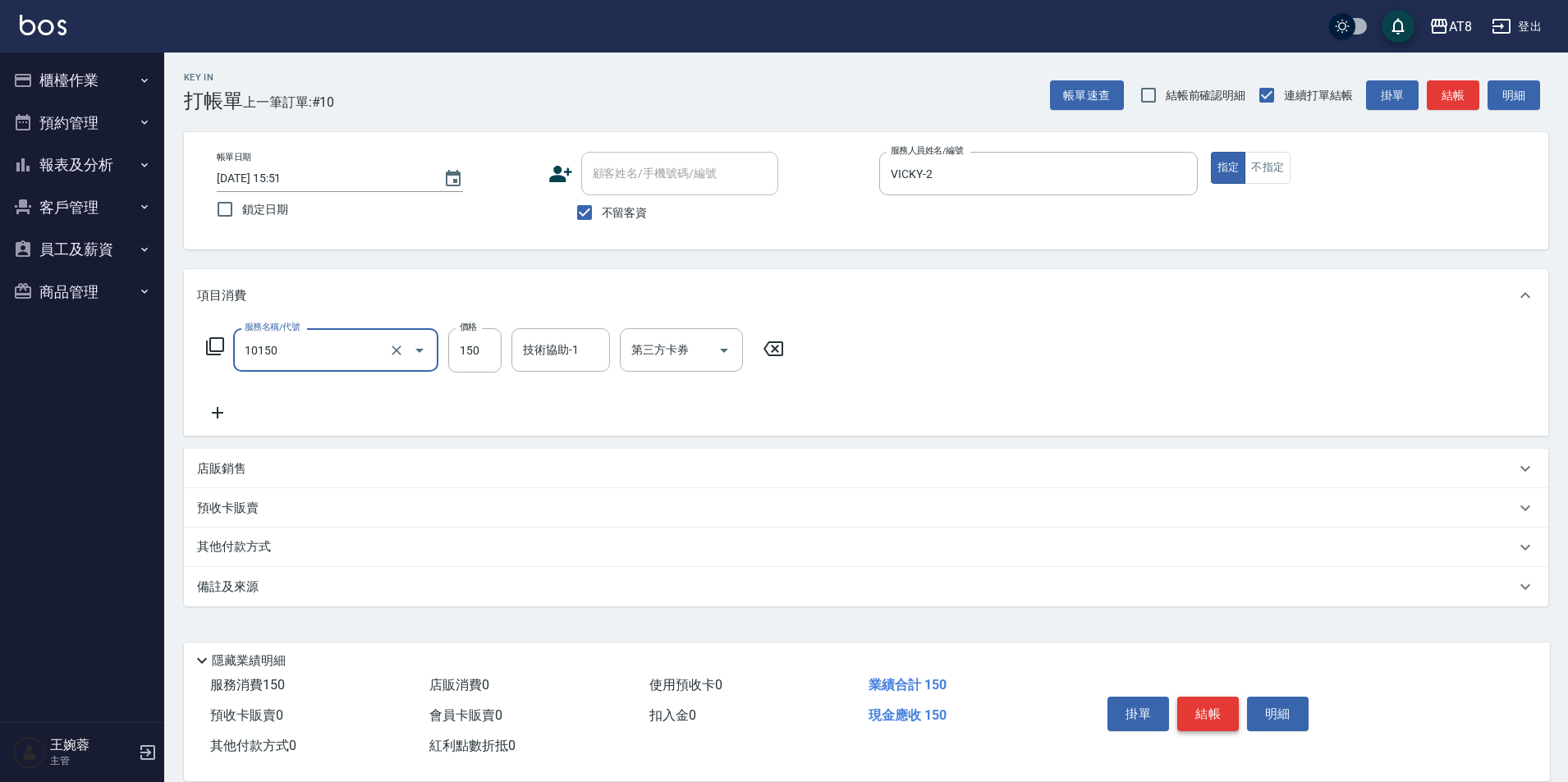
type input "入金洗髮150(10150)"
type input "200"
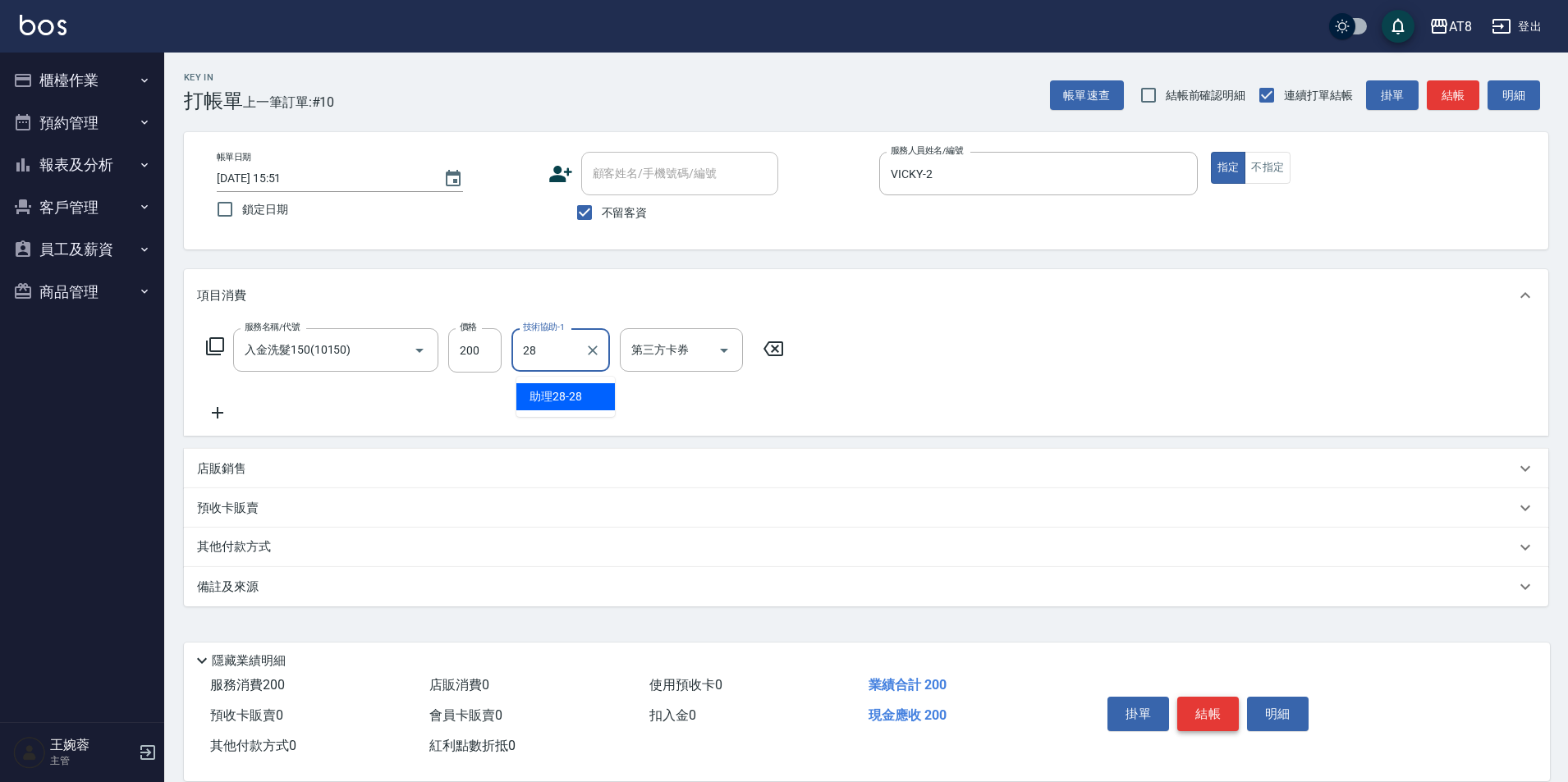
type input "助理28-28"
click at [729, 359] on icon "Open" at bounding box center [724, 350] width 20 height 20
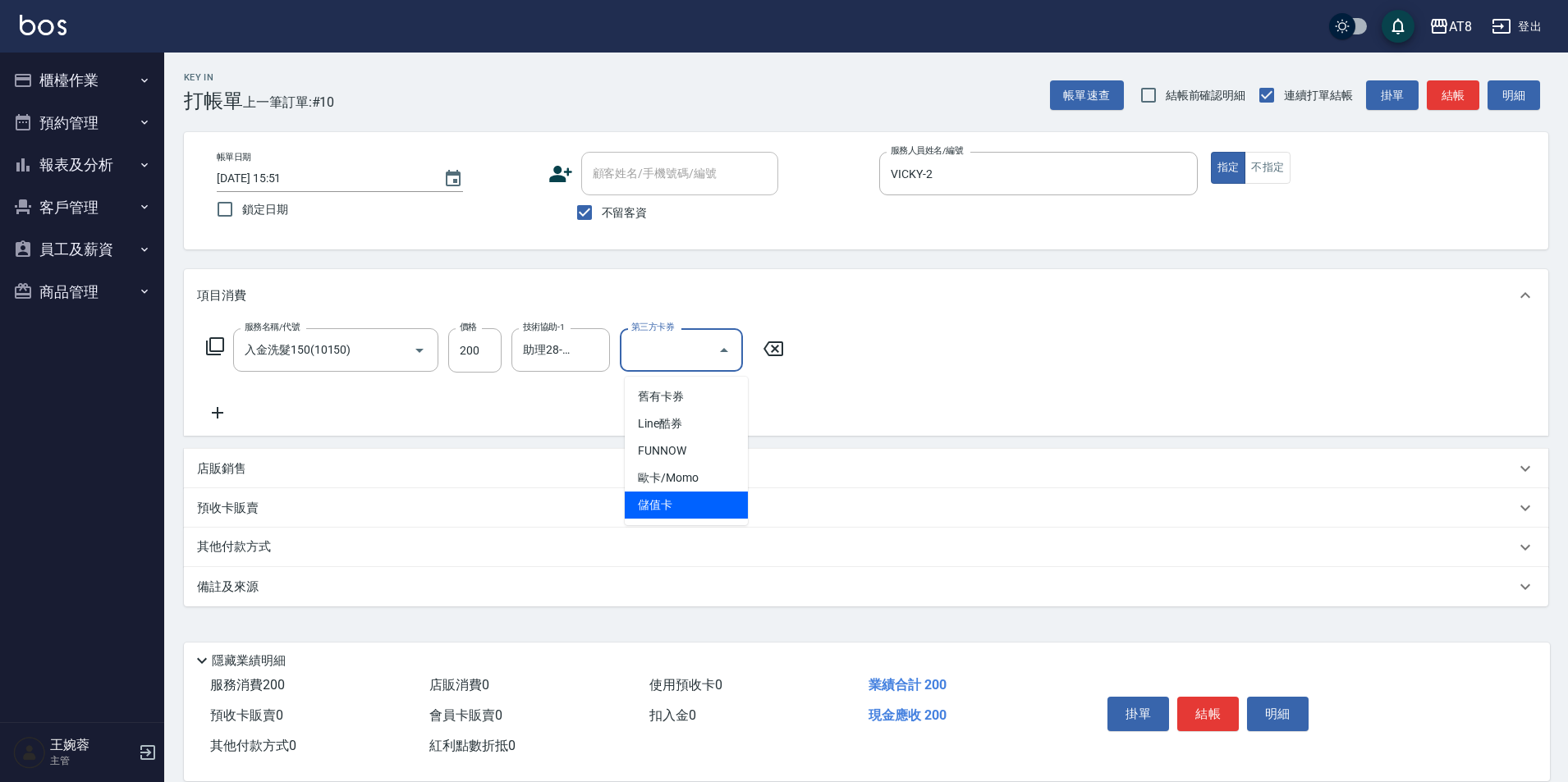
click at [692, 508] on span "儲值卡" at bounding box center [686, 505] width 123 height 27
type input "儲值卡"
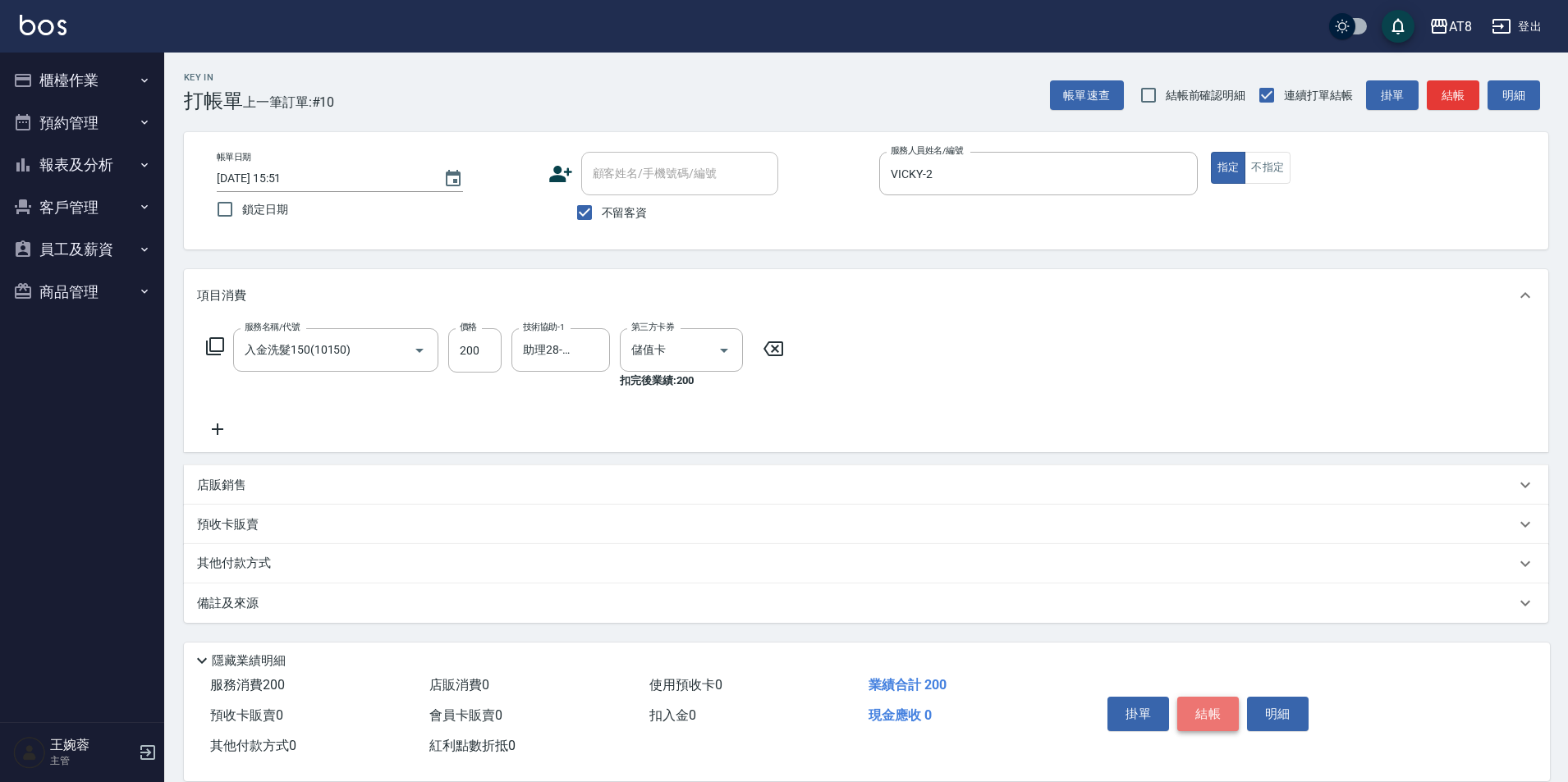
click at [1187, 698] on button "結帳" at bounding box center [1208, 714] width 62 height 35
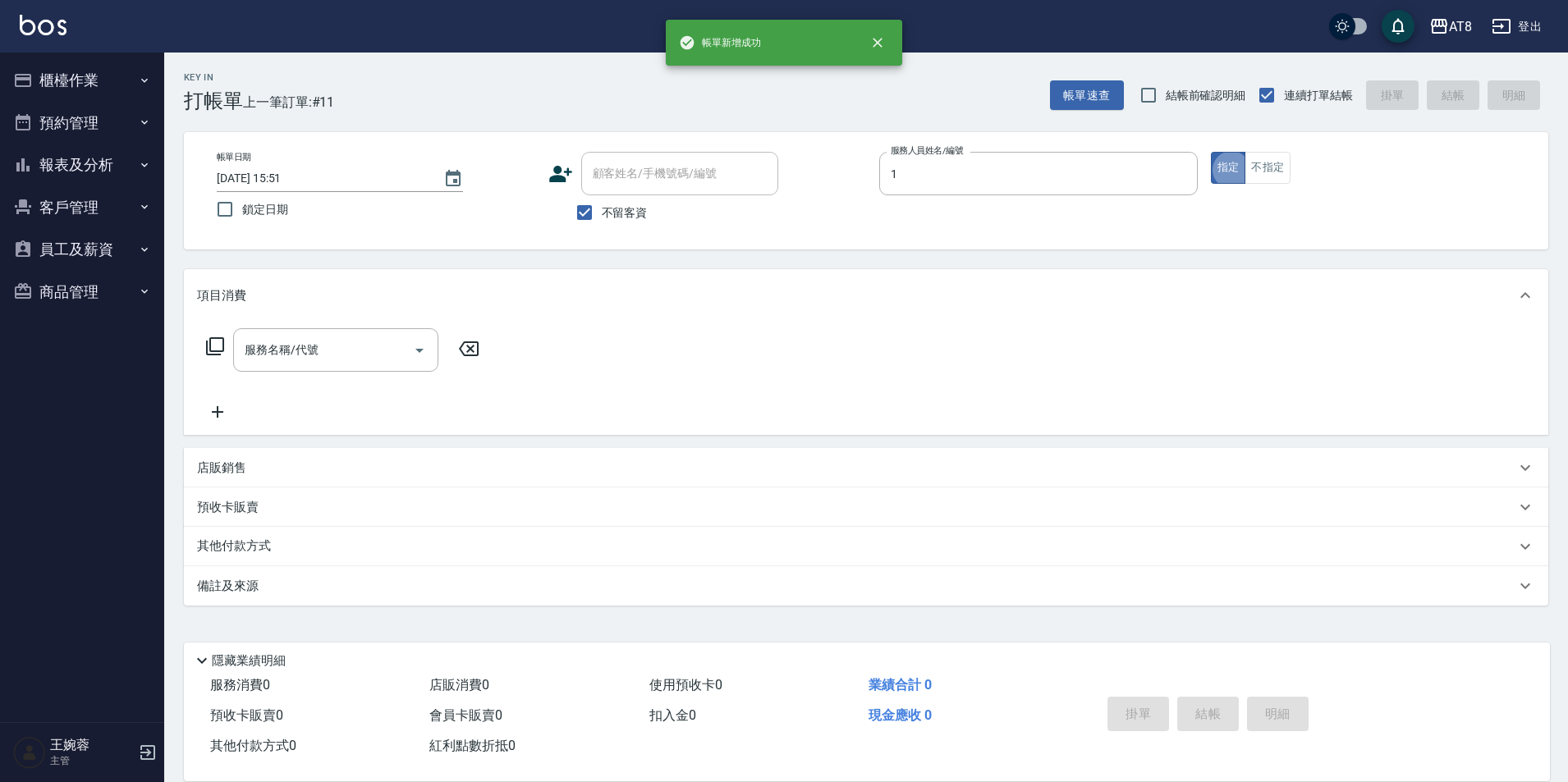
type input "YUKI-1"
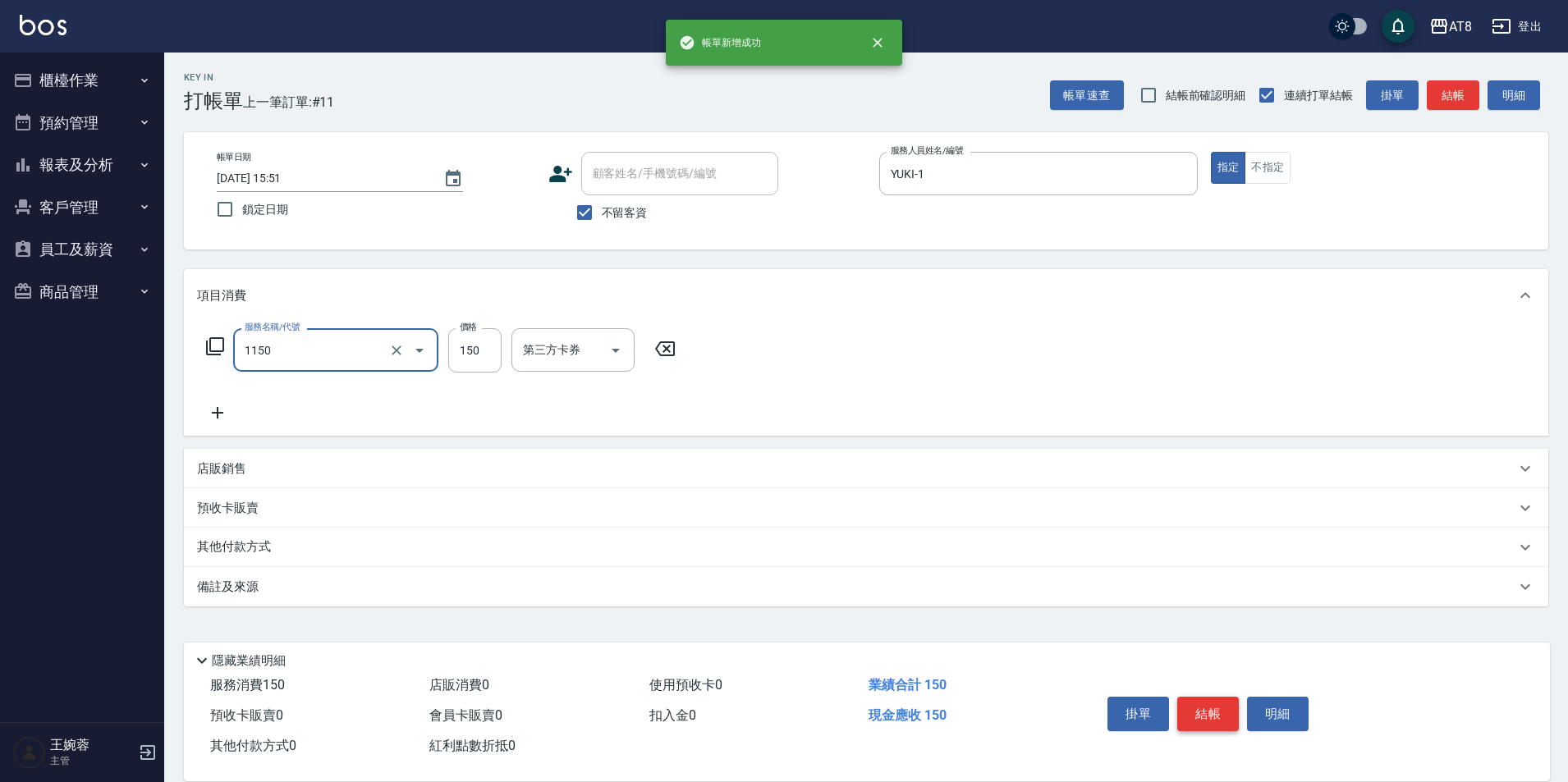
type input "洗髮(1150)"
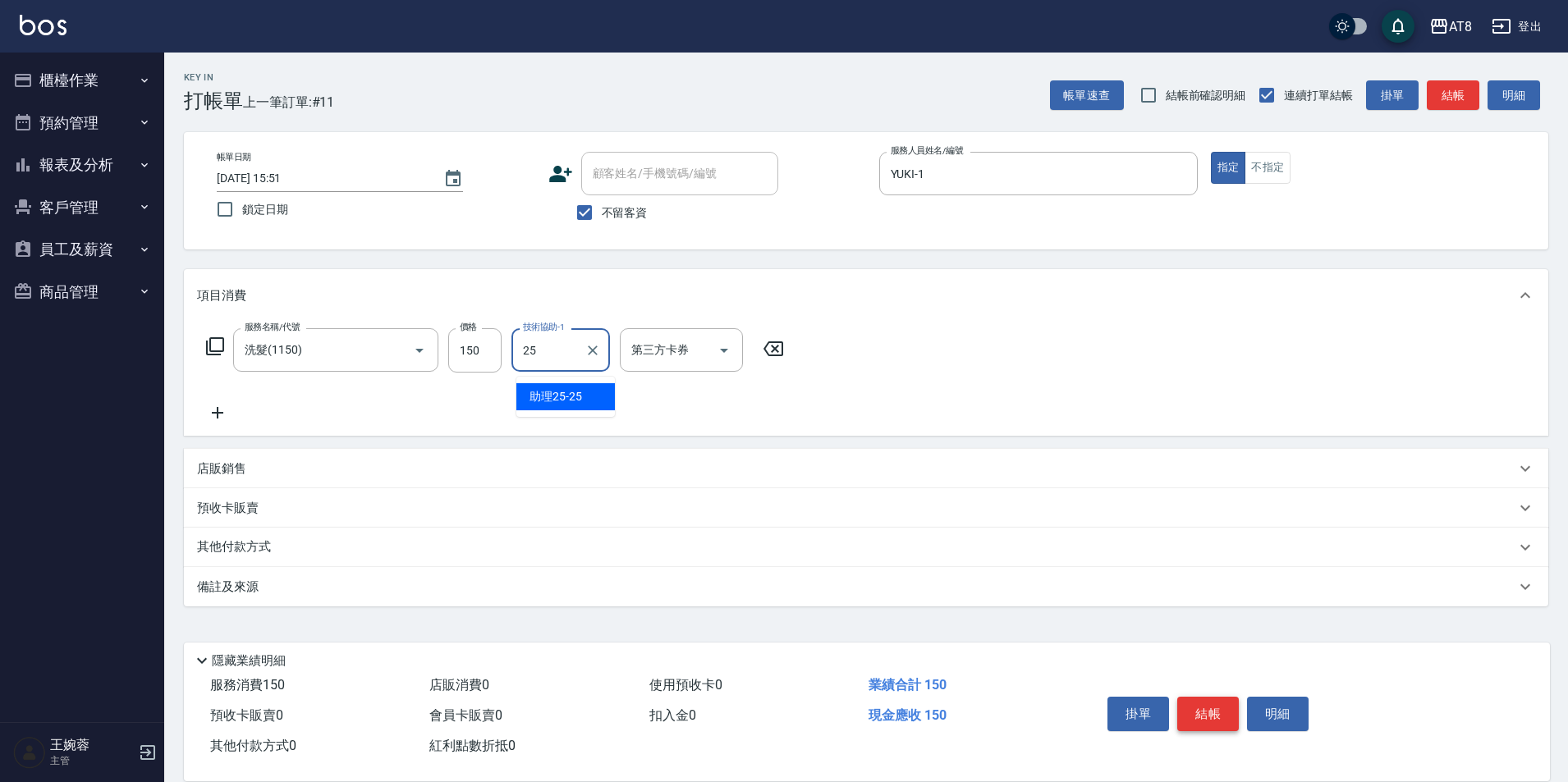
type input "助理25-25"
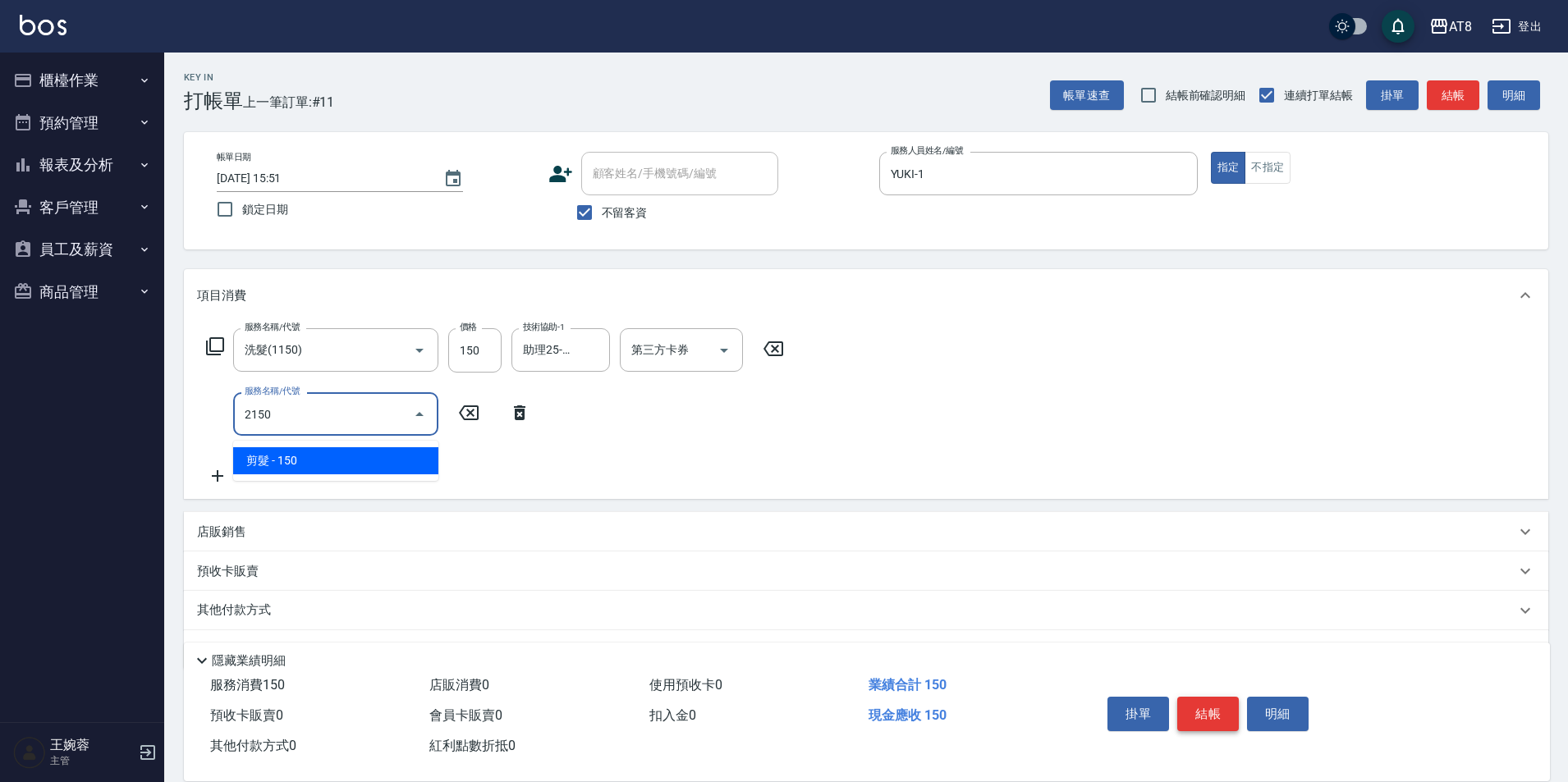
type input "剪髮(2150)"
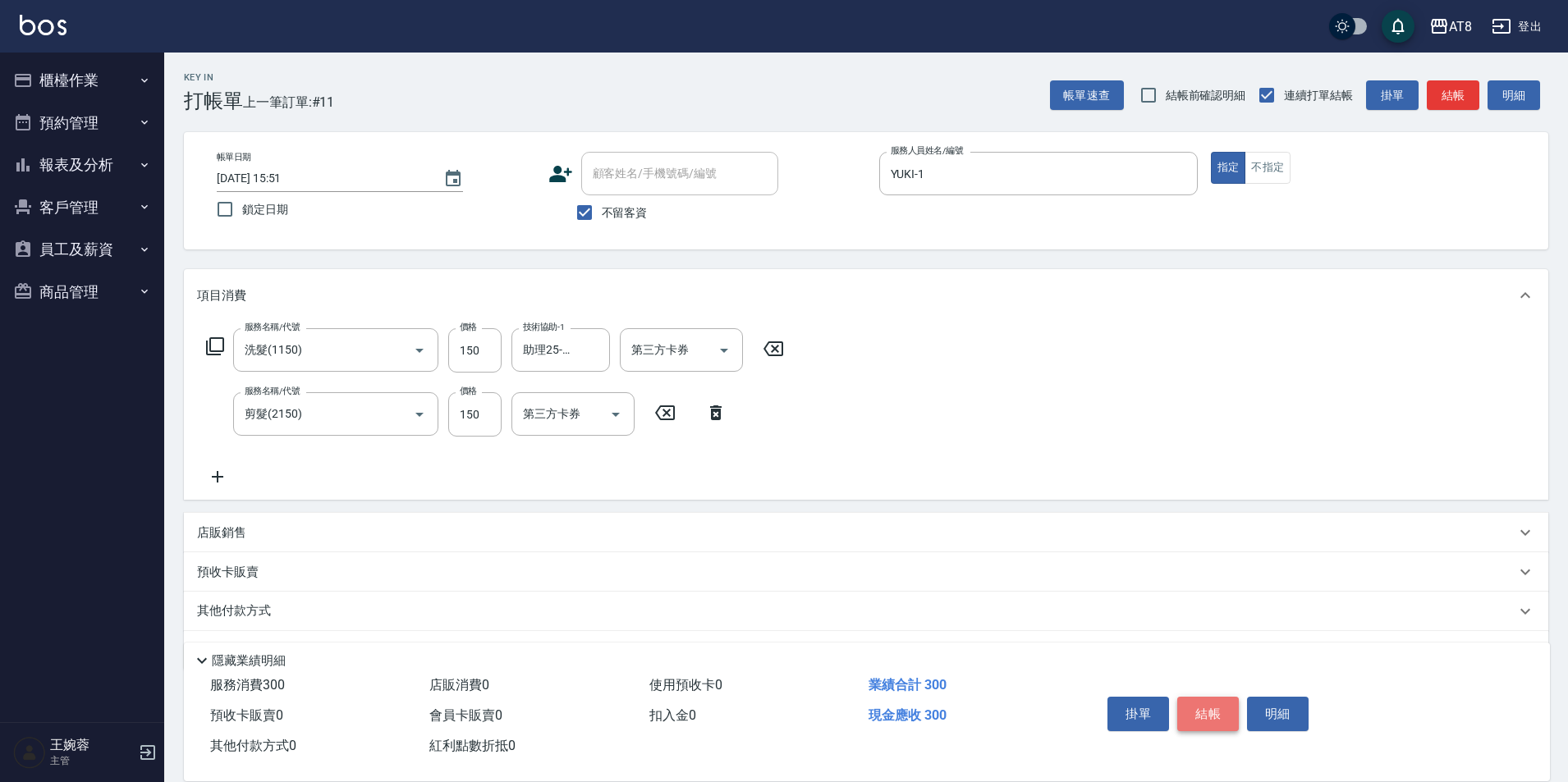
click at [1187, 698] on button "結帳" at bounding box center [1208, 714] width 62 height 35
